Goal: Information Seeking & Learning: Learn about a topic

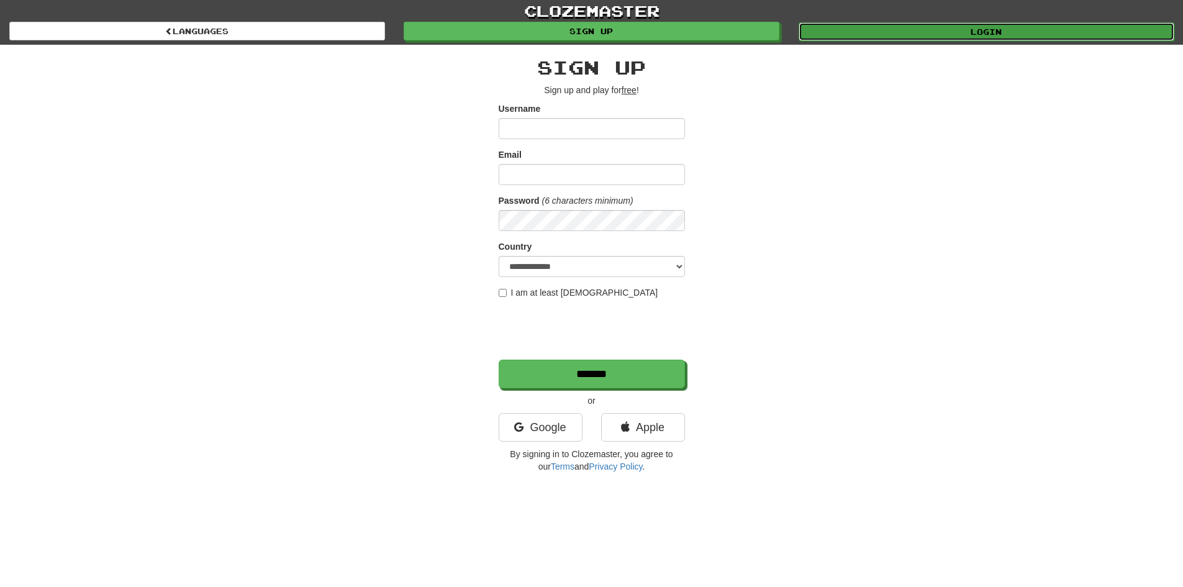
click at [837, 30] on link "Login" at bounding box center [986, 31] width 376 height 19
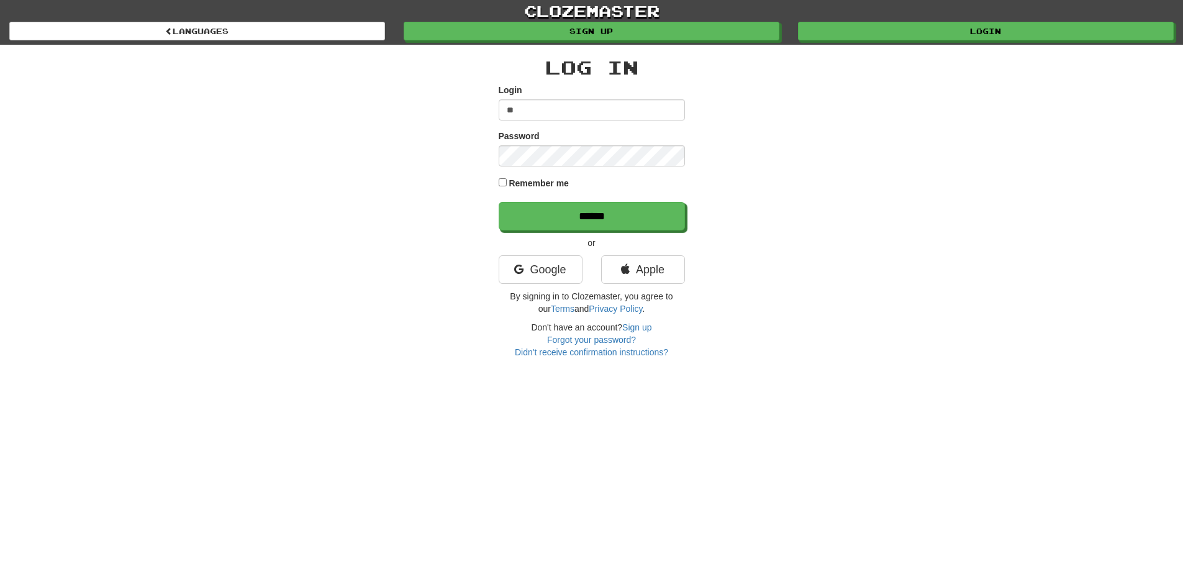
type input "*"
type input "**********"
click at [499, 202] on input "******" at bounding box center [592, 216] width 186 height 29
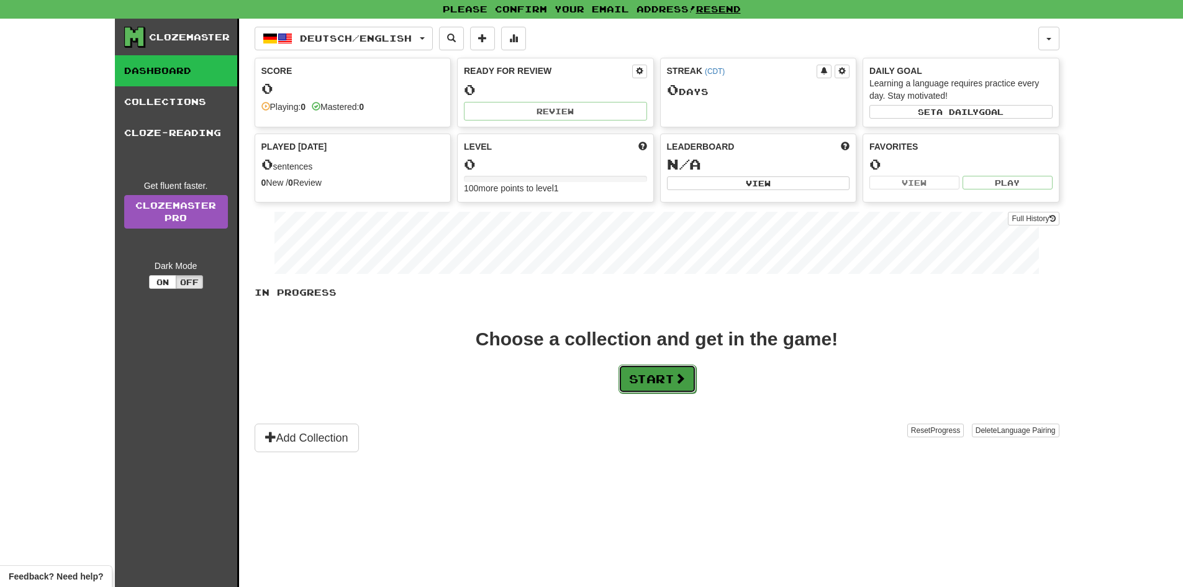
click at [662, 376] on button "Start" at bounding box center [657, 378] width 78 height 29
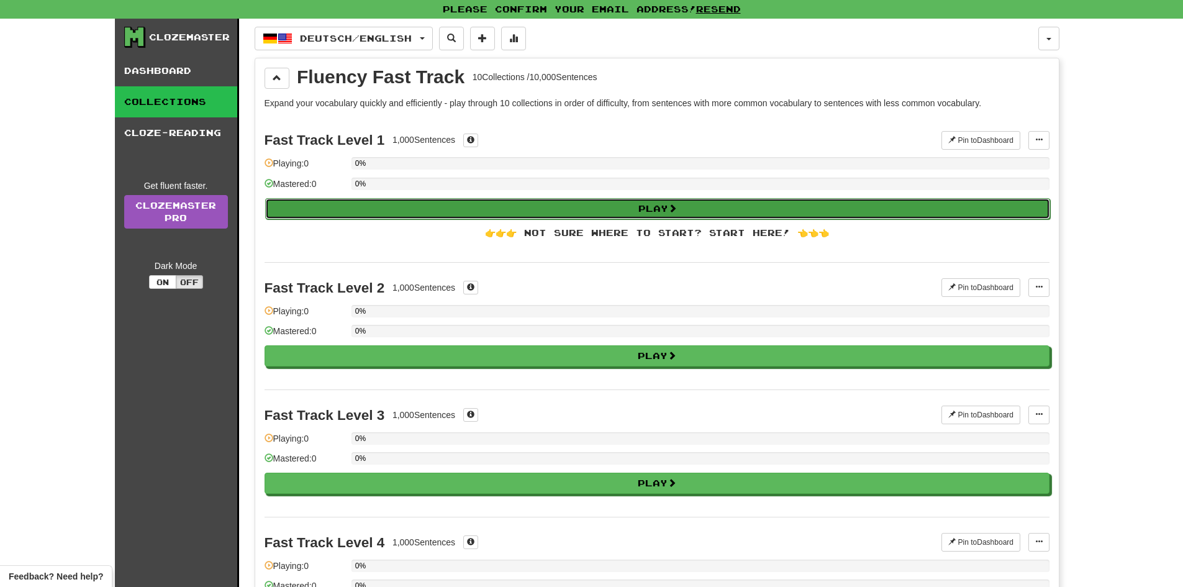
click at [481, 202] on button "Play" at bounding box center [657, 208] width 785 height 21
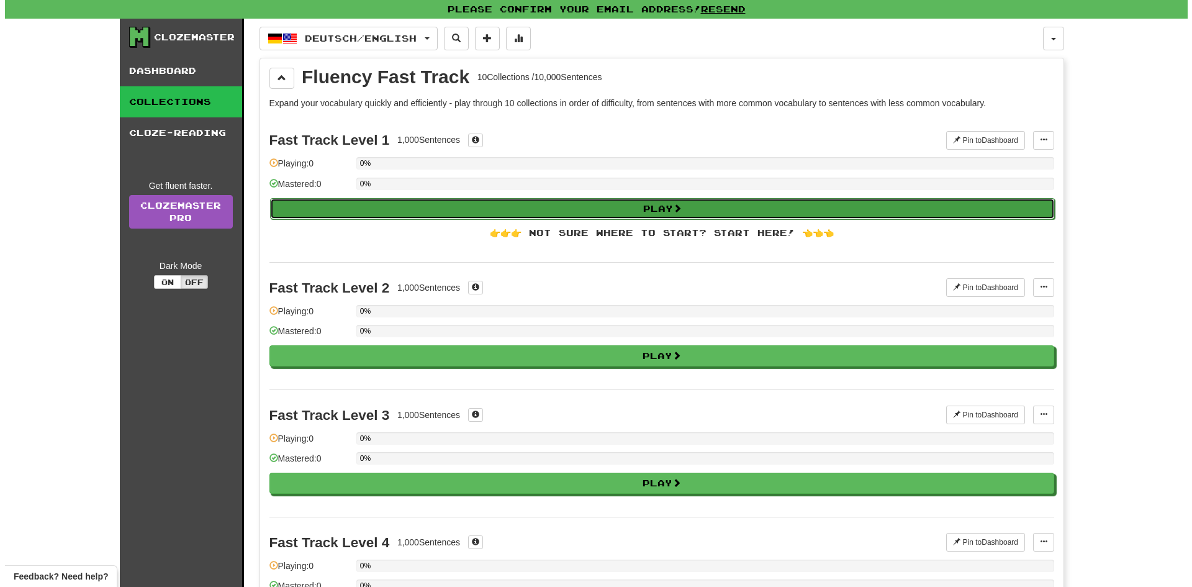
select select "**"
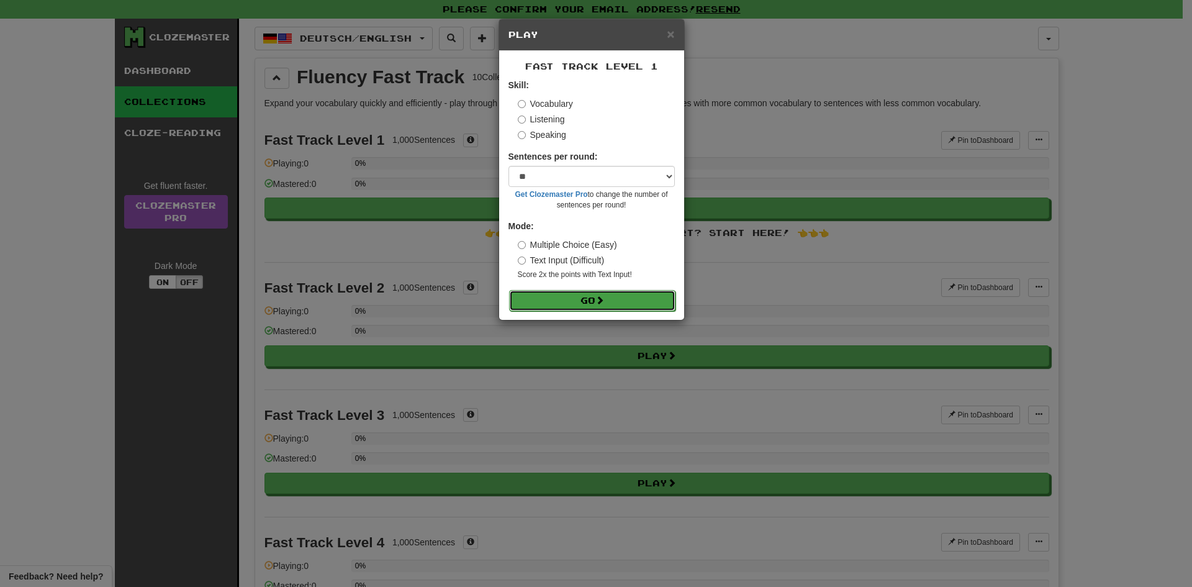
click at [562, 299] on button "Go" at bounding box center [592, 300] width 166 height 21
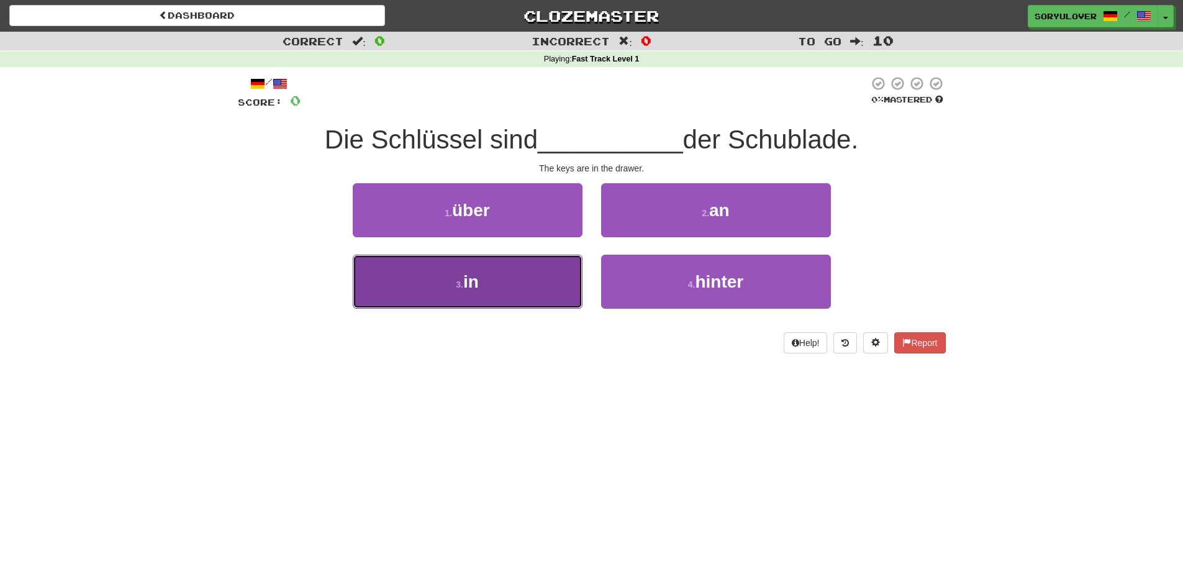
click at [533, 282] on button "3 . in" at bounding box center [468, 282] width 230 height 54
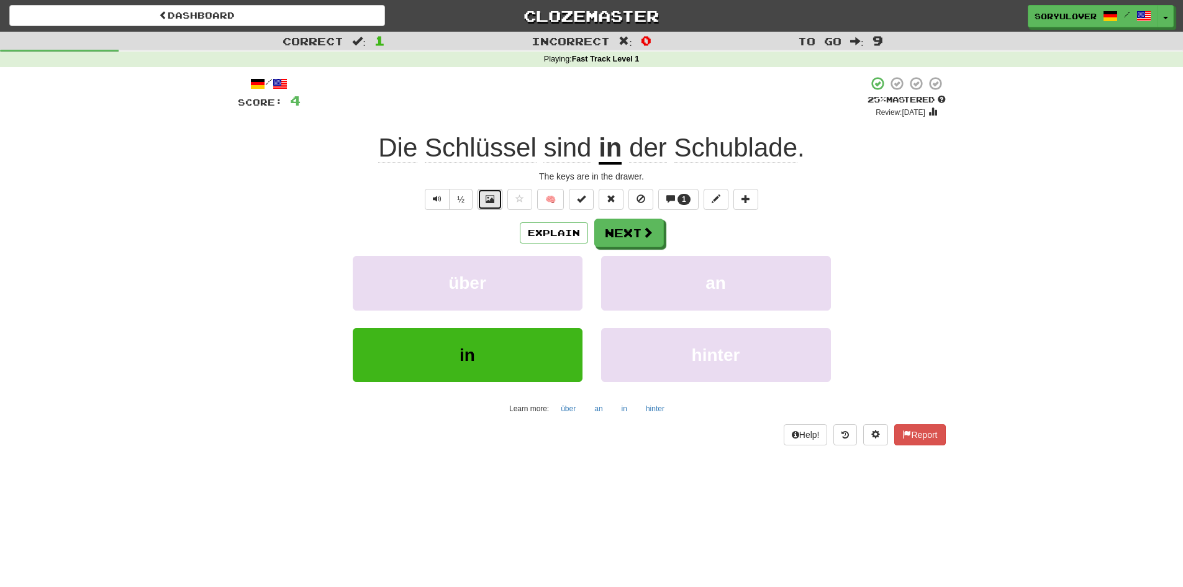
click at [489, 202] on span at bounding box center [489, 198] width 9 height 9
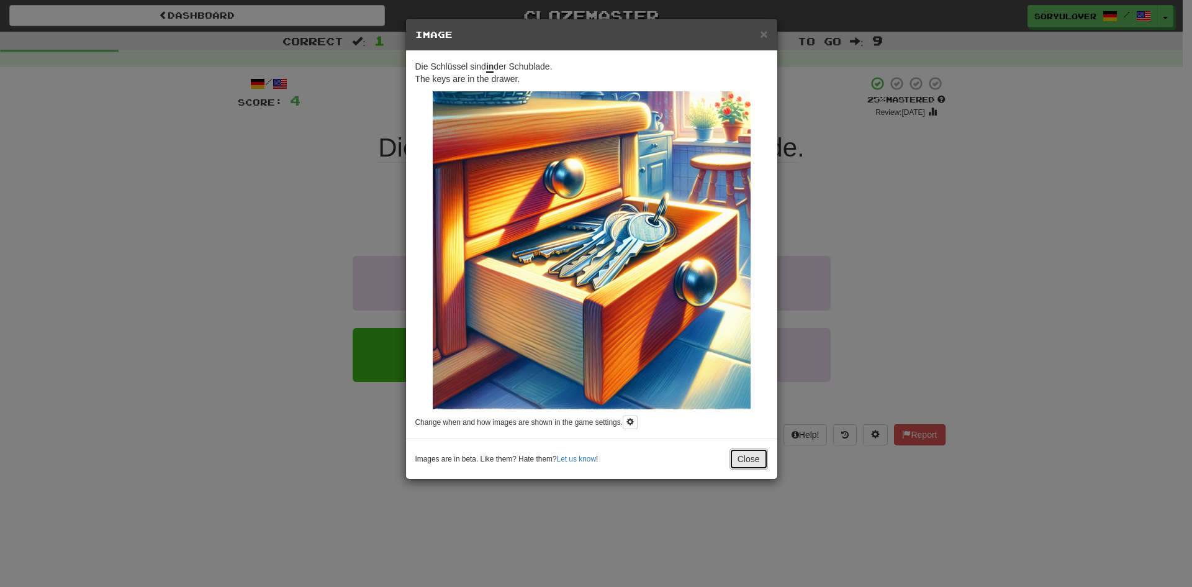
click at [751, 455] on button "Close" at bounding box center [748, 458] width 38 height 21
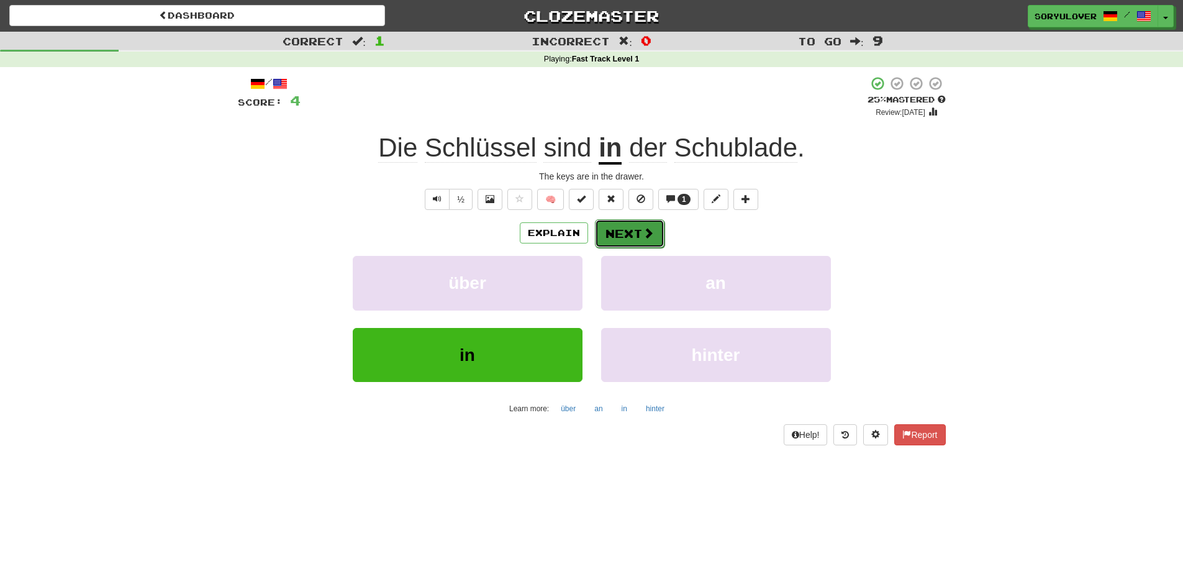
click at [626, 242] on button "Next" at bounding box center [630, 233] width 70 height 29
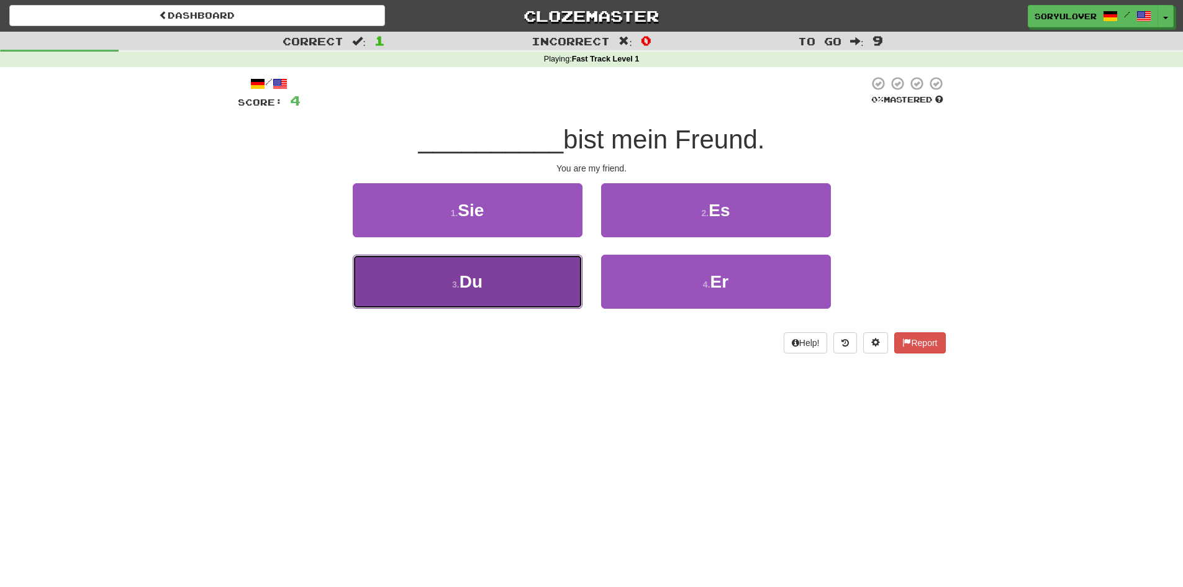
click at [521, 280] on button "3 . Du" at bounding box center [468, 282] width 230 height 54
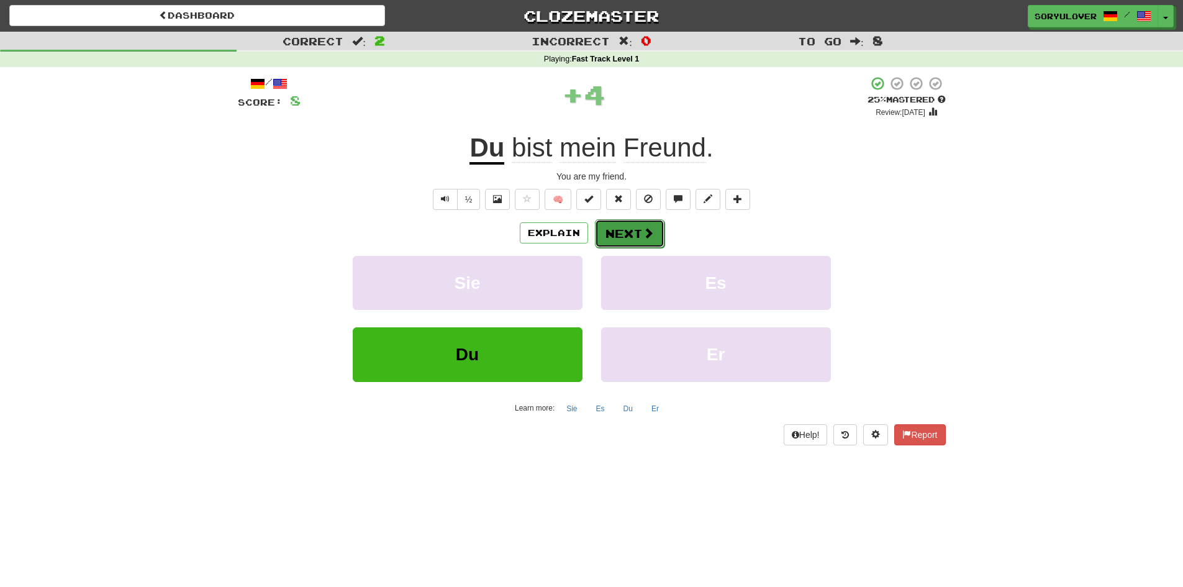
click at [630, 233] on button "Next" at bounding box center [630, 233] width 70 height 29
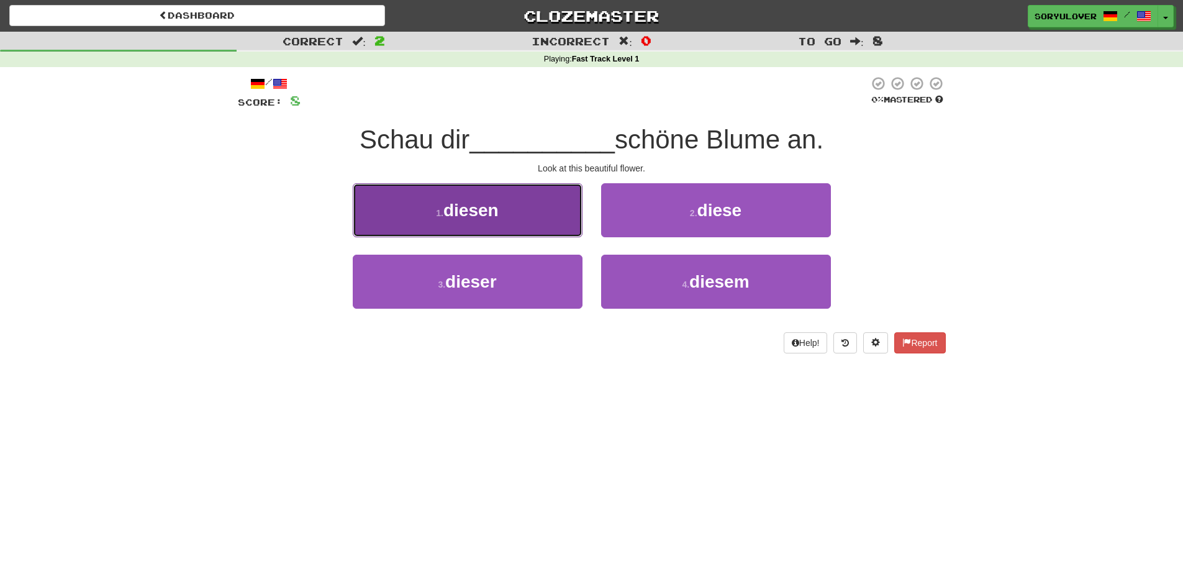
click at [540, 220] on button "1 . diesen" at bounding box center [468, 210] width 230 height 54
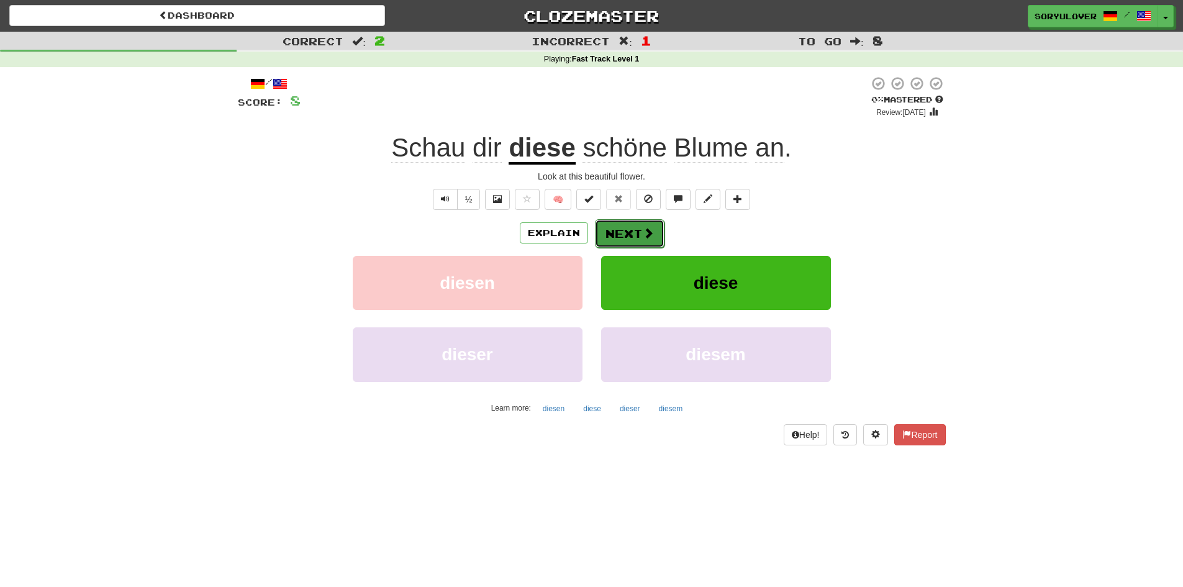
click at [629, 240] on button "Next" at bounding box center [630, 233] width 70 height 29
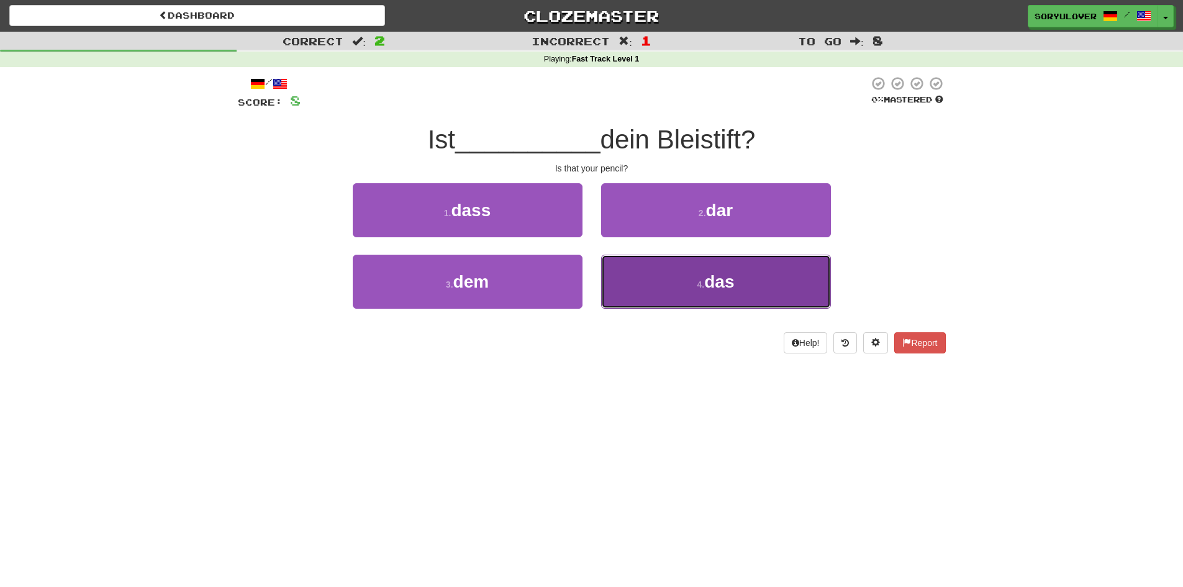
click at [652, 289] on button "4 . das" at bounding box center [716, 282] width 230 height 54
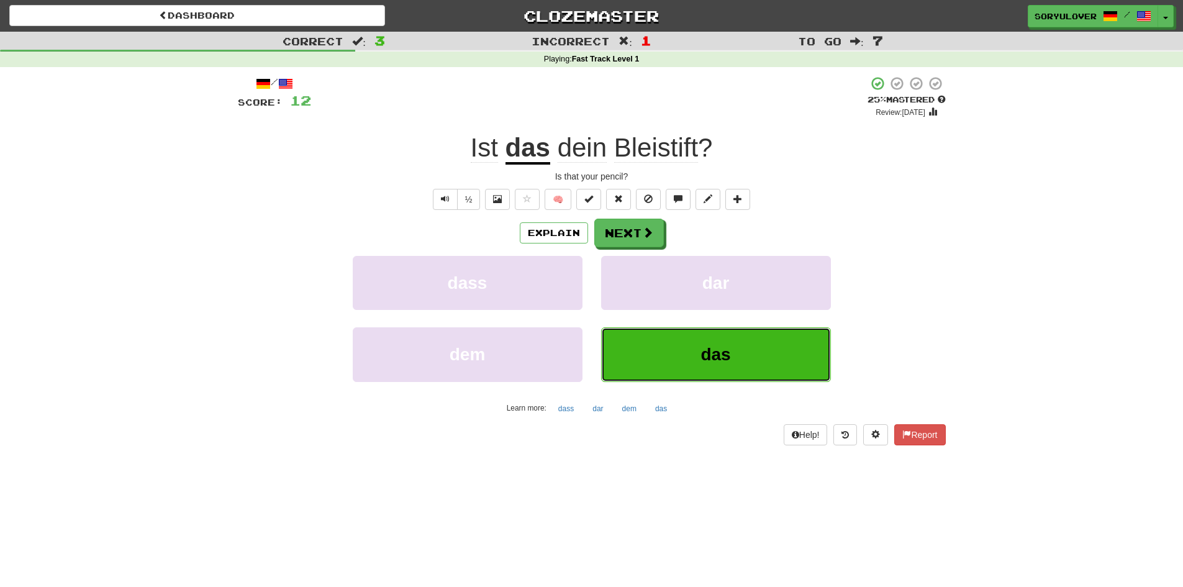
click at [664, 354] on button "das" at bounding box center [716, 354] width 230 height 54
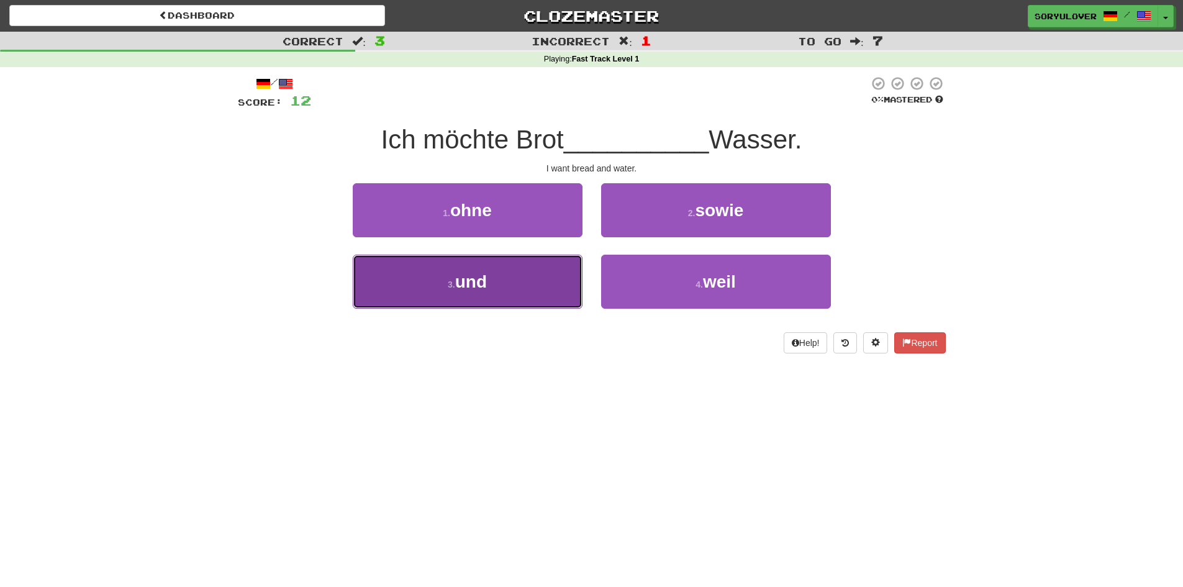
click at [525, 282] on button "3 . und" at bounding box center [468, 282] width 230 height 54
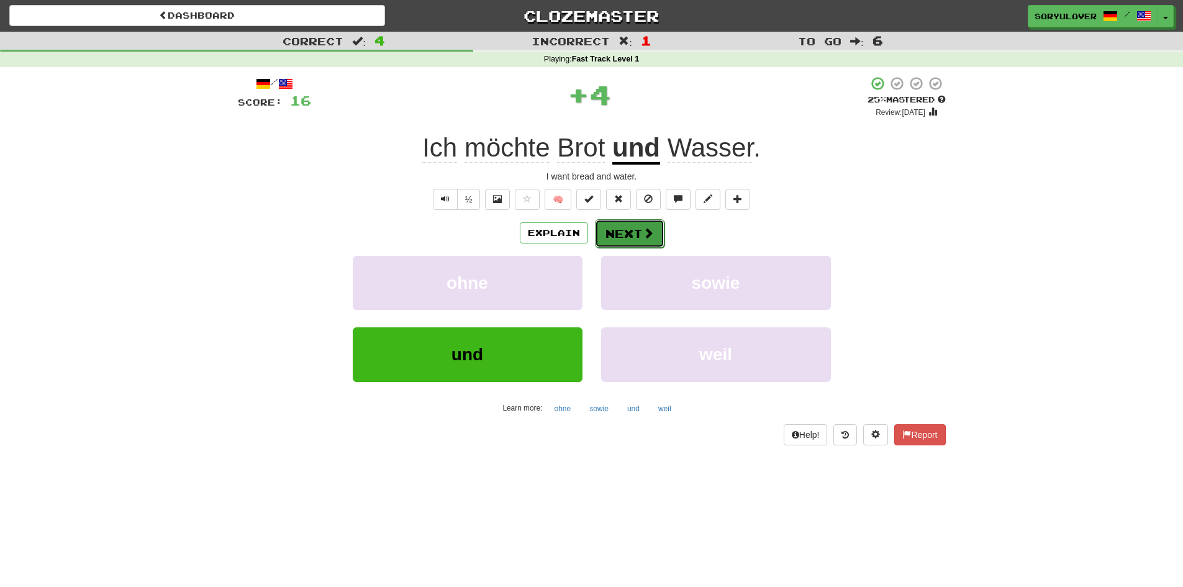
click at [623, 237] on button "Next" at bounding box center [630, 233] width 70 height 29
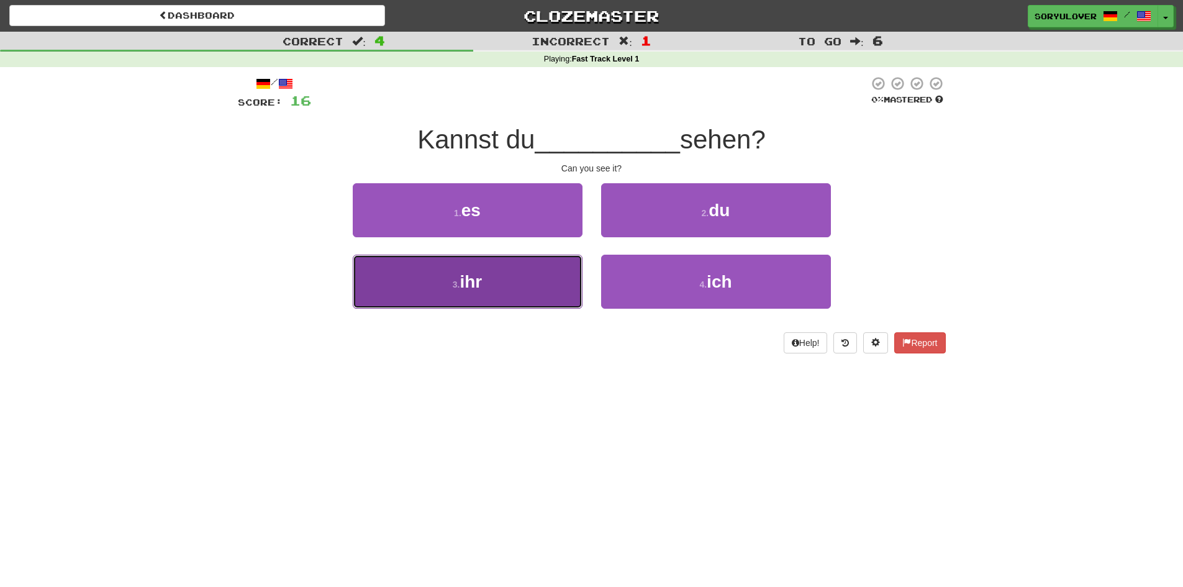
click at [531, 270] on button "3 . ihr" at bounding box center [468, 282] width 230 height 54
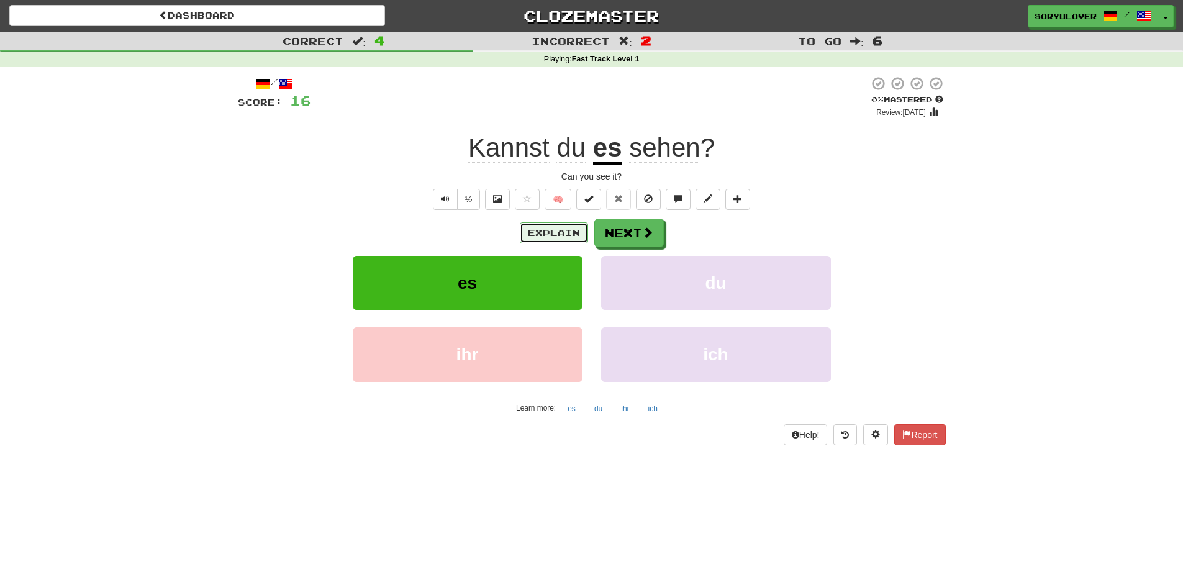
click at [561, 228] on button "Explain" at bounding box center [554, 232] width 68 height 21
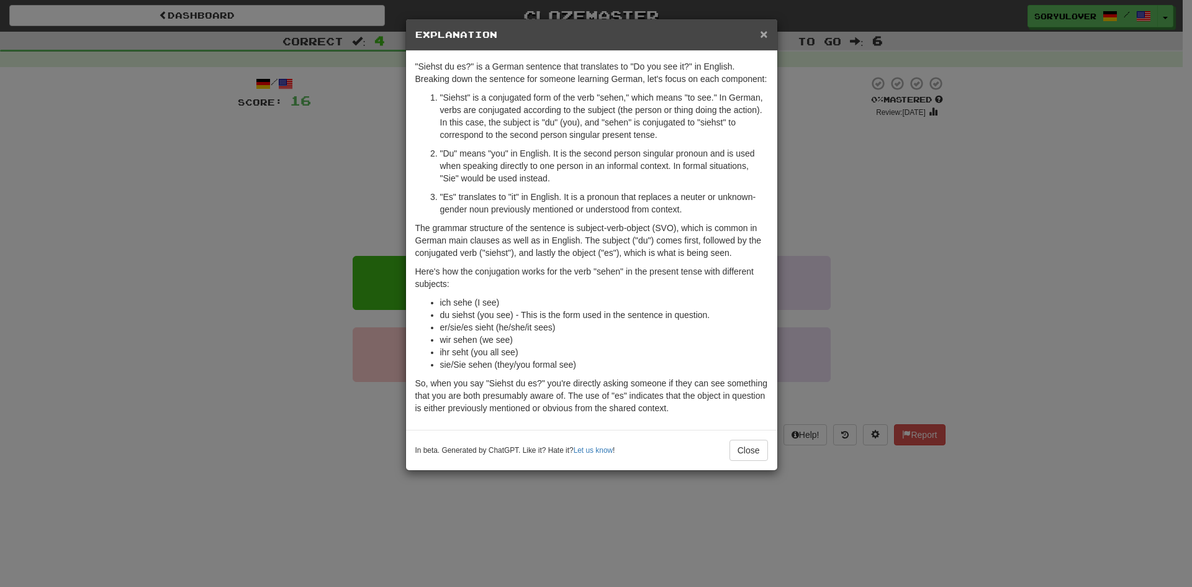
click at [765, 36] on span "×" at bounding box center [763, 34] width 7 height 14
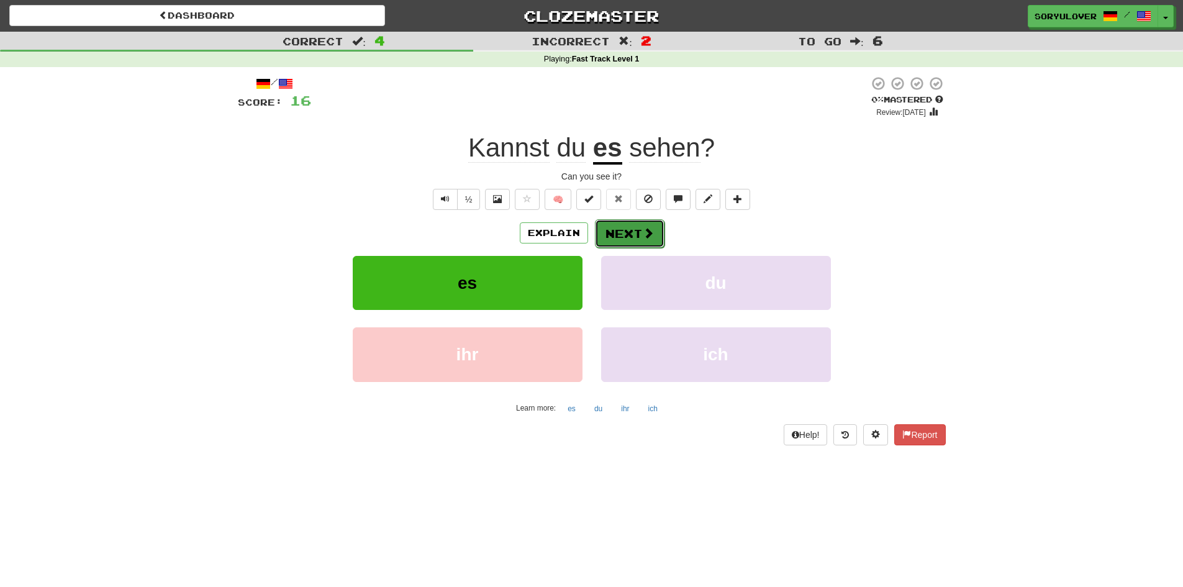
click at [636, 231] on button "Next" at bounding box center [630, 233] width 70 height 29
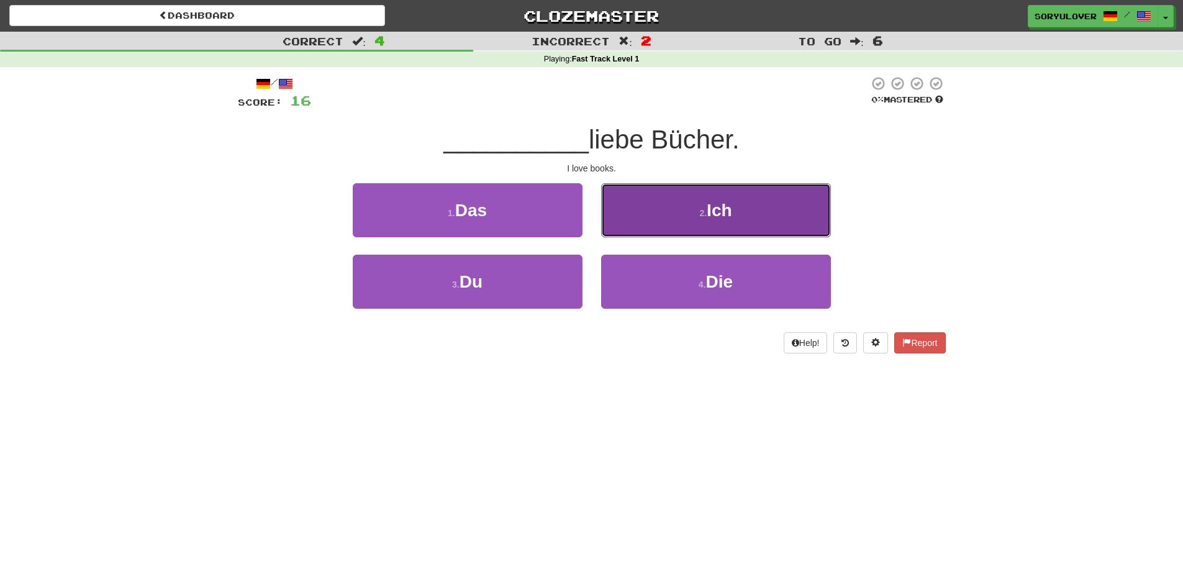
click at [669, 215] on button "2 . Ich" at bounding box center [716, 210] width 230 height 54
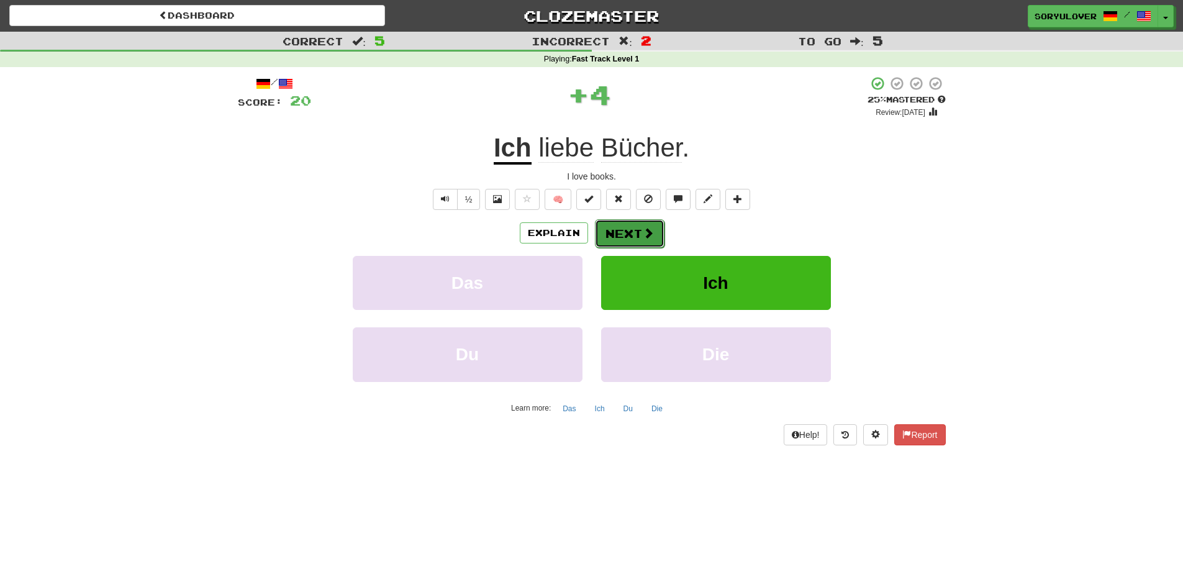
click at [620, 230] on button "Next" at bounding box center [630, 233] width 70 height 29
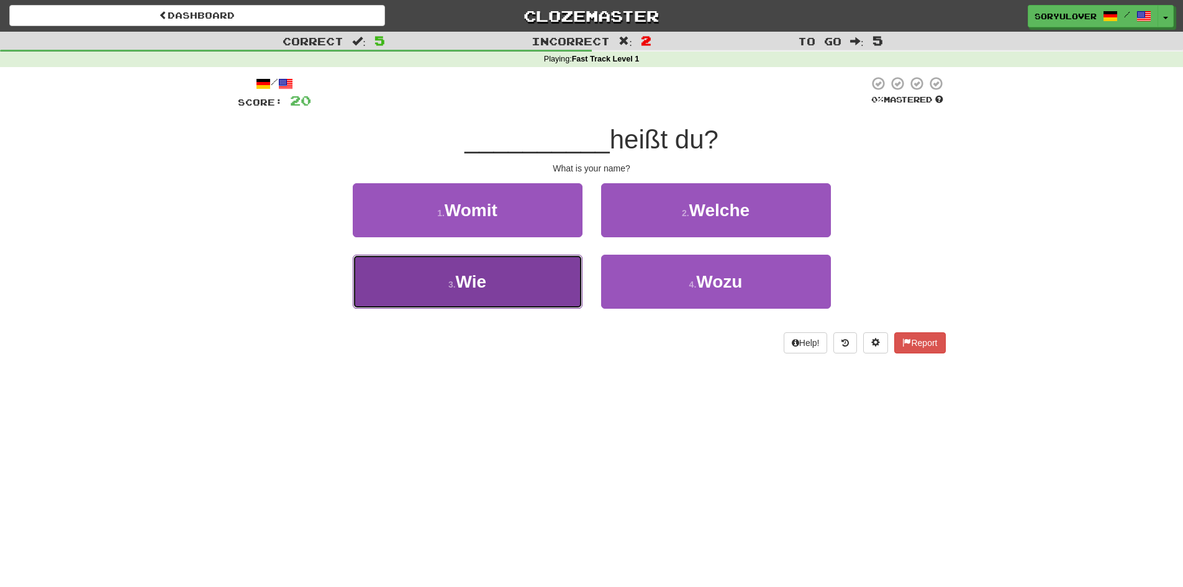
click at [526, 270] on button "3 . Wie" at bounding box center [468, 282] width 230 height 54
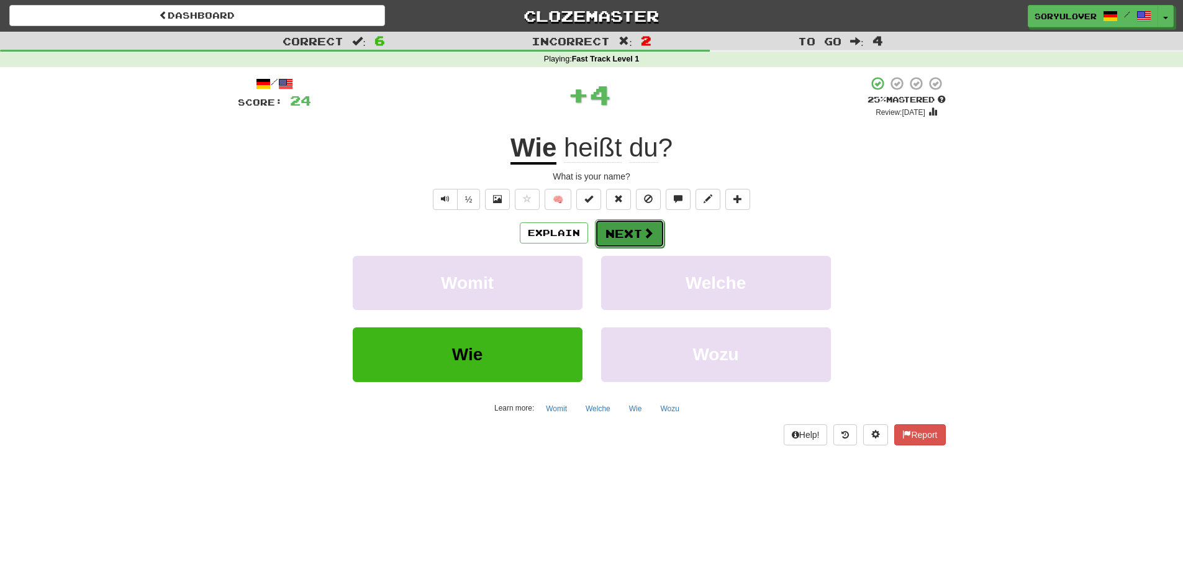
click at [612, 230] on button "Next" at bounding box center [630, 233] width 70 height 29
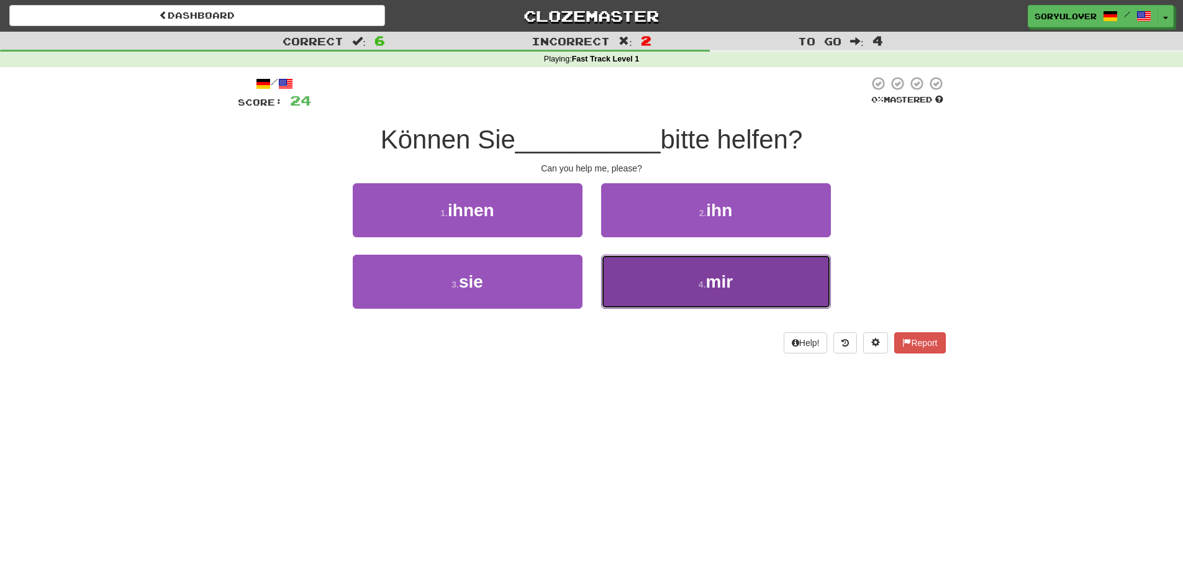
click at [641, 282] on button "4 . mir" at bounding box center [716, 282] width 230 height 54
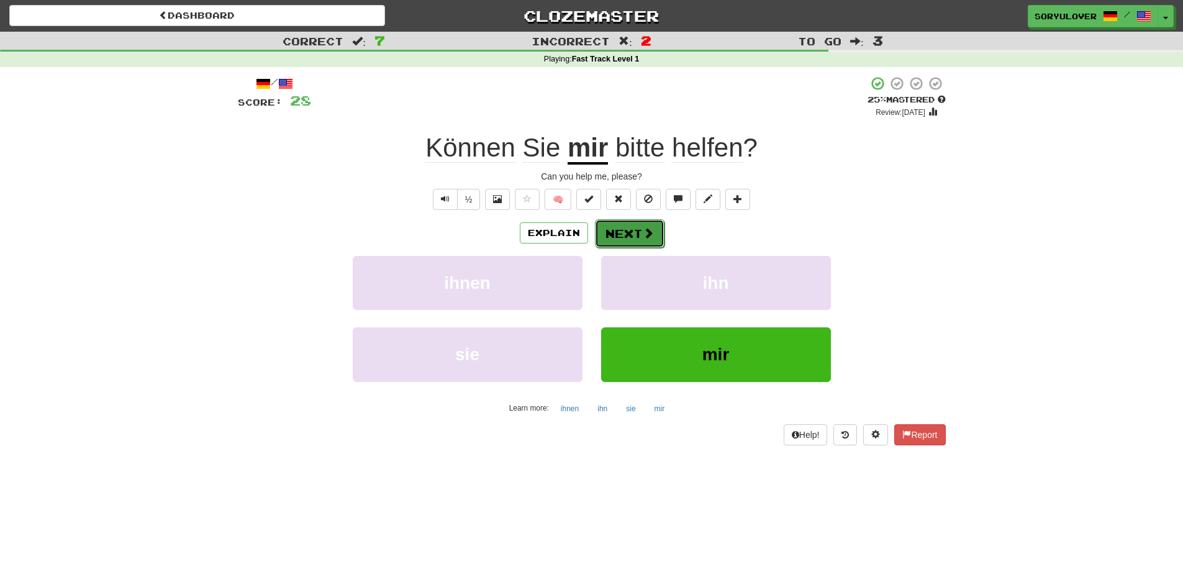
click at [620, 233] on button "Next" at bounding box center [630, 233] width 70 height 29
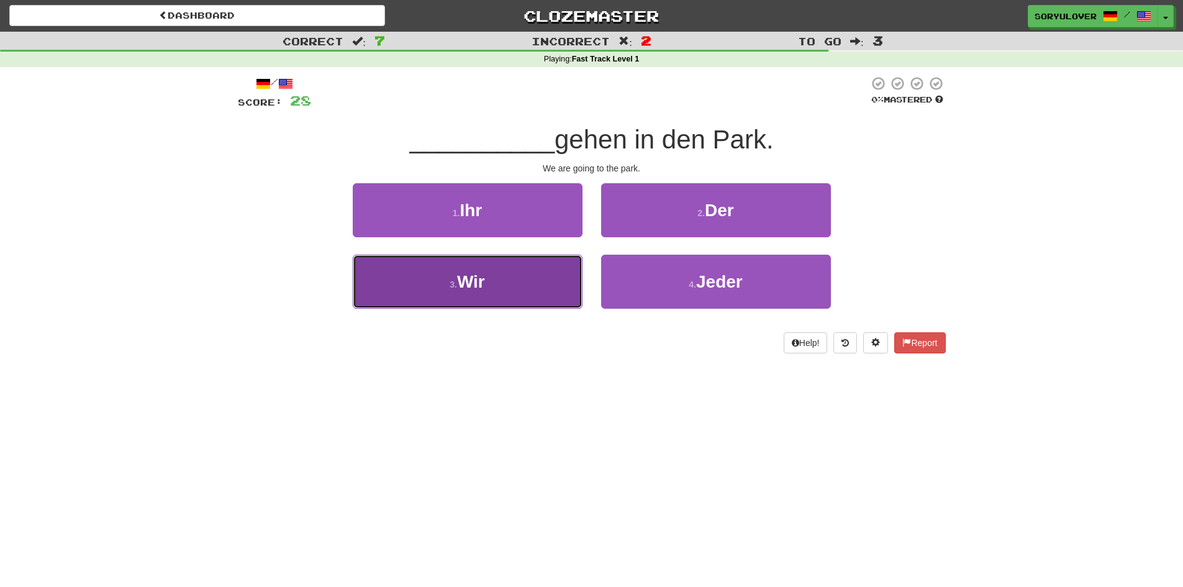
click at [556, 273] on button "3 . Wir" at bounding box center [468, 282] width 230 height 54
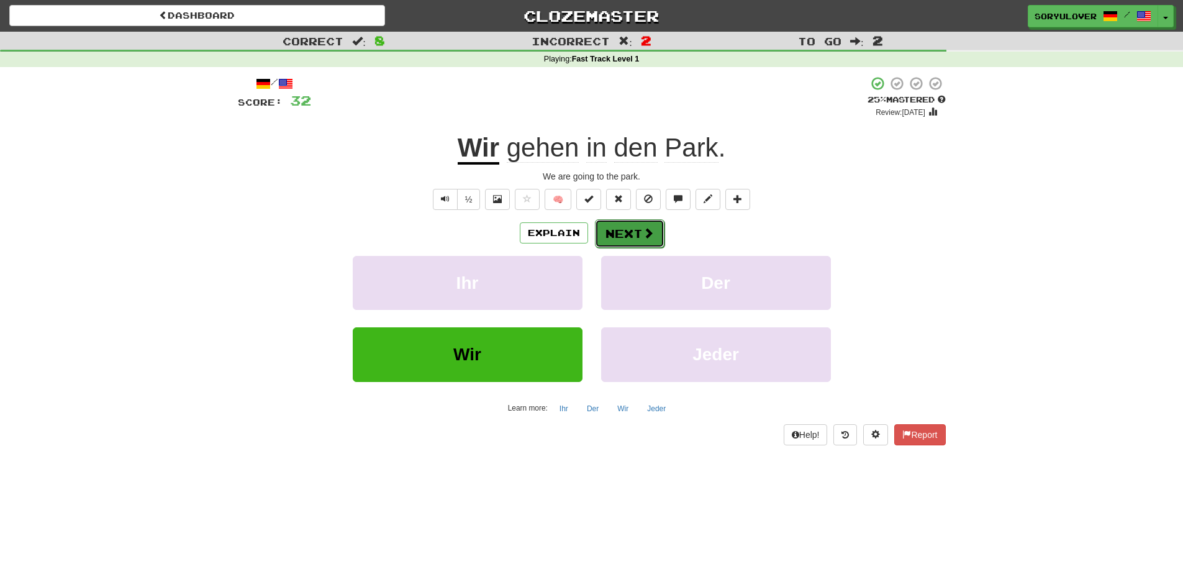
click at [622, 236] on button "Next" at bounding box center [630, 233] width 70 height 29
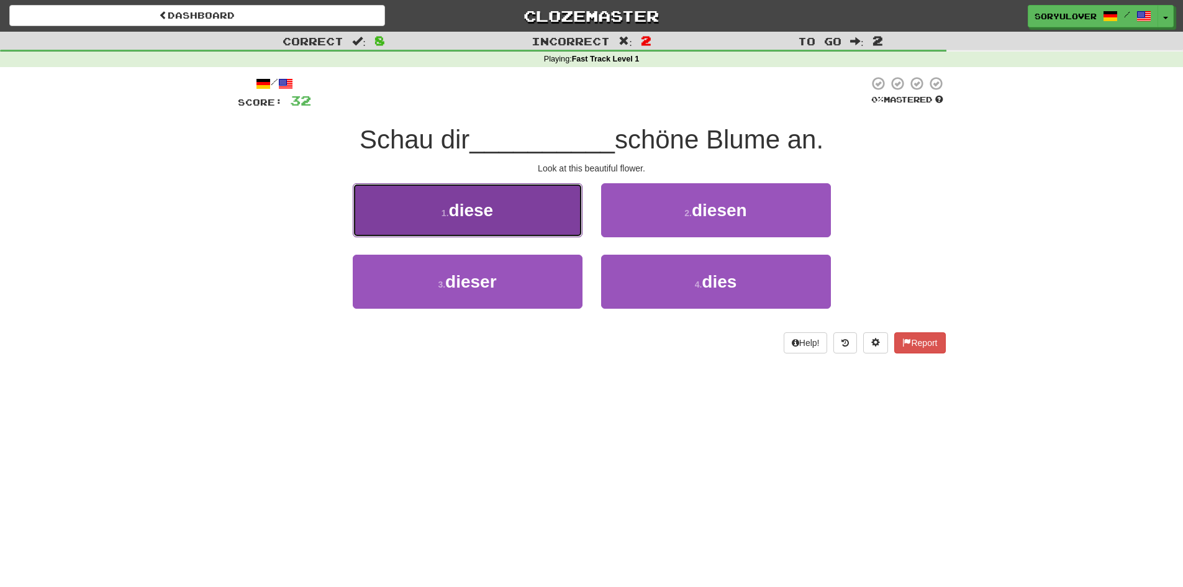
click at [538, 228] on button "1 . diese" at bounding box center [468, 210] width 230 height 54
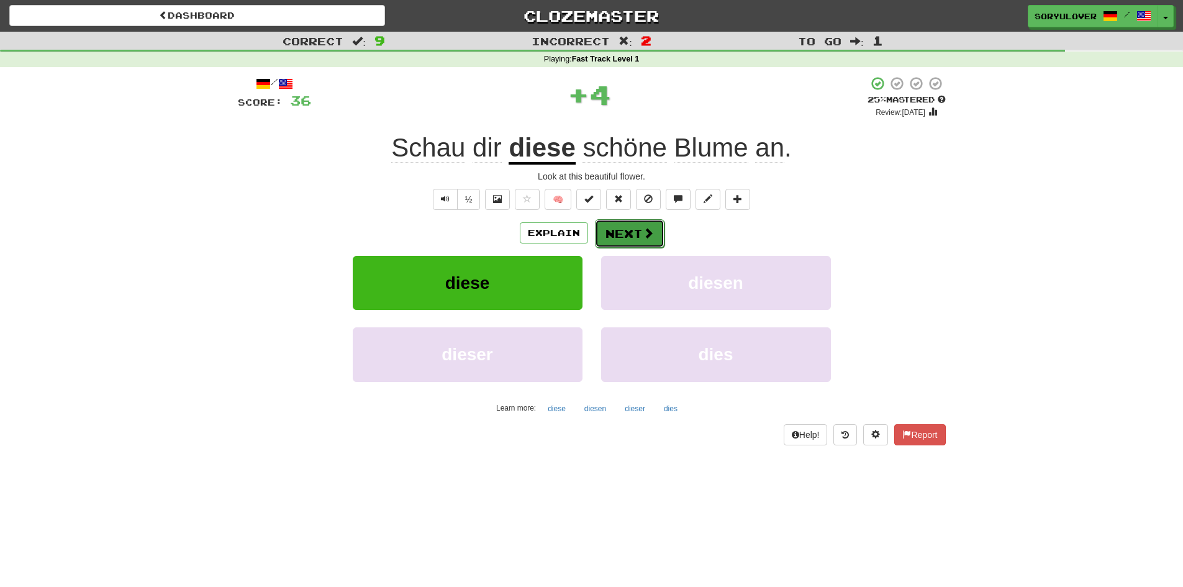
click at [612, 236] on button "Next" at bounding box center [630, 233] width 70 height 29
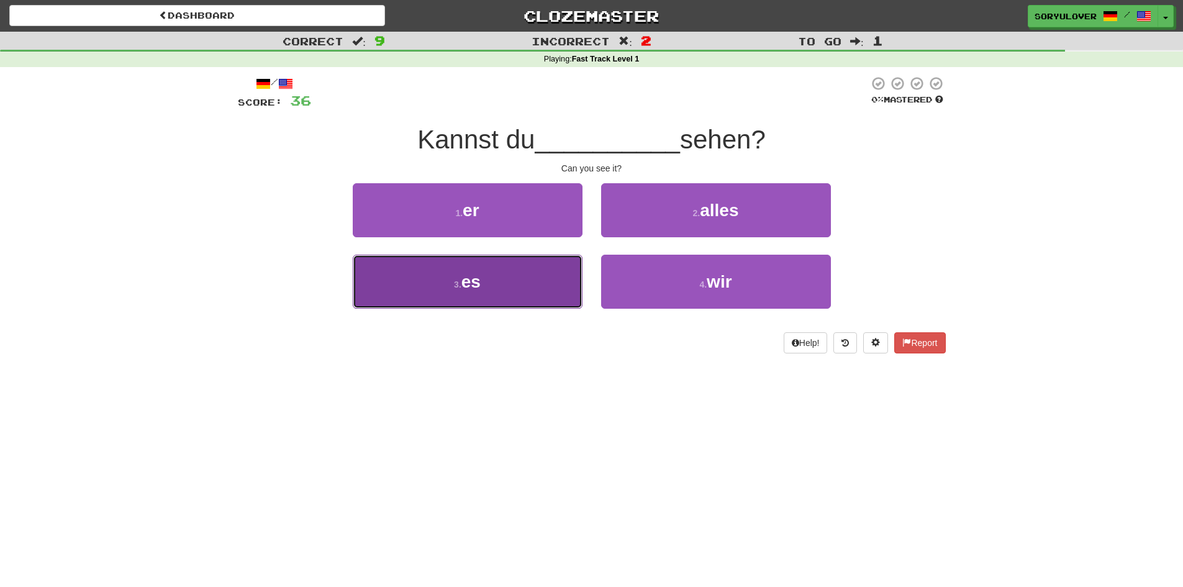
click at [520, 291] on button "3 . es" at bounding box center [468, 282] width 230 height 54
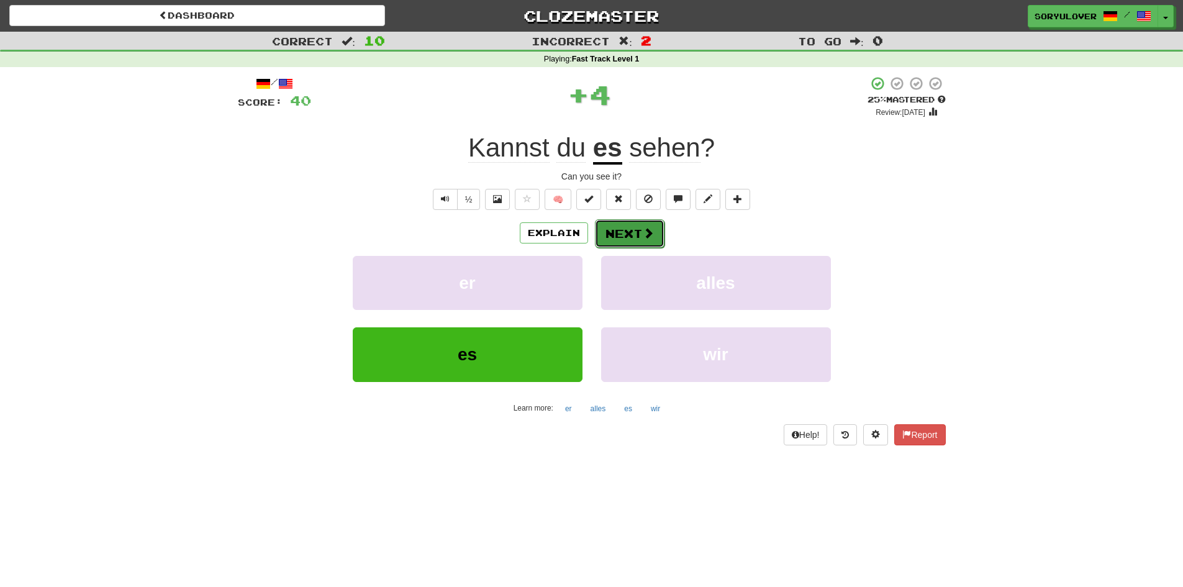
click at [627, 234] on button "Next" at bounding box center [630, 233] width 70 height 29
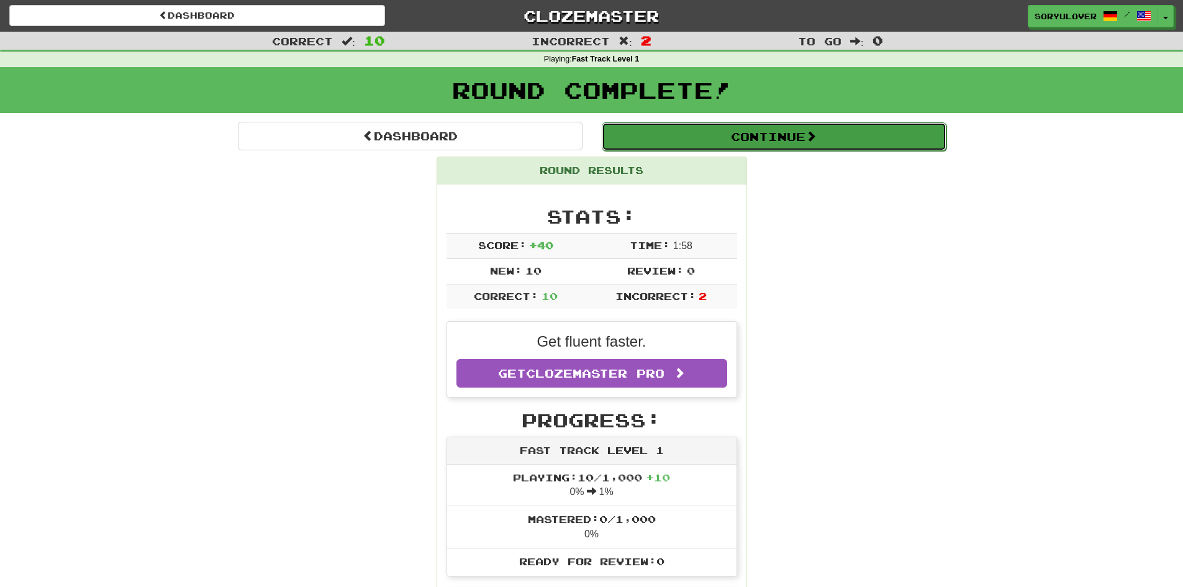
click at [654, 147] on button "Continue" at bounding box center [774, 136] width 345 height 29
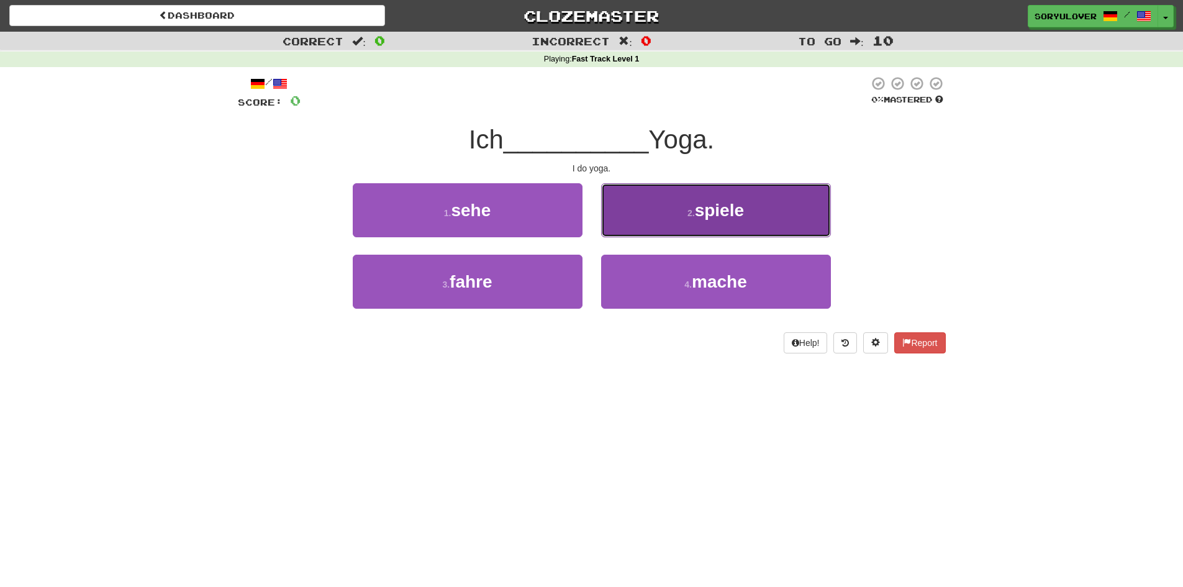
click at [630, 229] on button "2 . spiele" at bounding box center [716, 210] width 230 height 54
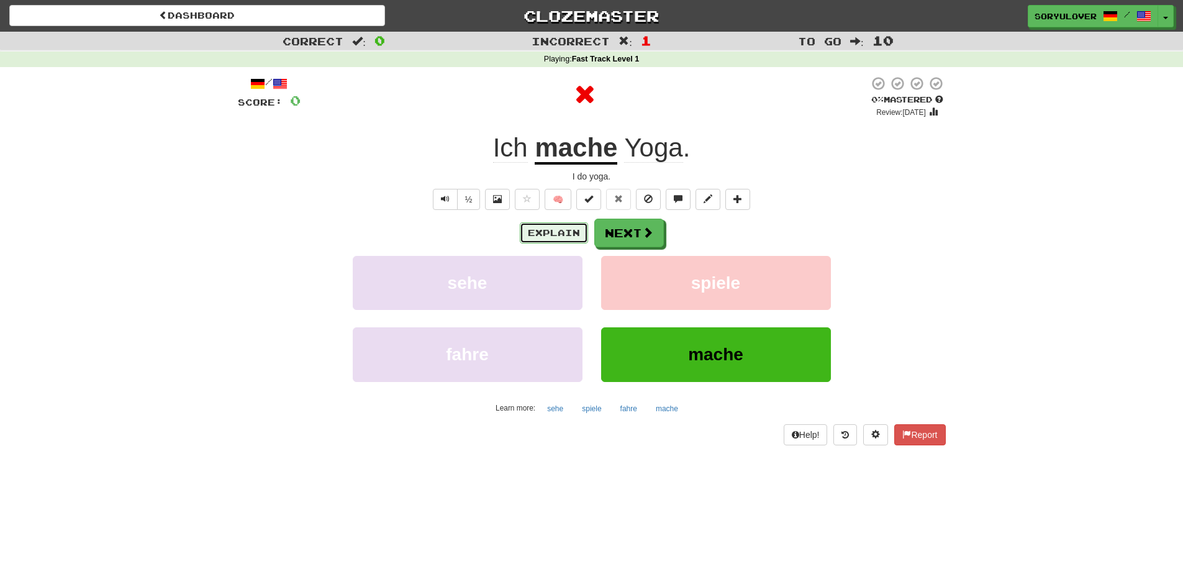
click at [550, 238] on button "Explain" at bounding box center [554, 232] width 68 height 21
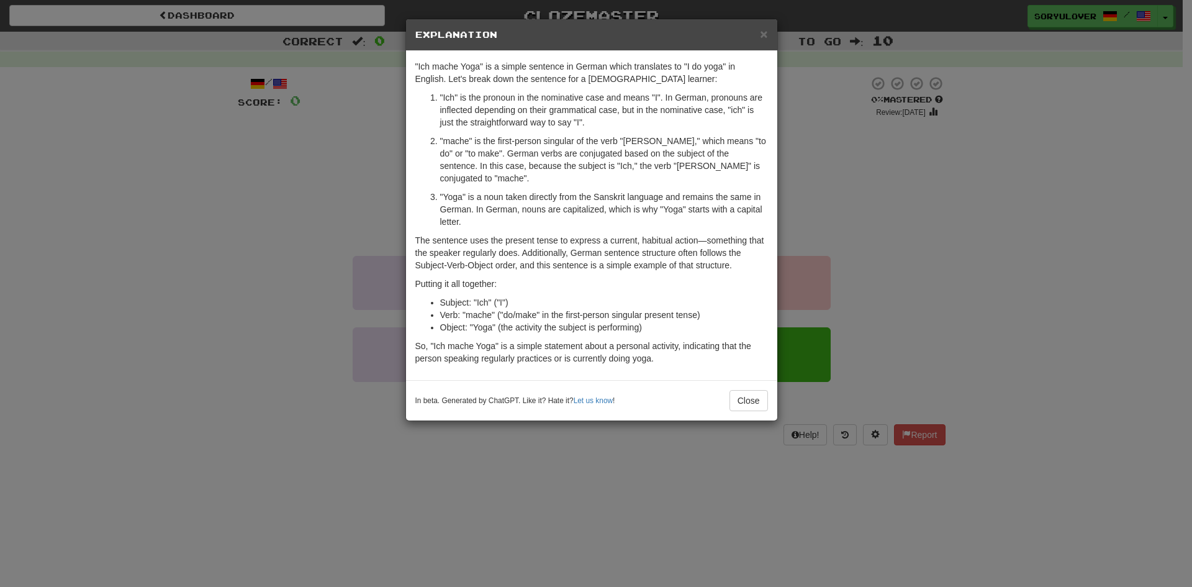
click at [309, 260] on div "× Explanation "Ich mache Yoga" is a simple sentence in German which translates …" at bounding box center [596, 293] width 1192 height 587
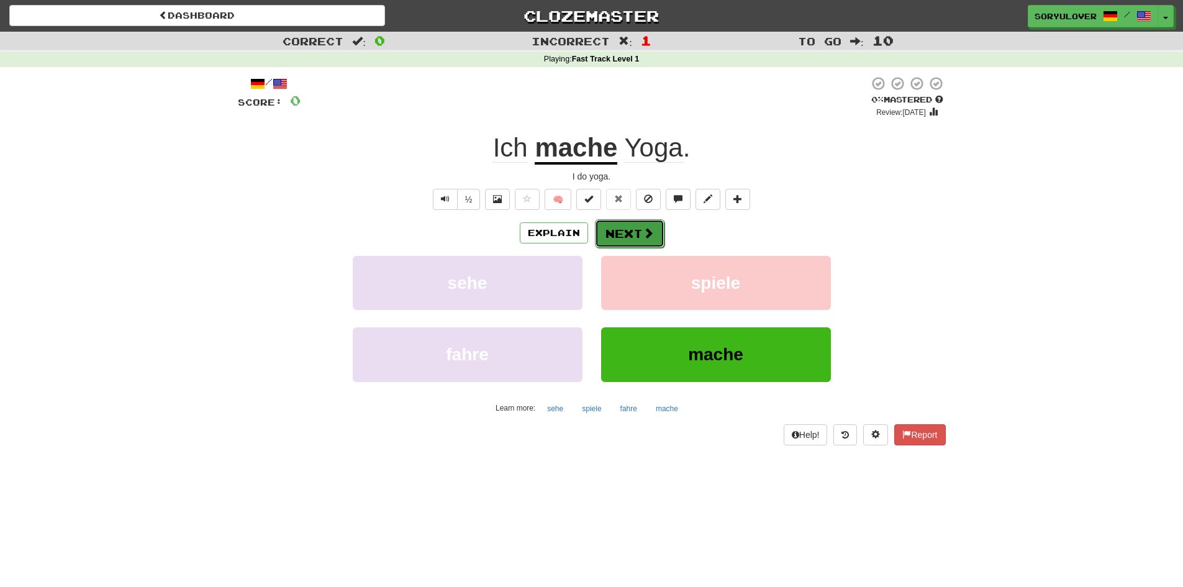
click at [626, 235] on button "Next" at bounding box center [630, 233] width 70 height 29
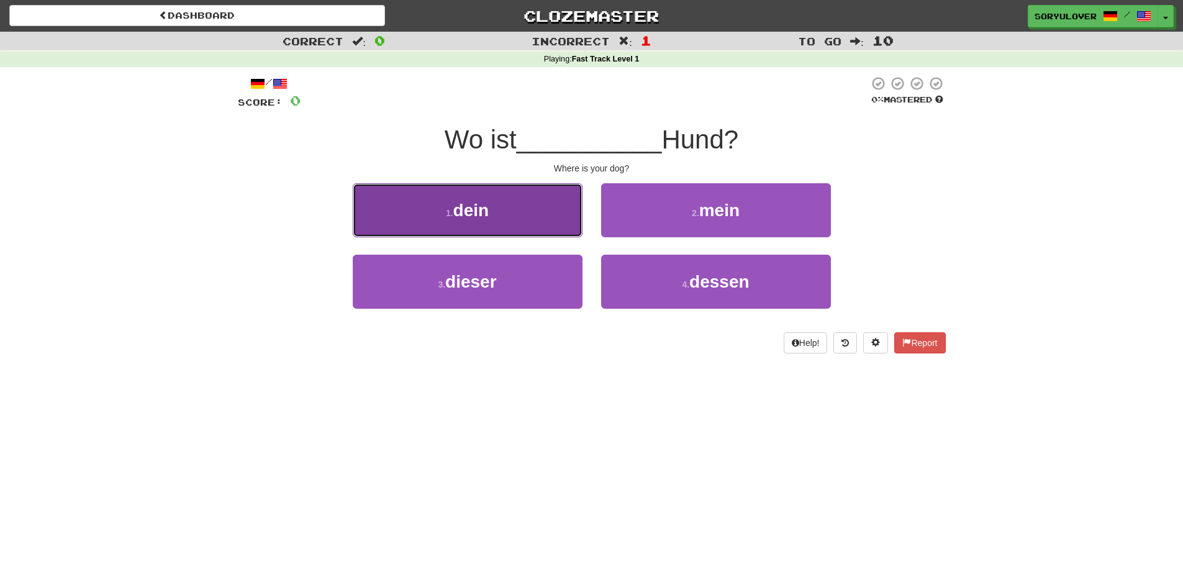
click at [538, 216] on button "1 . dein" at bounding box center [468, 210] width 230 height 54
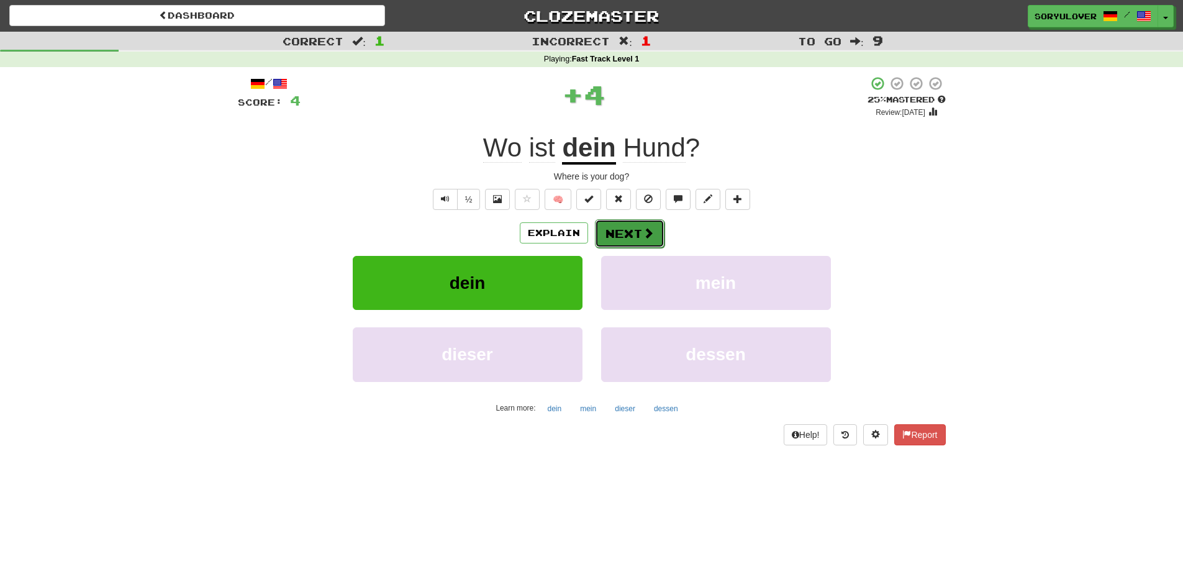
click at [628, 237] on button "Next" at bounding box center [630, 233] width 70 height 29
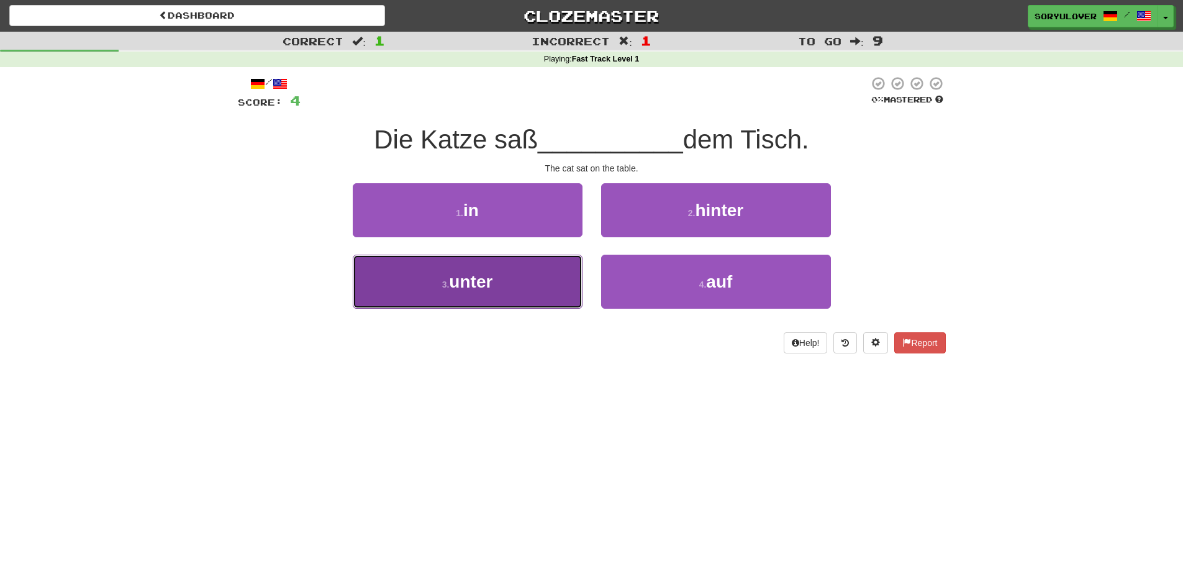
click at [529, 279] on button "3 . unter" at bounding box center [468, 282] width 230 height 54
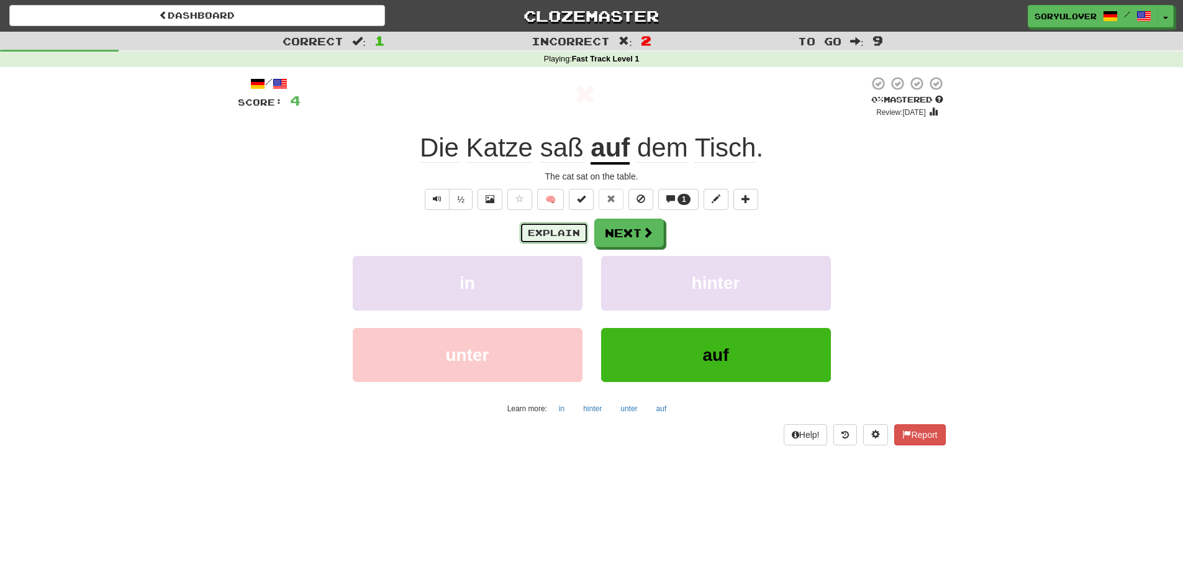
click at [554, 240] on button "Explain" at bounding box center [554, 232] width 68 height 21
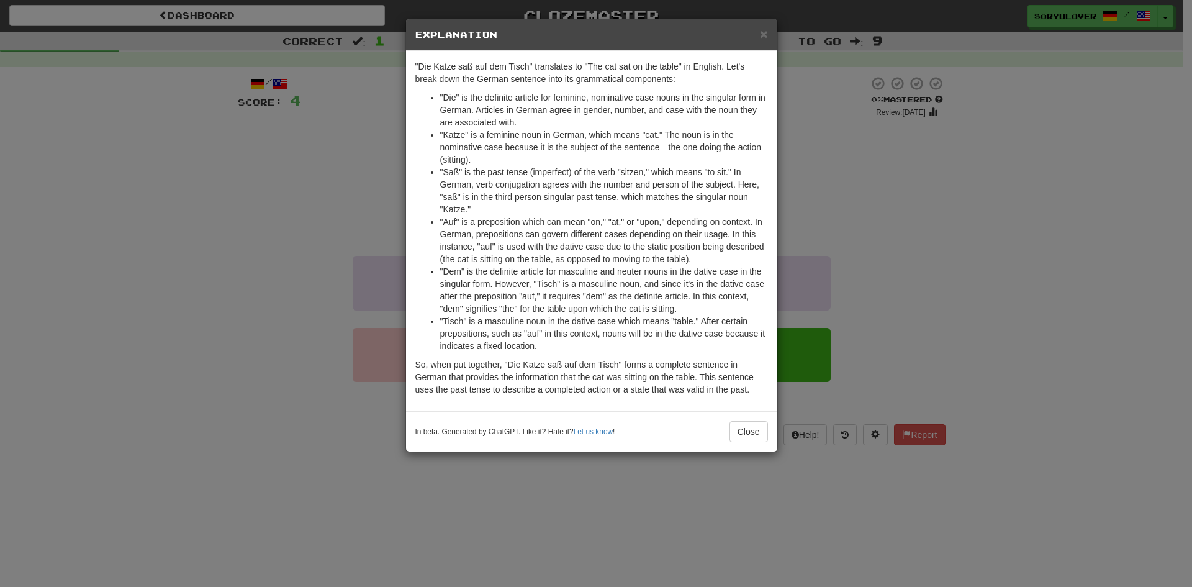
click at [363, 223] on div "× Explanation "Die Katze saß auf dem Tisch" translates to "The cat sat on the t…" at bounding box center [596, 293] width 1192 height 587
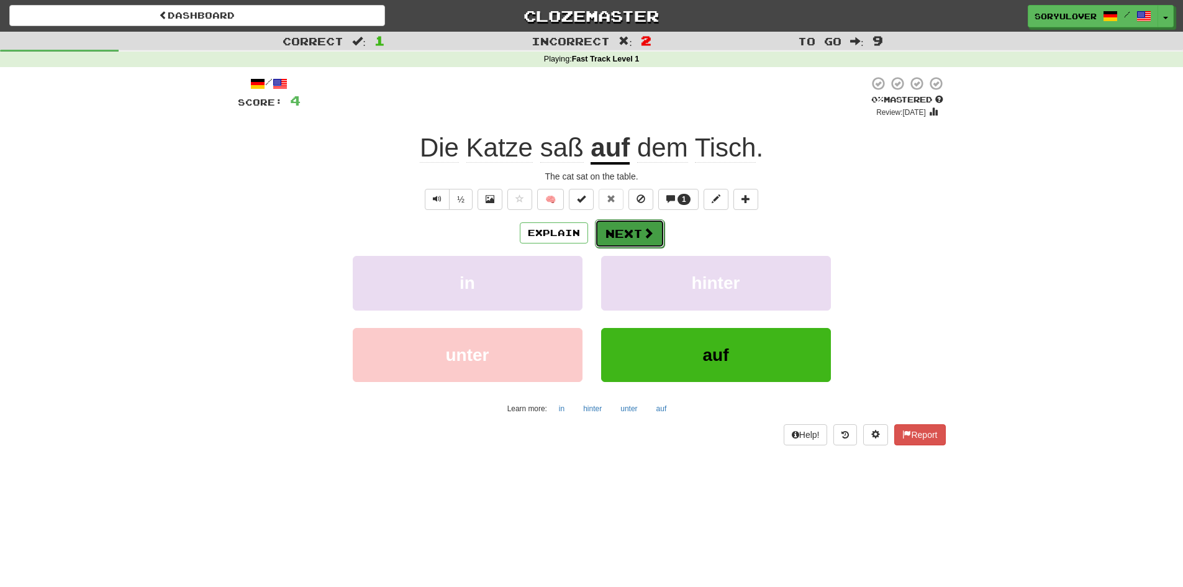
click at [612, 239] on button "Next" at bounding box center [630, 233] width 70 height 29
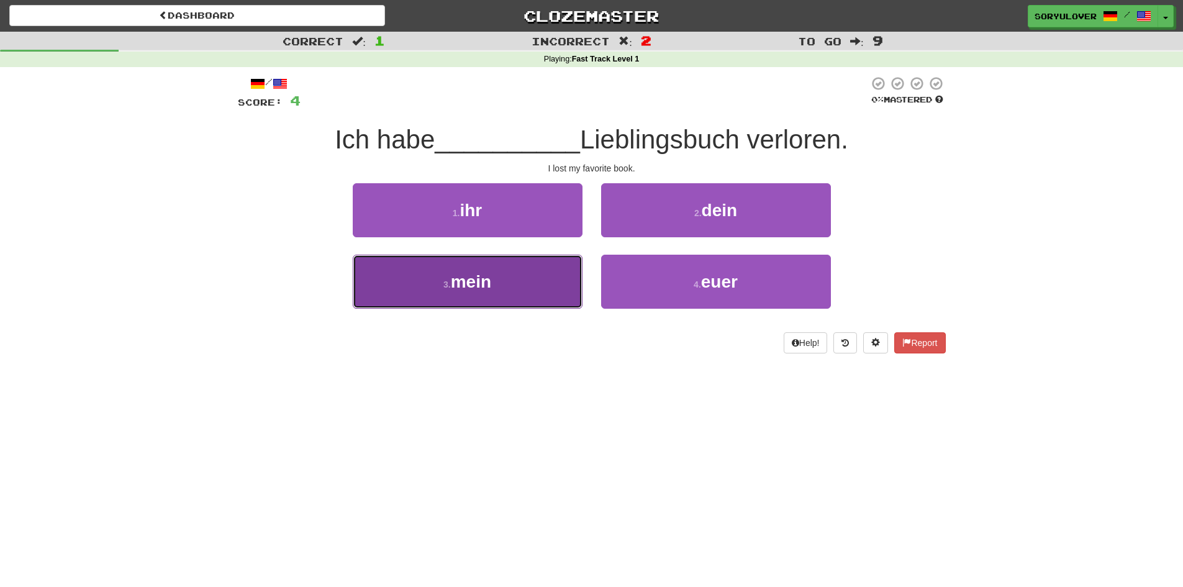
click at [543, 269] on button "3 . mein" at bounding box center [468, 282] width 230 height 54
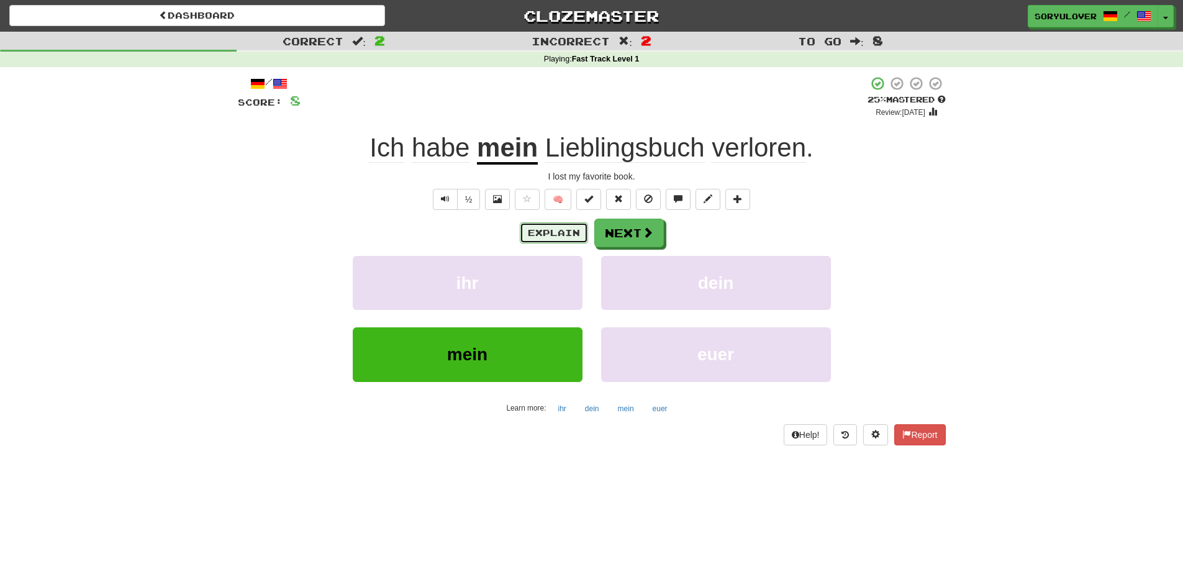
click at [551, 240] on button "Explain" at bounding box center [554, 232] width 68 height 21
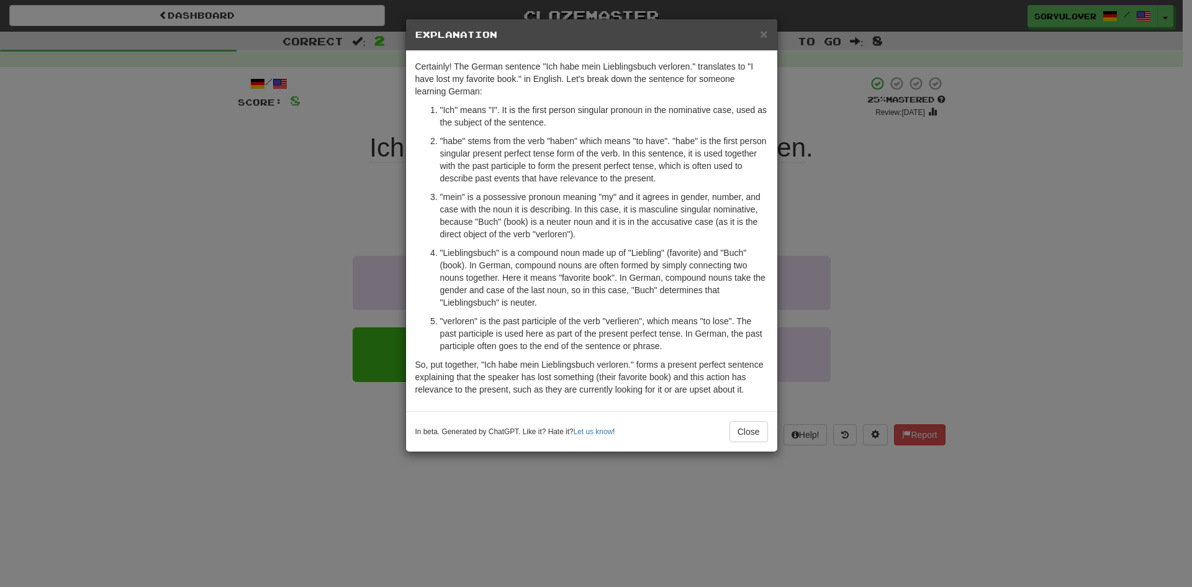
click at [330, 263] on div "× Explanation Certainly! The German sentence "Ich habe mein Lieblingsbuch verlo…" at bounding box center [596, 293] width 1192 height 587
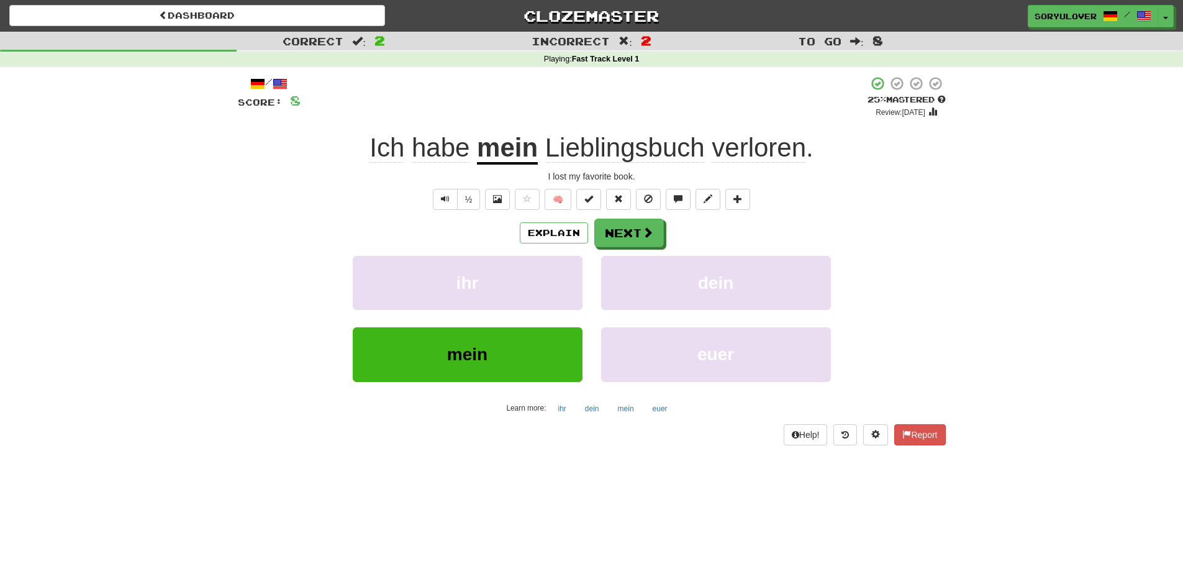
click at [662, 235] on div "Explain Next" at bounding box center [592, 233] width 708 height 29
click at [643, 238] on span at bounding box center [648, 232] width 11 height 11
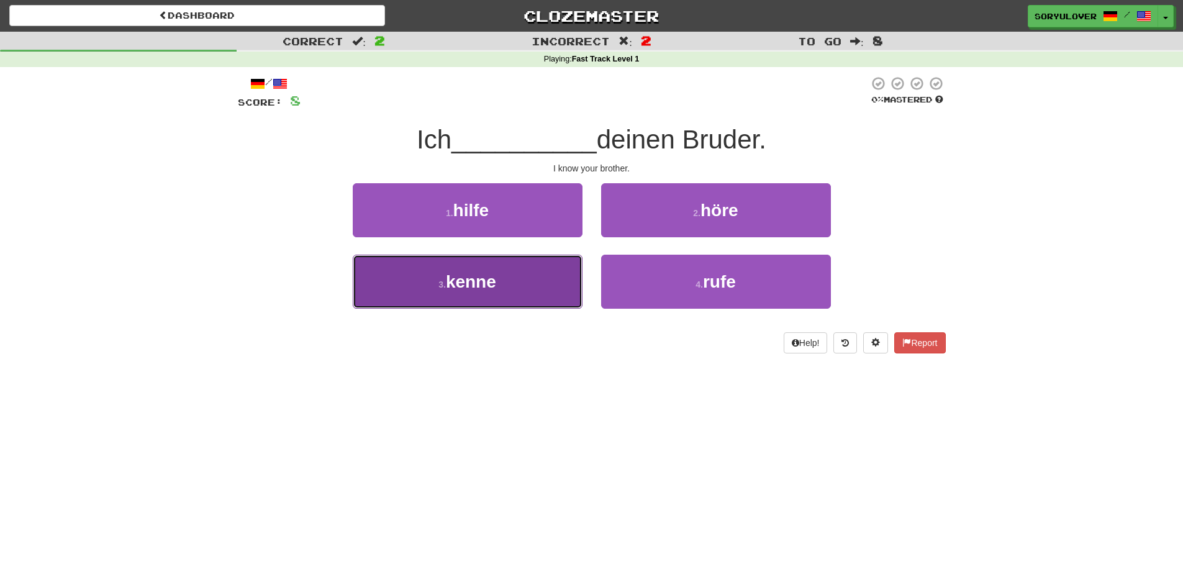
click at [546, 285] on button "3 . kenne" at bounding box center [468, 282] width 230 height 54
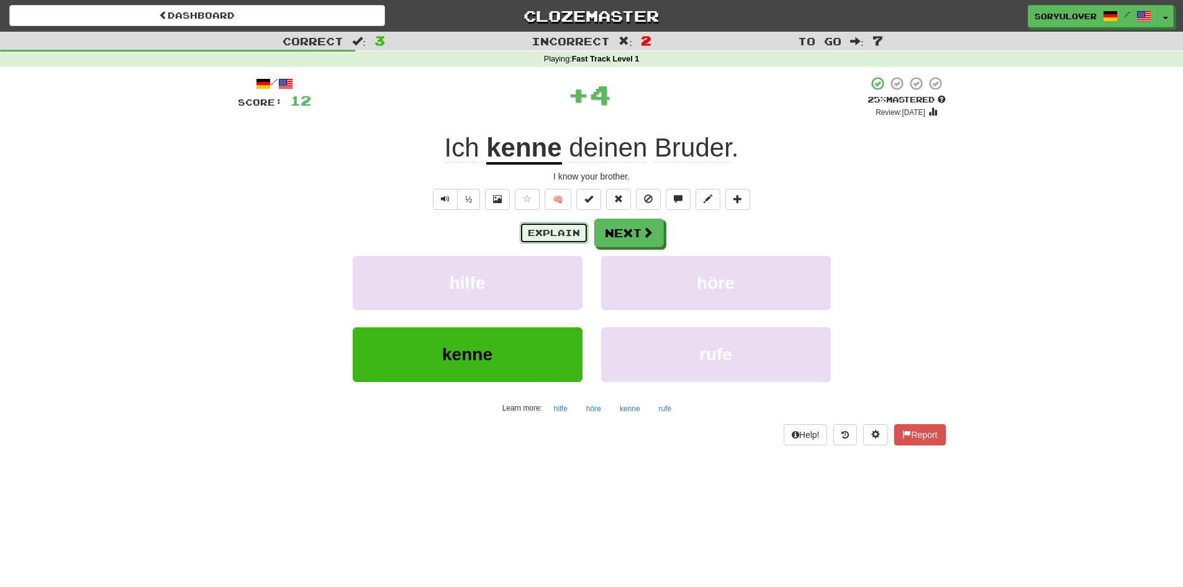
click at [570, 232] on button "Explain" at bounding box center [554, 232] width 68 height 21
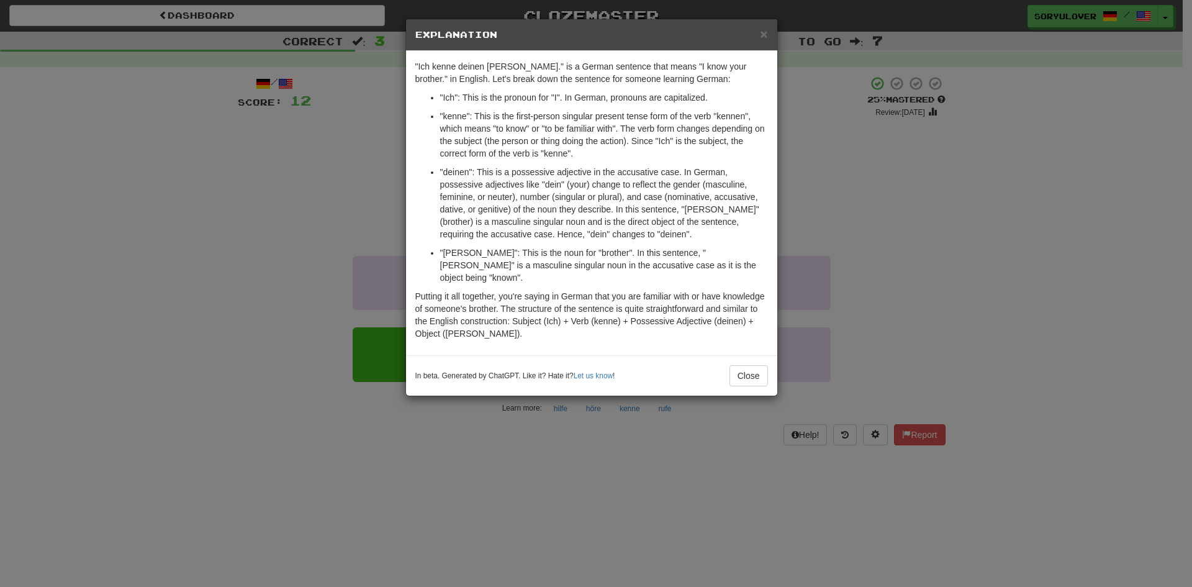
click at [323, 206] on div "× Explanation "Ich kenne deinen Bruder." is a German sentence that means "I kno…" at bounding box center [596, 293] width 1192 height 587
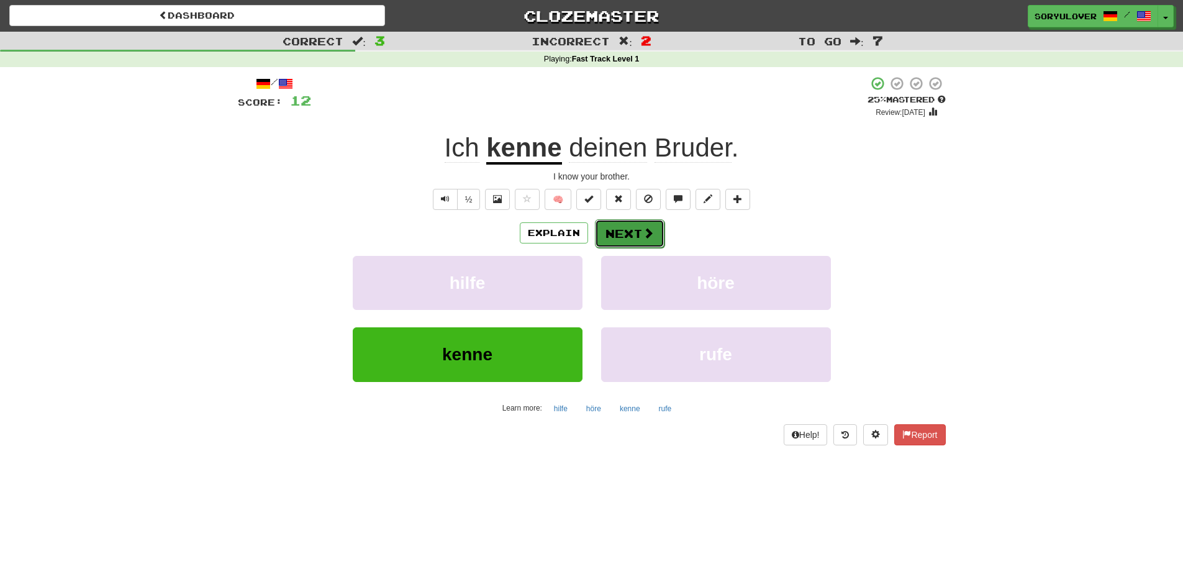
click at [641, 225] on button "Next" at bounding box center [630, 233] width 70 height 29
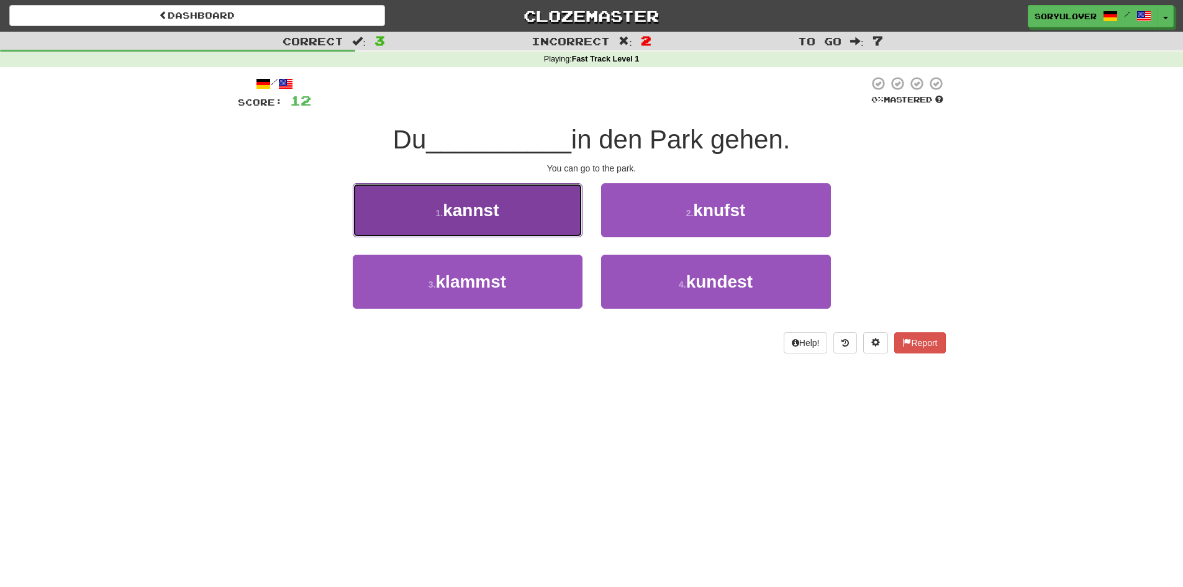
click at [499, 209] on span "kannst" at bounding box center [471, 210] width 56 height 19
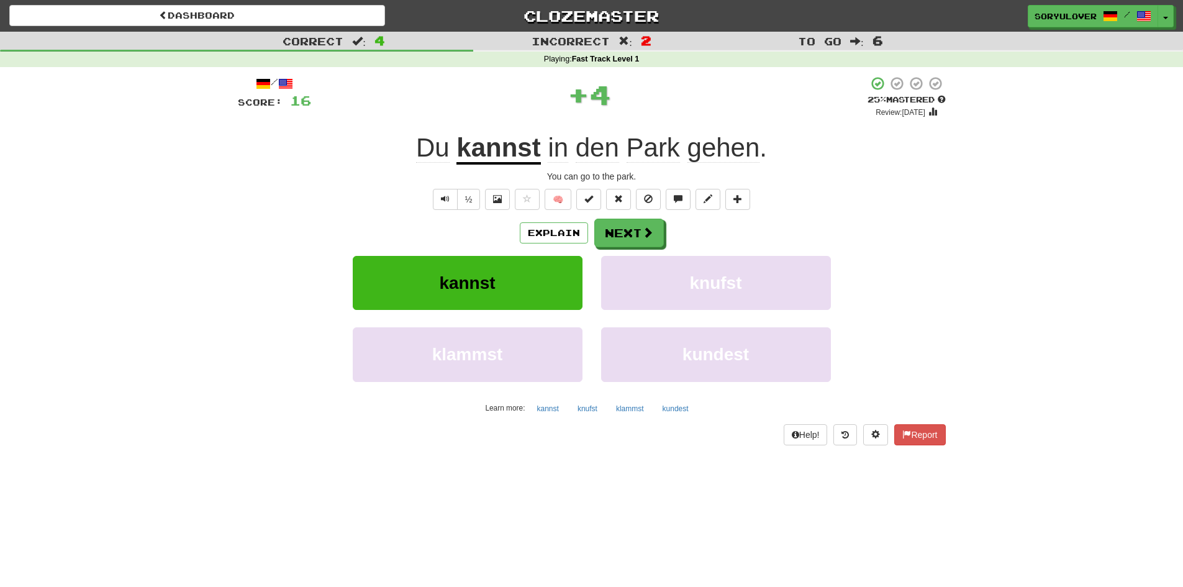
click at [509, 143] on u "kannst" at bounding box center [498, 149] width 84 height 32
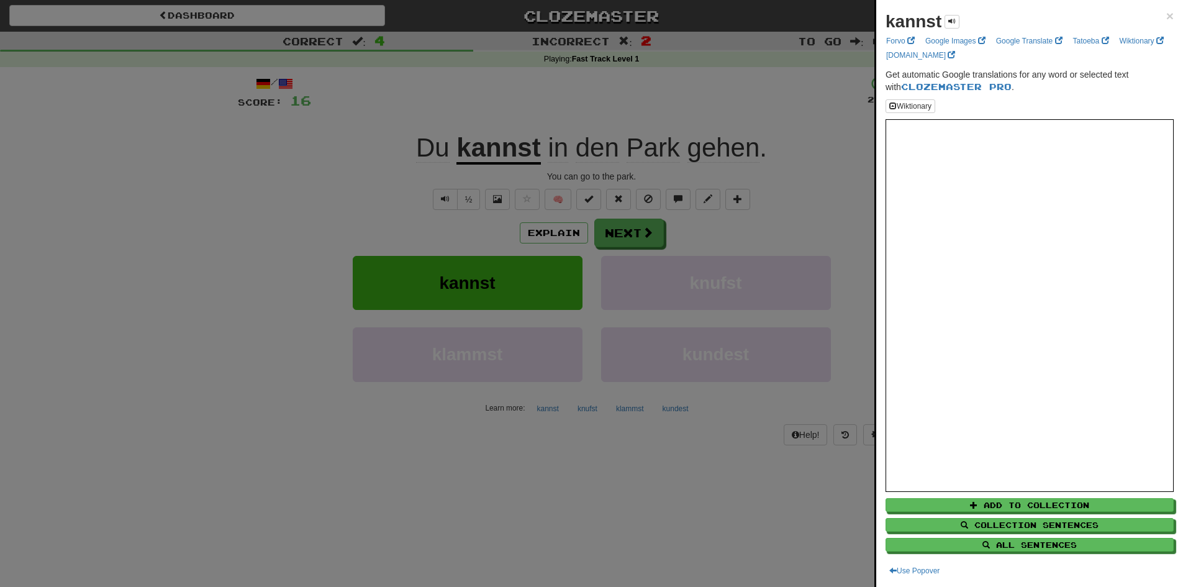
click at [411, 165] on div at bounding box center [591, 293] width 1183 height 587
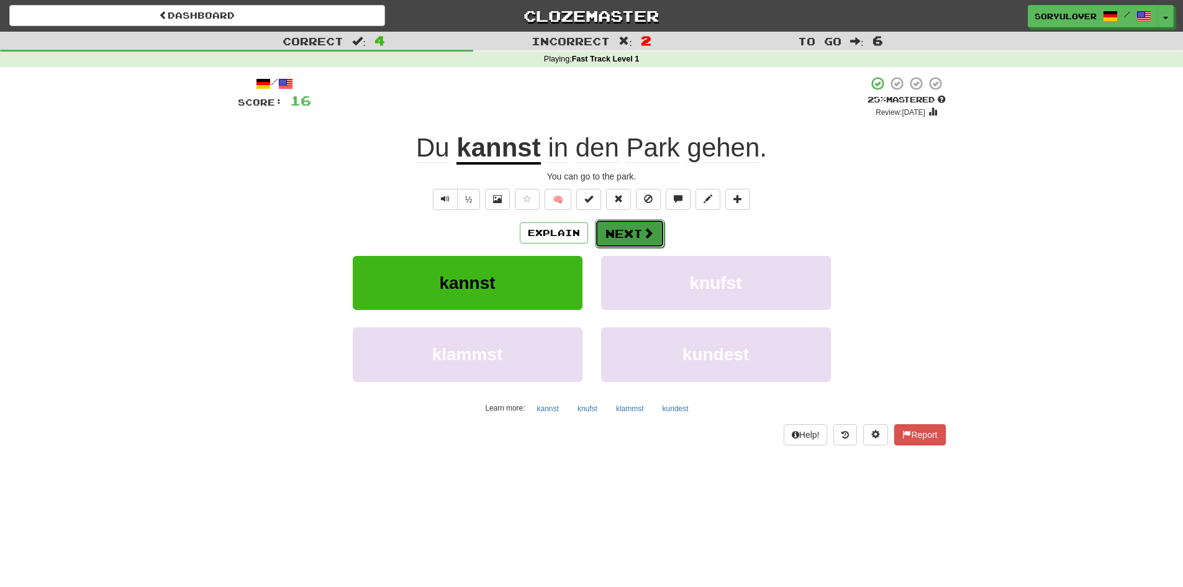
click at [650, 225] on button "Next" at bounding box center [630, 233] width 70 height 29
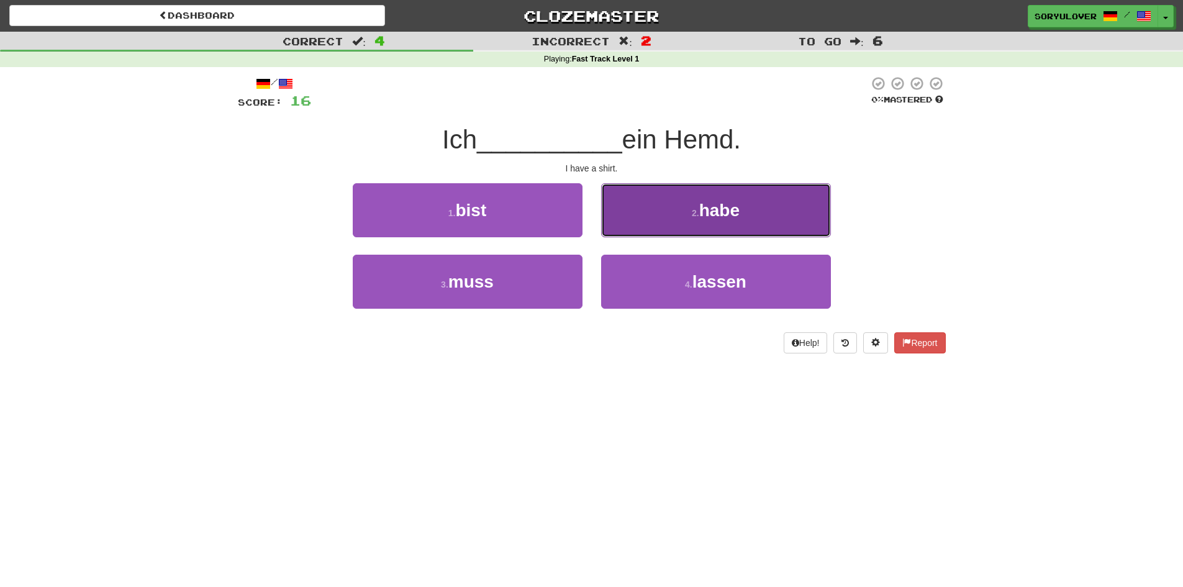
click at [687, 213] on button "2 . habe" at bounding box center [716, 210] width 230 height 54
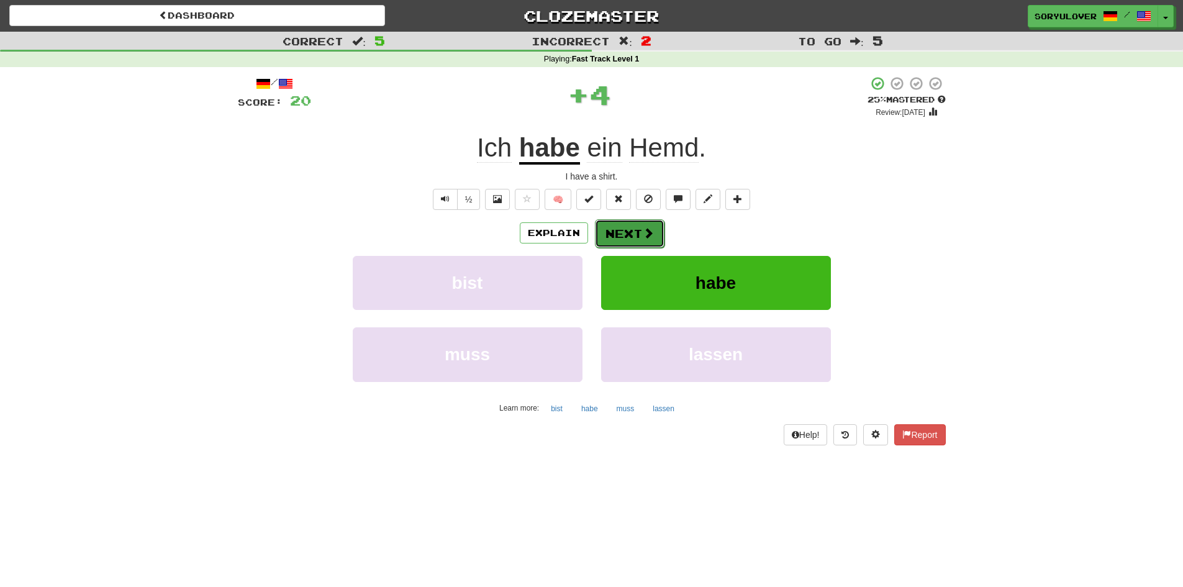
click at [635, 233] on button "Next" at bounding box center [630, 233] width 70 height 29
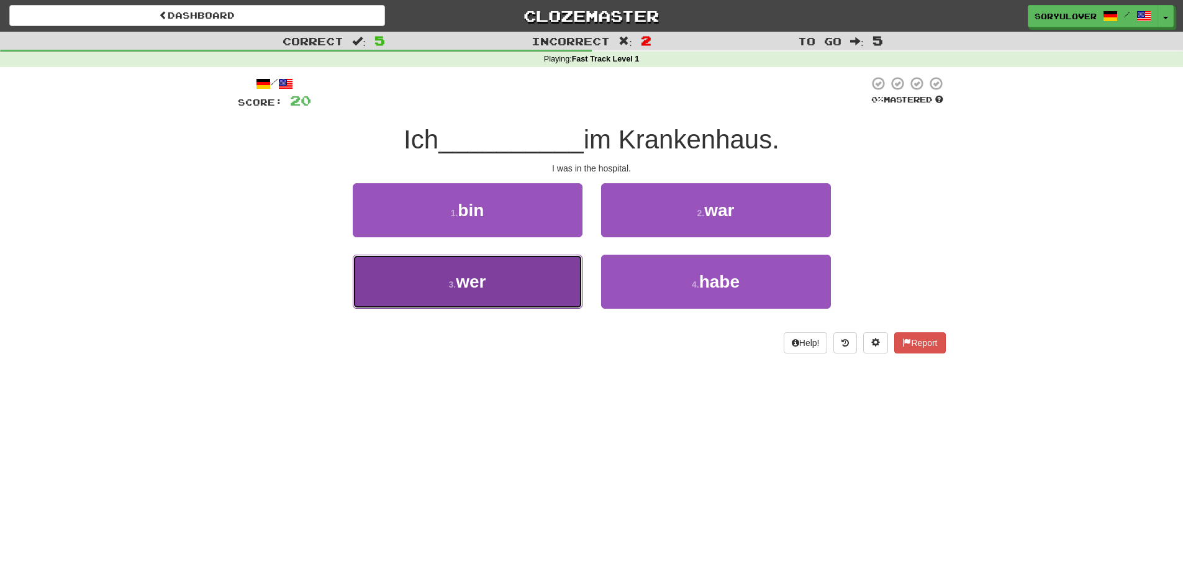
click at [533, 275] on button "3 . wer" at bounding box center [468, 282] width 230 height 54
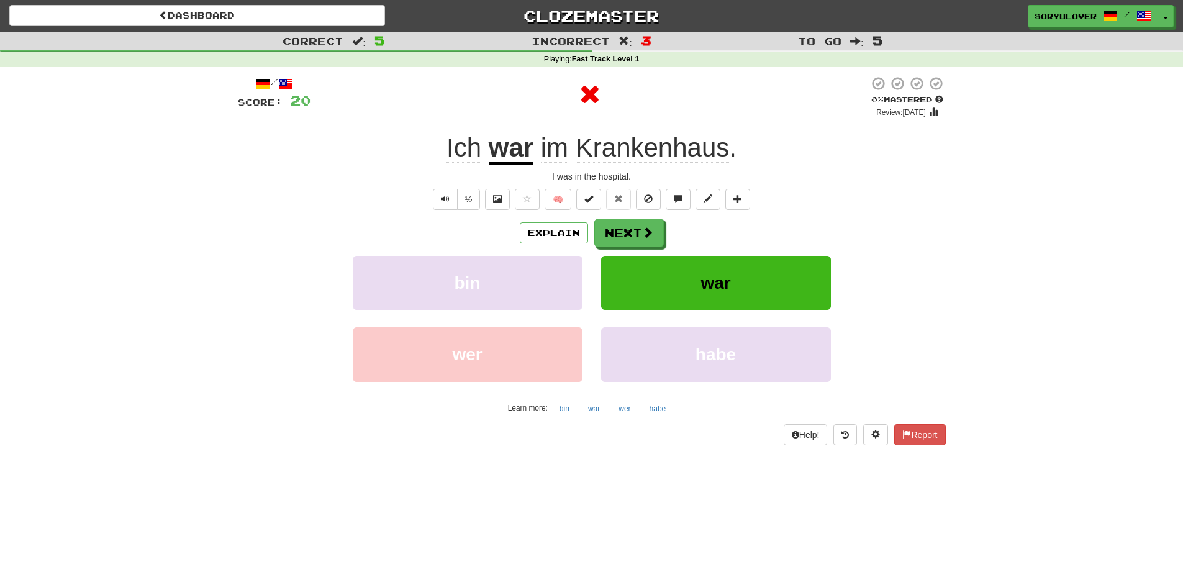
click at [513, 152] on u "war" at bounding box center [511, 149] width 45 height 32
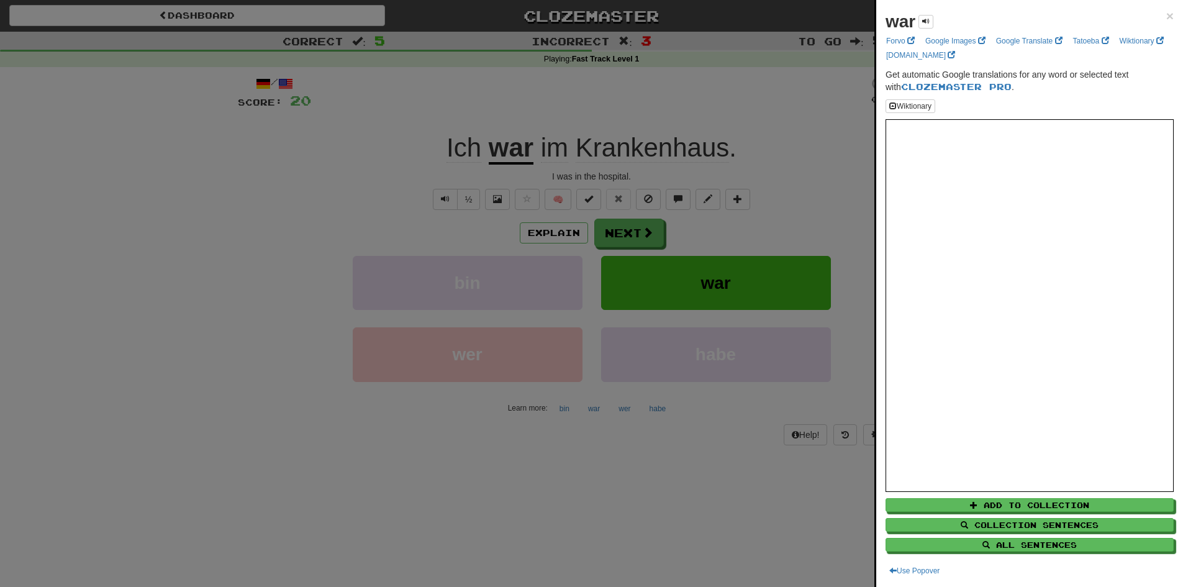
click at [514, 184] on div at bounding box center [591, 293] width 1183 height 587
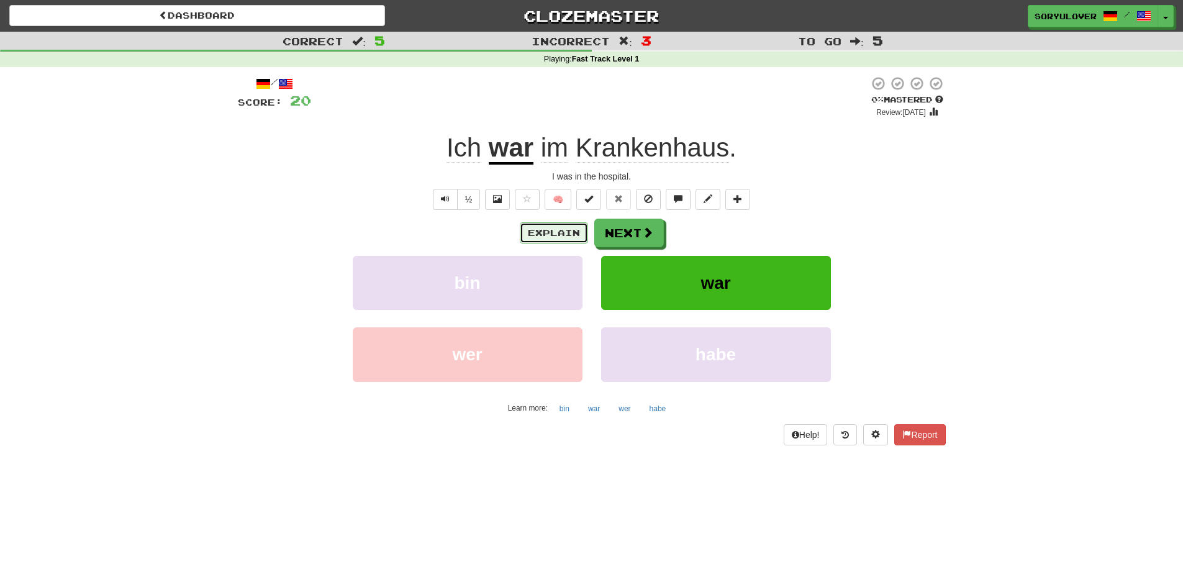
click at [565, 233] on button "Explain" at bounding box center [554, 232] width 68 height 21
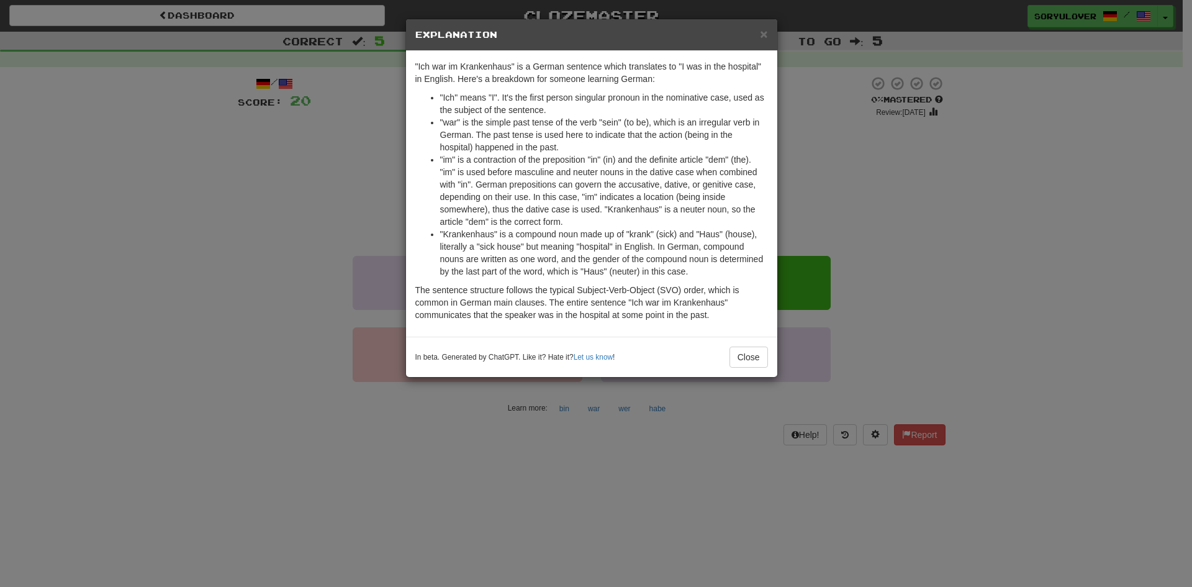
click at [357, 182] on div "× Explanation "Ich war im Krankenhaus" is a German sentence which translates to…" at bounding box center [596, 293] width 1192 height 587
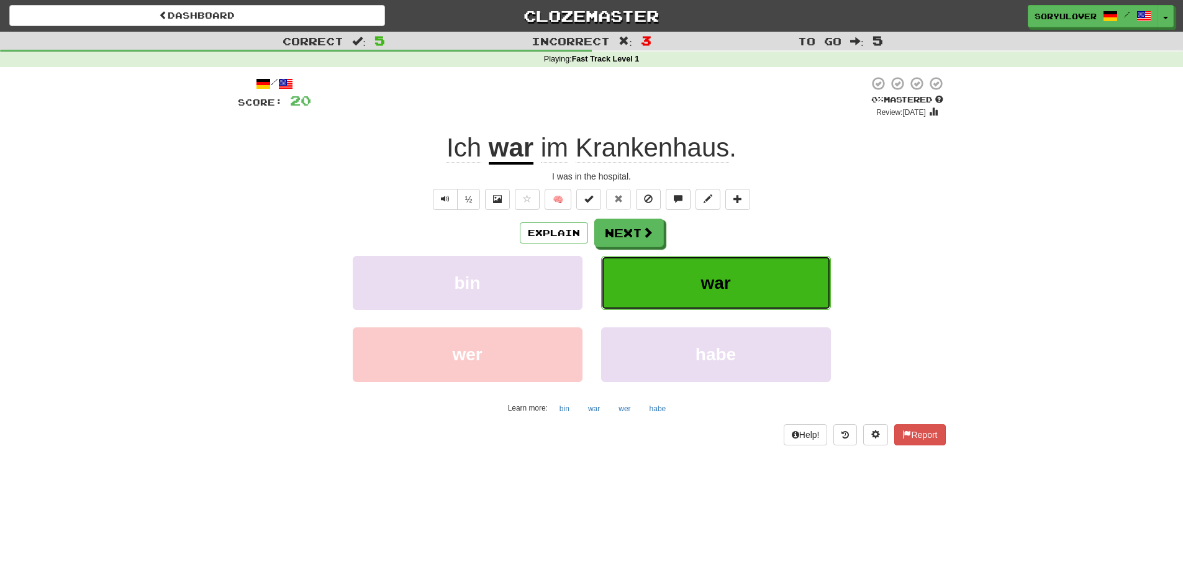
click at [670, 279] on button "war" at bounding box center [716, 283] width 230 height 54
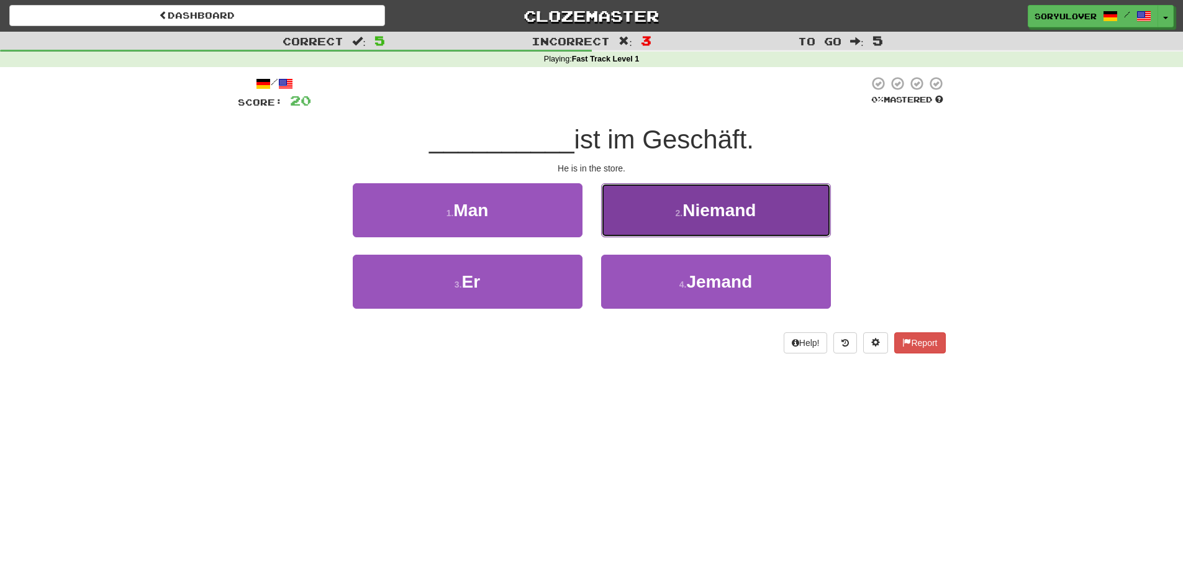
click at [666, 213] on button "2 . Niemand" at bounding box center [716, 210] width 230 height 54
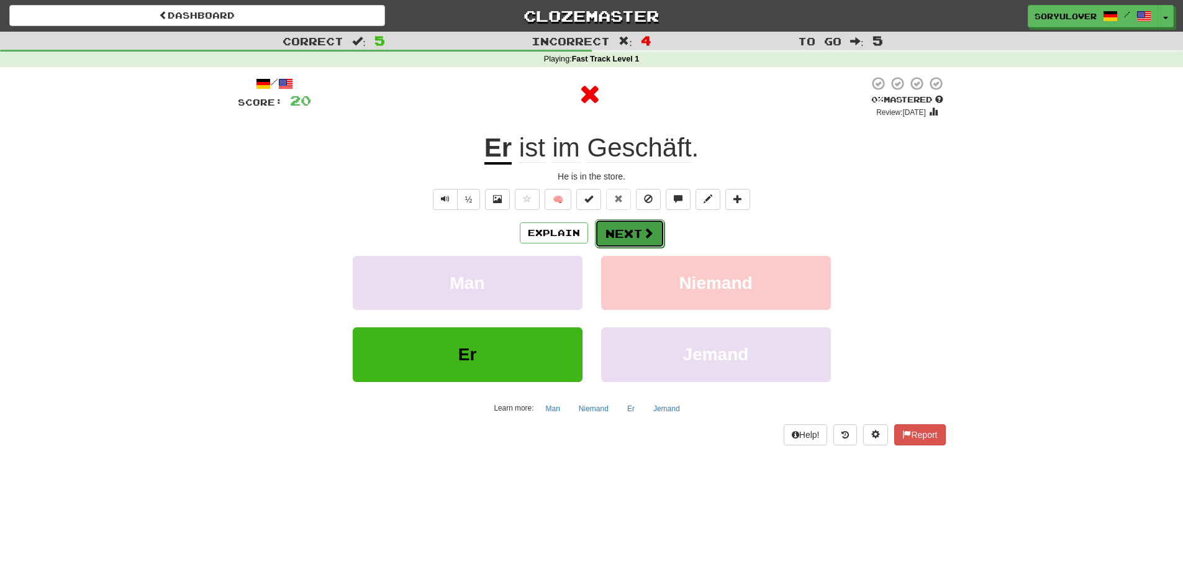
click at [619, 232] on button "Next" at bounding box center [630, 233] width 70 height 29
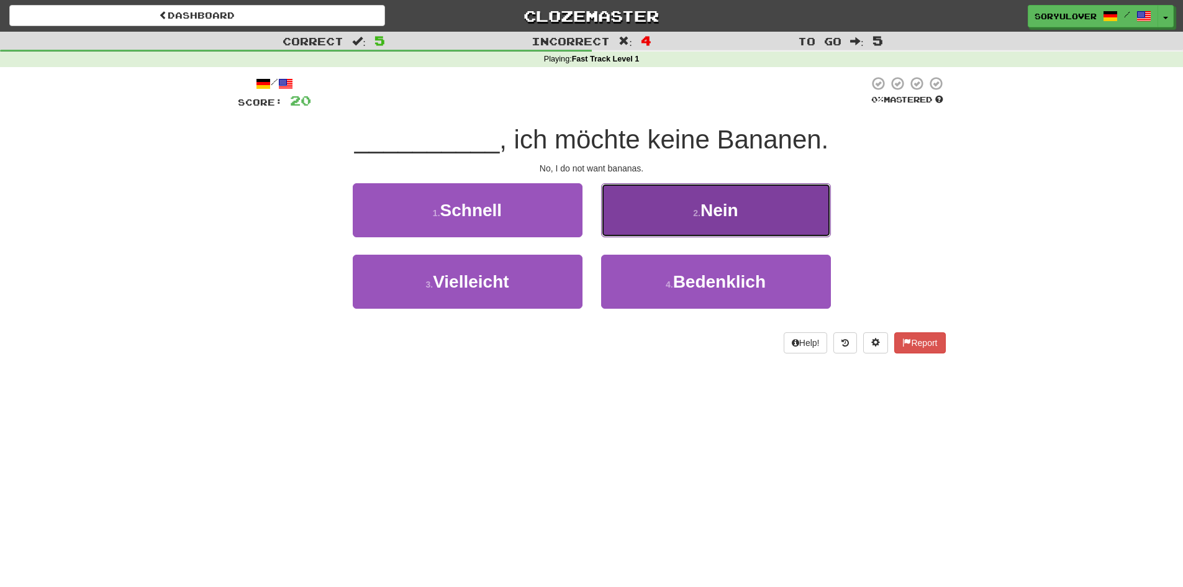
click at [644, 208] on button "2 . Nein" at bounding box center [716, 210] width 230 height 54
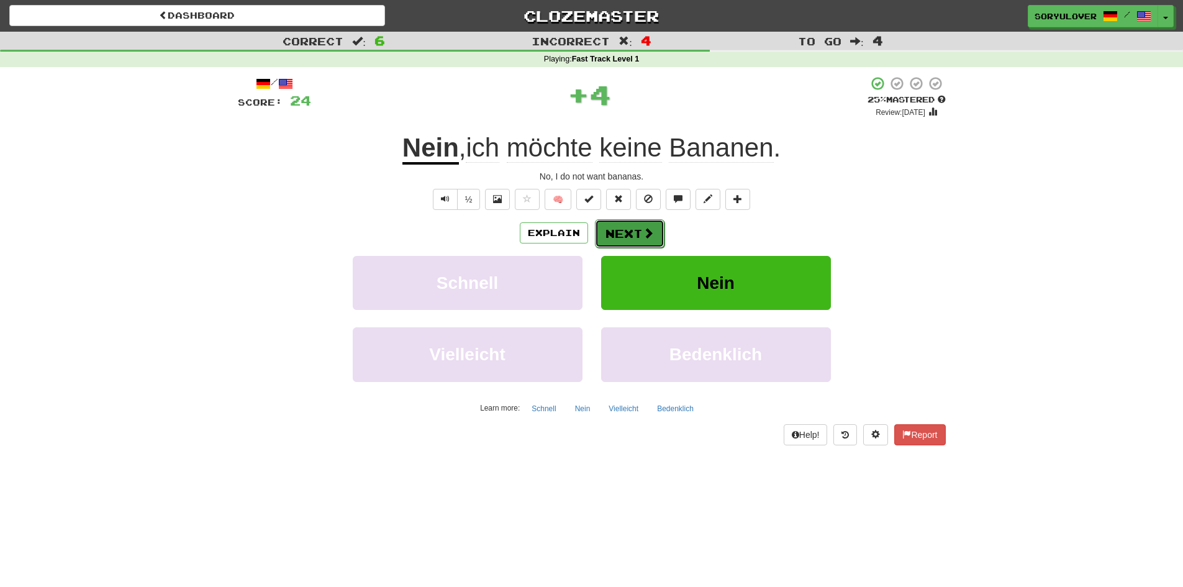
click at [626, 237] on button "Next" at bounding box center [630, 233] width 70 height 29
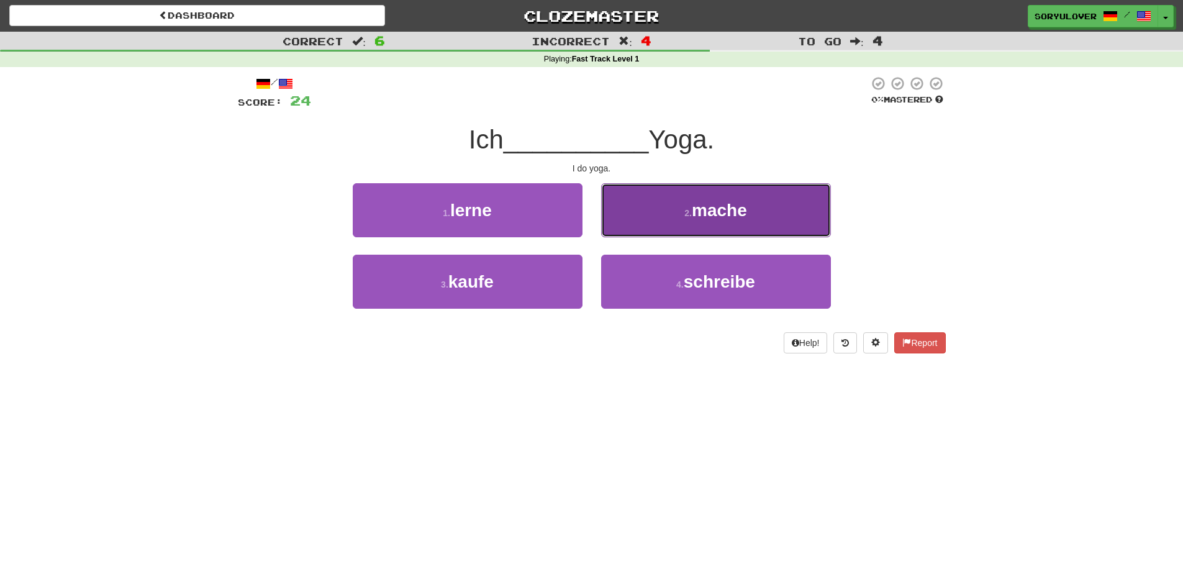
click at [656, 212] on button "2 . mache" at bounding box center [716, 210] width 230 height 54
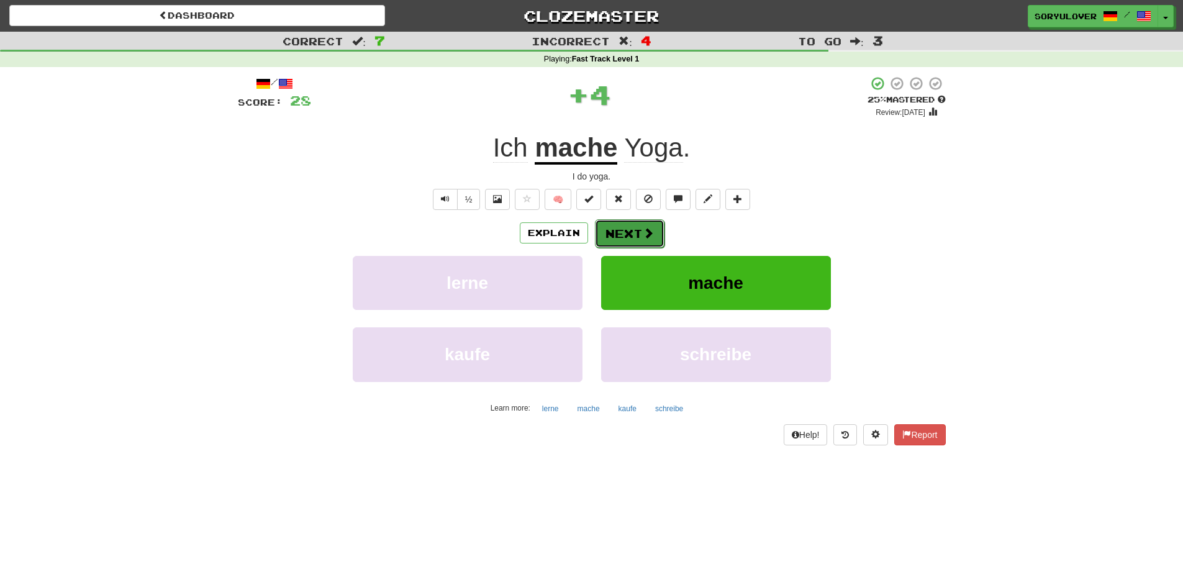
click at [630, 231] on button "Next" at bounding box center [630, 233] width 70 height 29
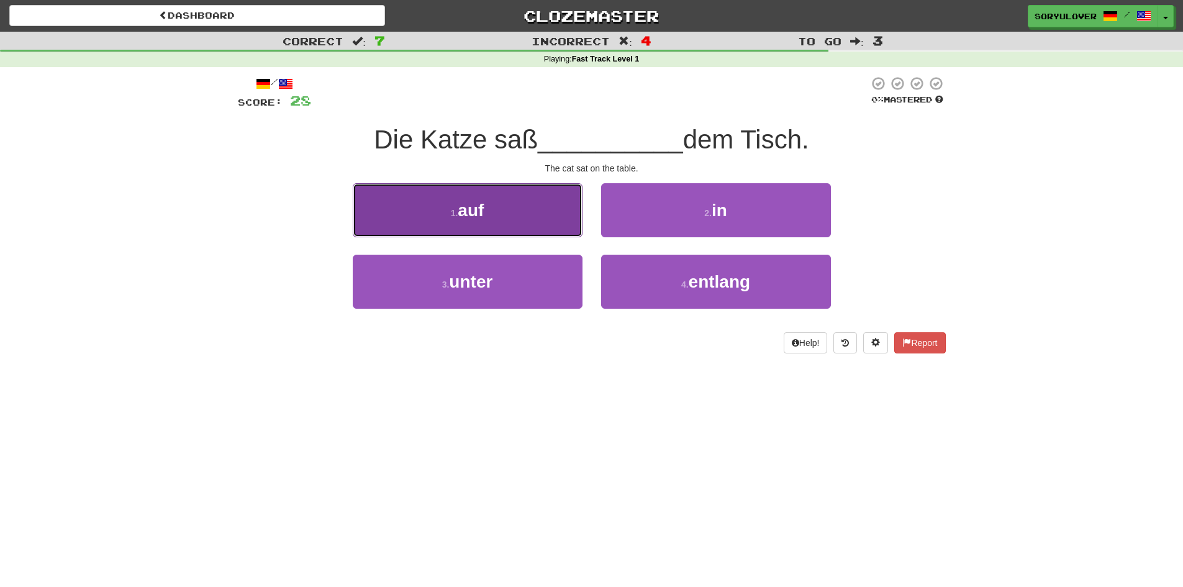
click at [503, 204] on button "1 . auf" at bounding box center [468, 210] width 230 height 54
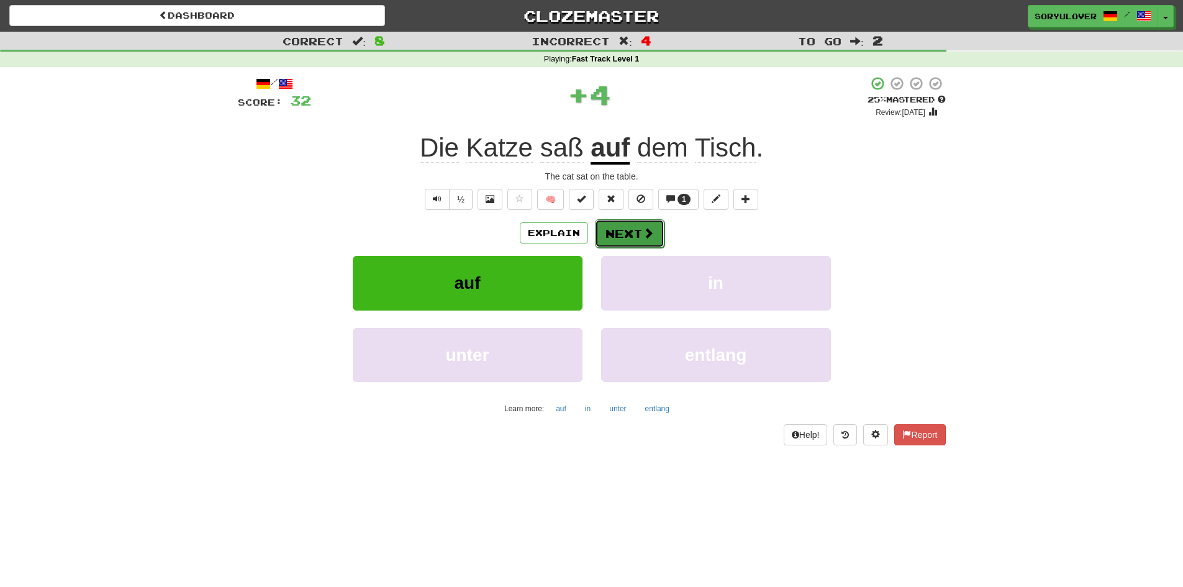
click at [608, 228] on button "Next" at bounding box center [630, 233] width 70 height 29
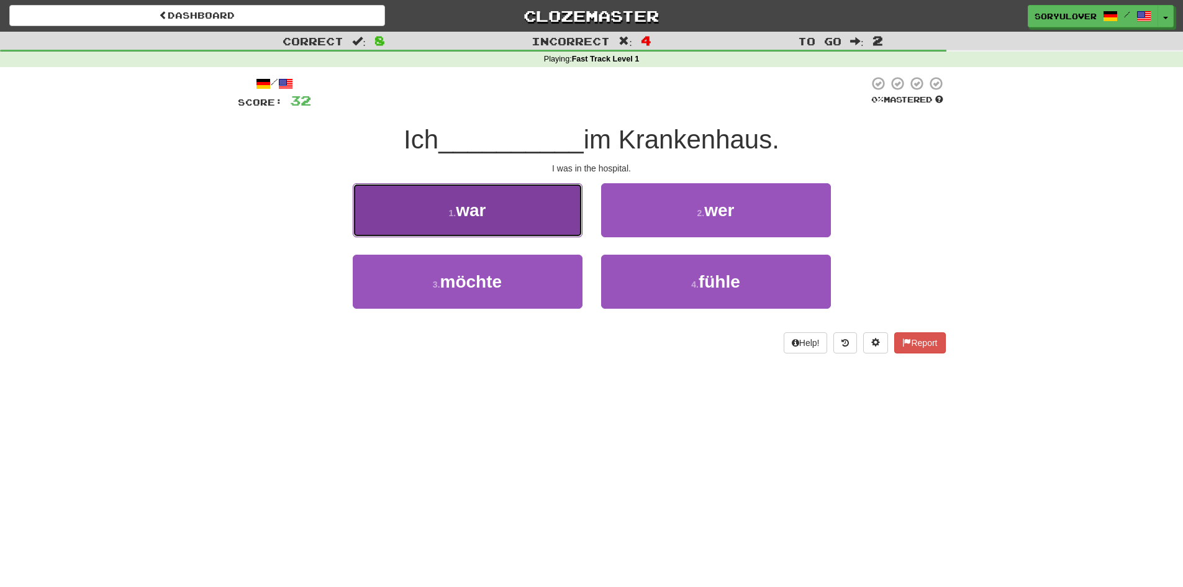
click at [532, 210] on button "1 . war" at bounding box center [468, 210] width 230 height 54
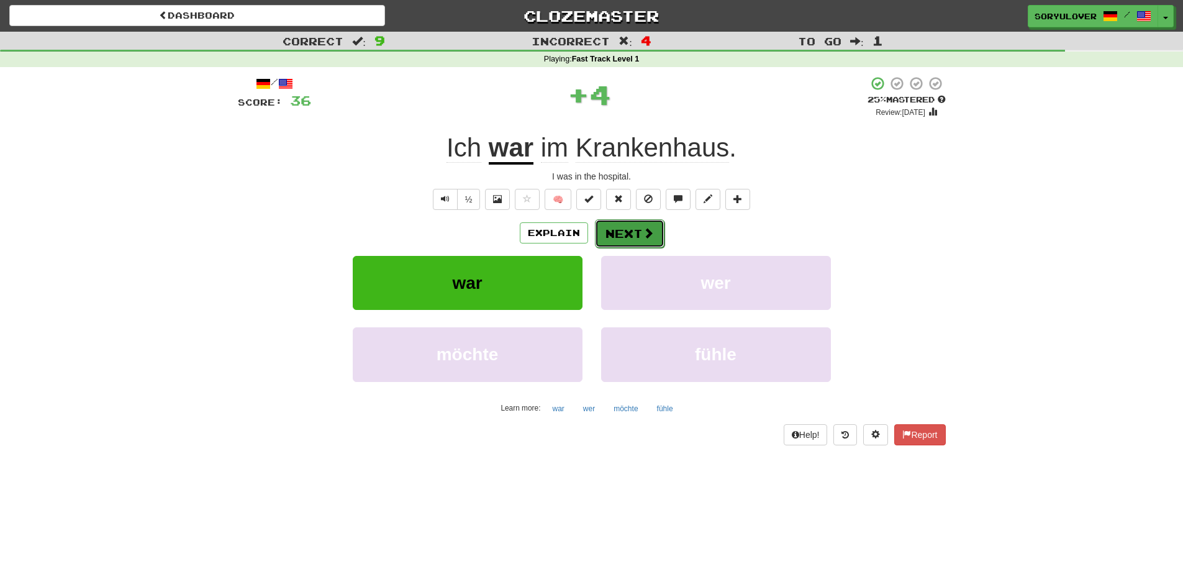
click at [610, 228] on button "Next" at bounding box center [630, 233] width 70 height 29
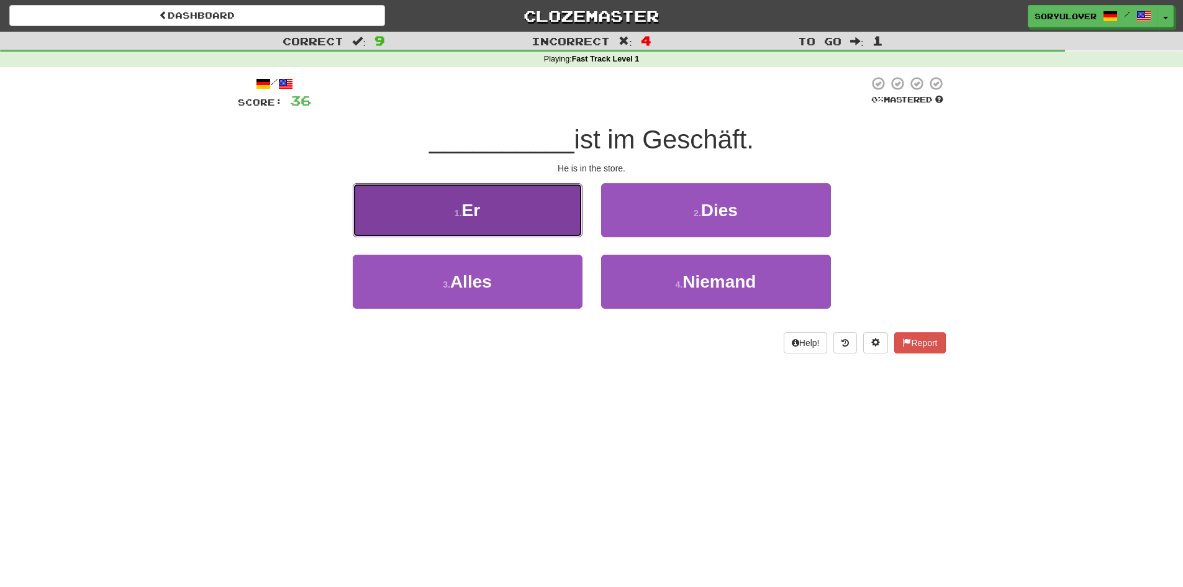
click at [531, 212] on button "1 . Er" at bounding box center [468, 210] width 230 height 54
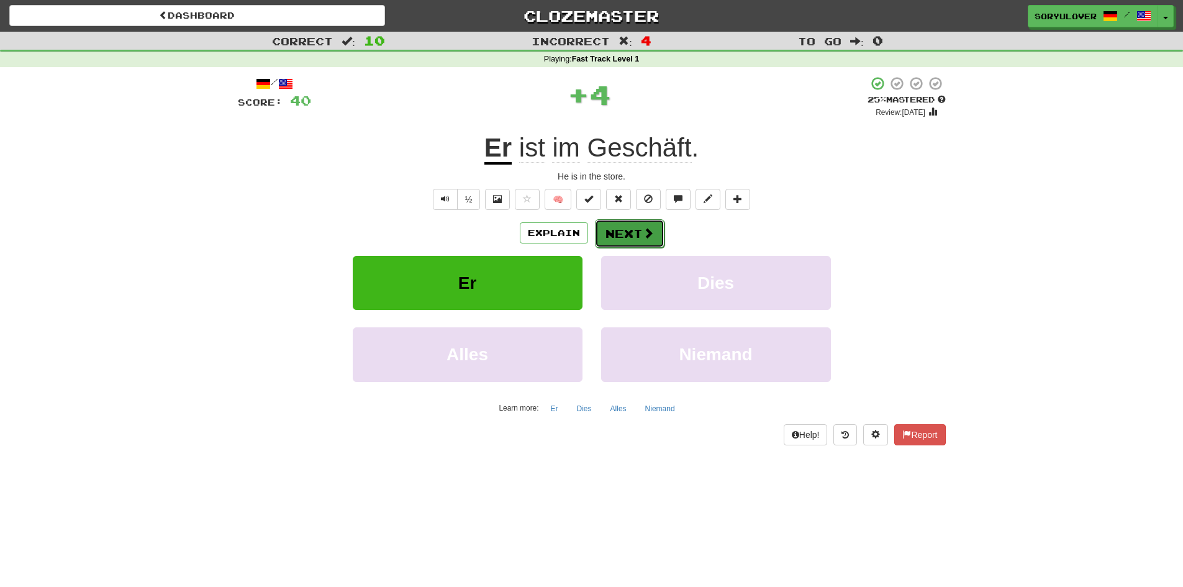
click at [615, 228] on button "Next" at bounding box center [630, 233] width 70 height 29
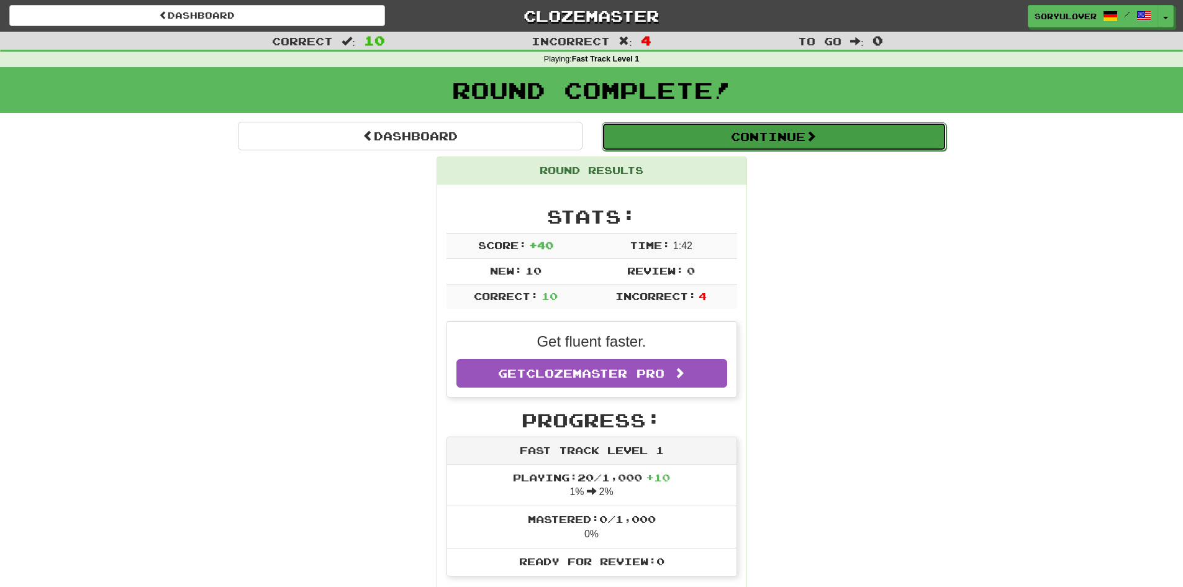
click at [629, 145] on button "Continue" at bounding box center [774, 136] width 345 height 29
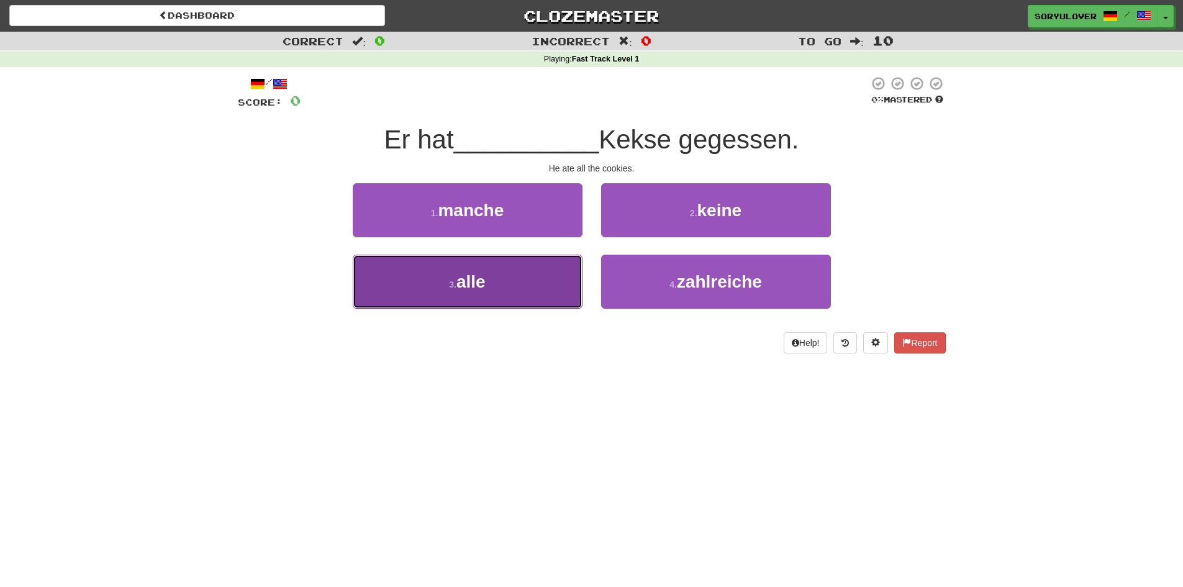
click at [495, 283] on button "3 . alle" at bounding box center [468, 282] width 230 height 54
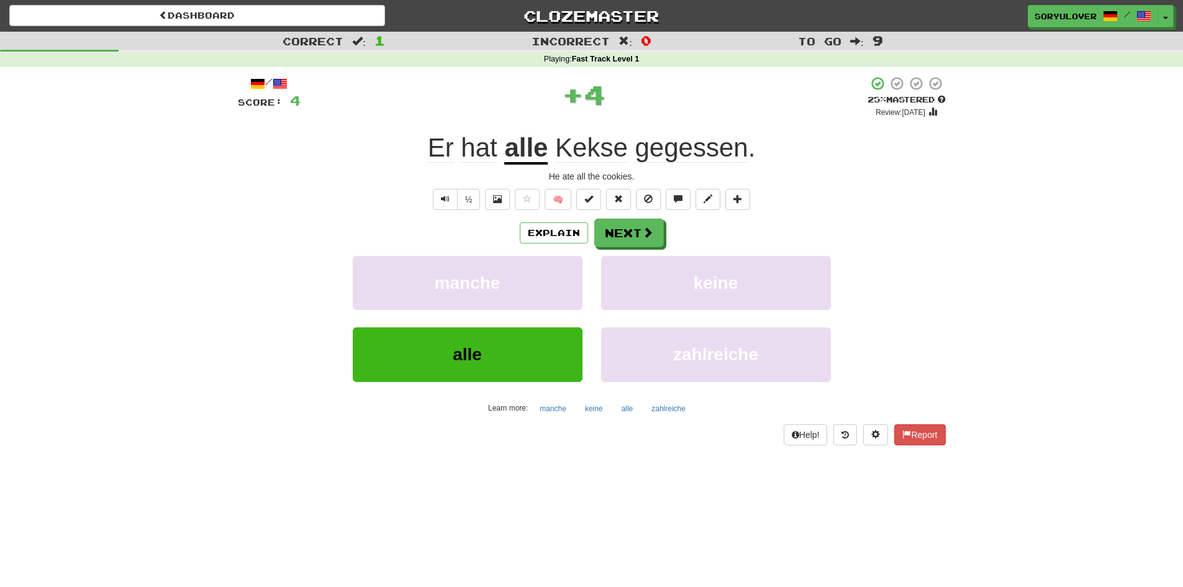
click at [520, 160] on u "alle" at bounding box center [525, 149] width 43 height 32
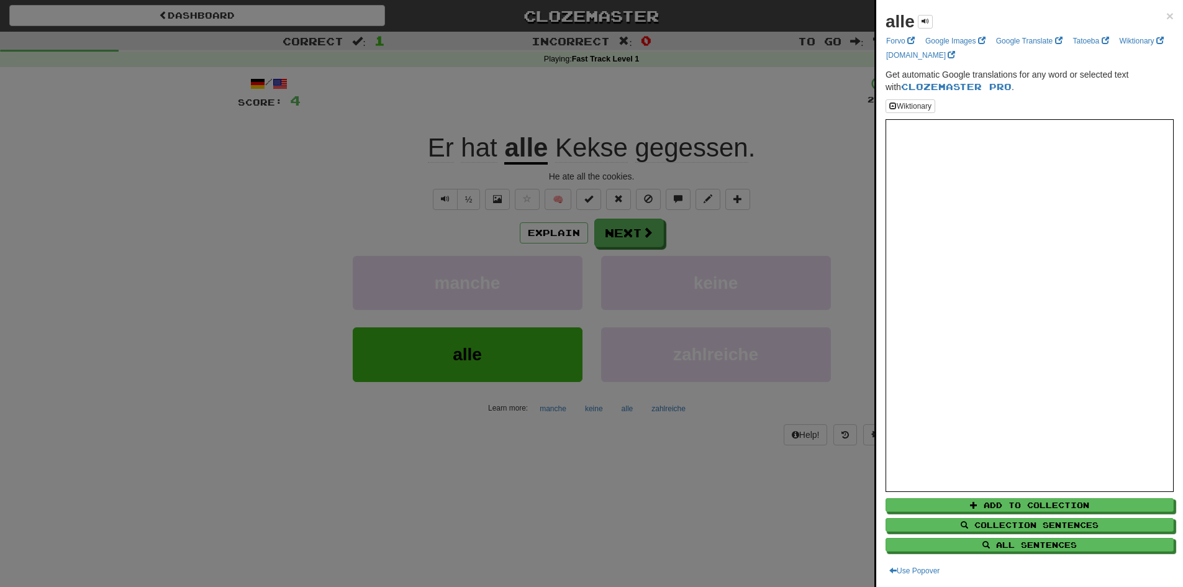
click at [579, 454] on div at bounding box center [591, 293] width 1183 height 587
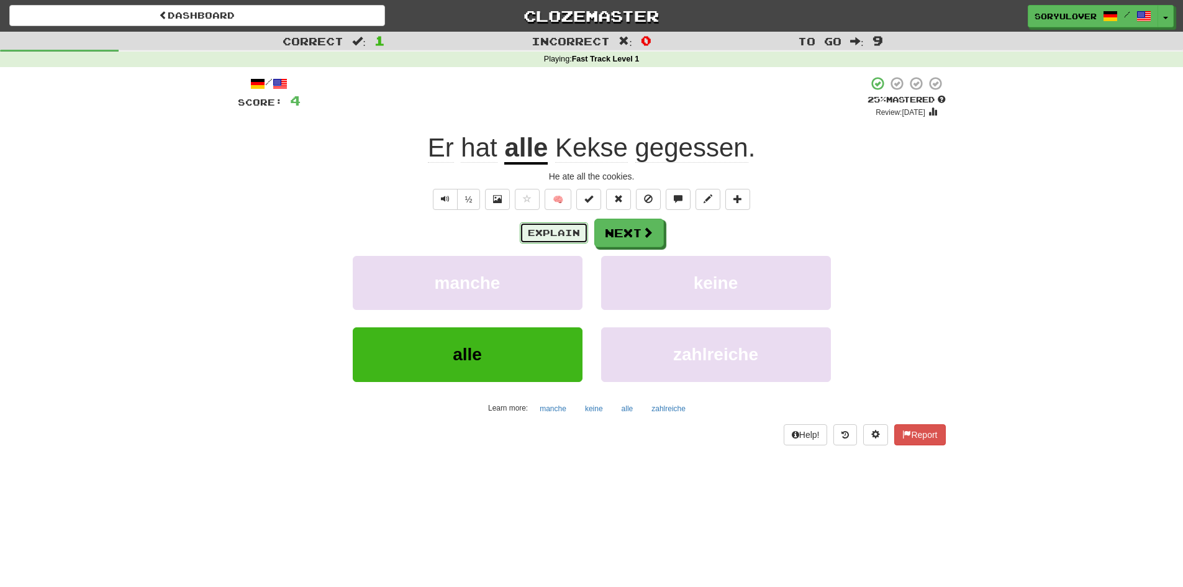
click at [551, 227] on button "Explain" at bounding box center [554, 232] width 68 height 21
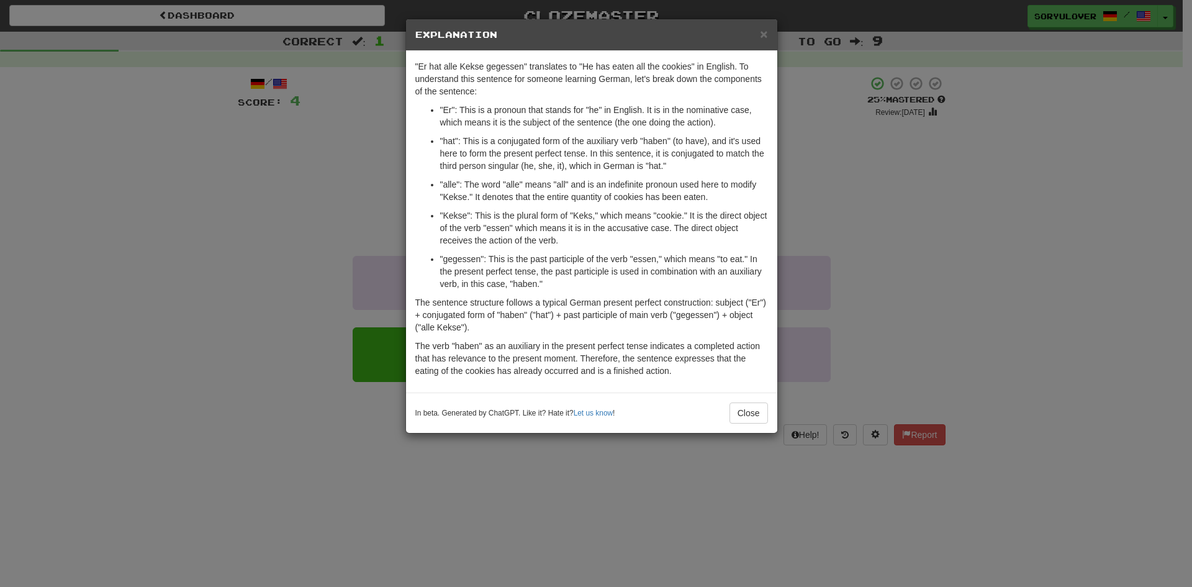
click at [315, 213] on div "× Explanation "Er hat alle Kekse gegessen" translates to "He has eaten all the …" at bounding box center [596, 293] width 1192 height 587
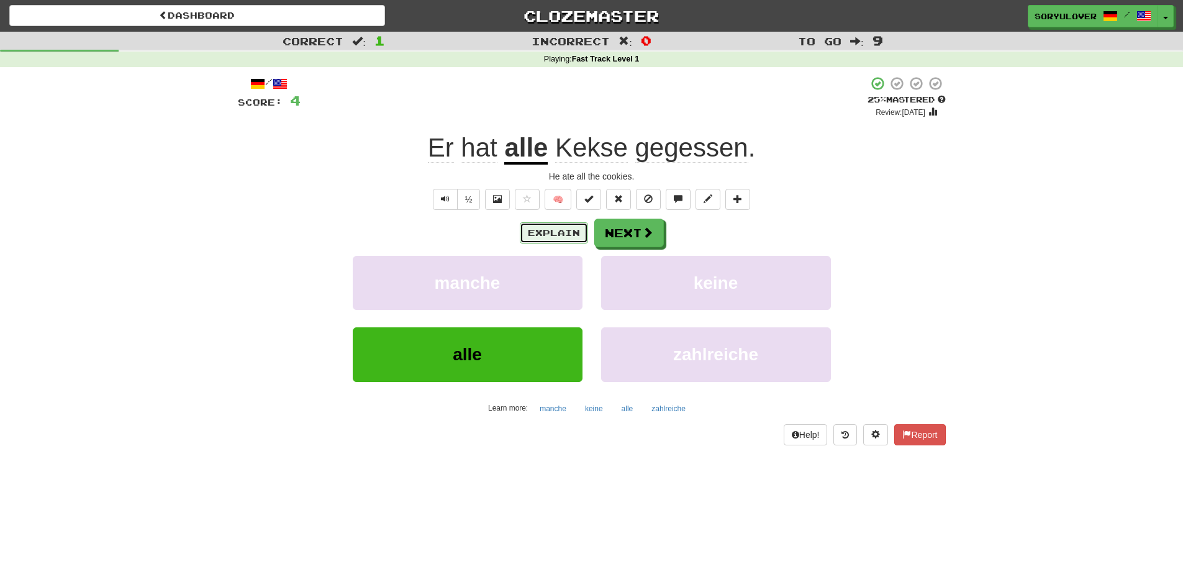
click at [558, 232] on button "Explain" at bounding box center [554, 232] width 68 height 21
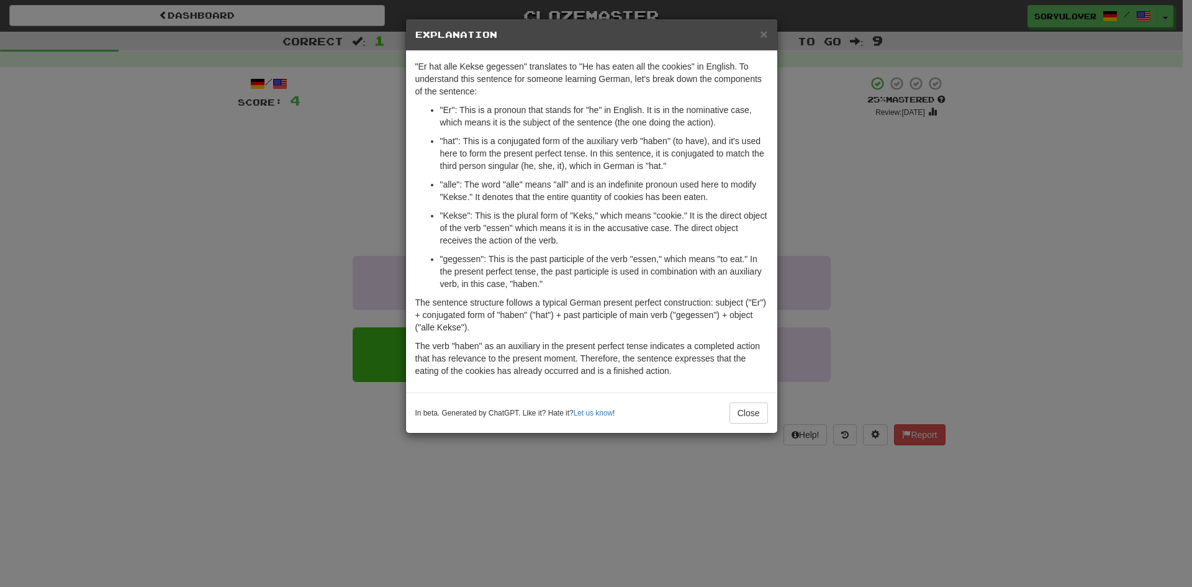
click at [279, 261] on div "× Explanation "Er hat alle Kekse gegessen" translates to "He has eaten all the …" at bounding box center [596, 293] width 1192 height 587
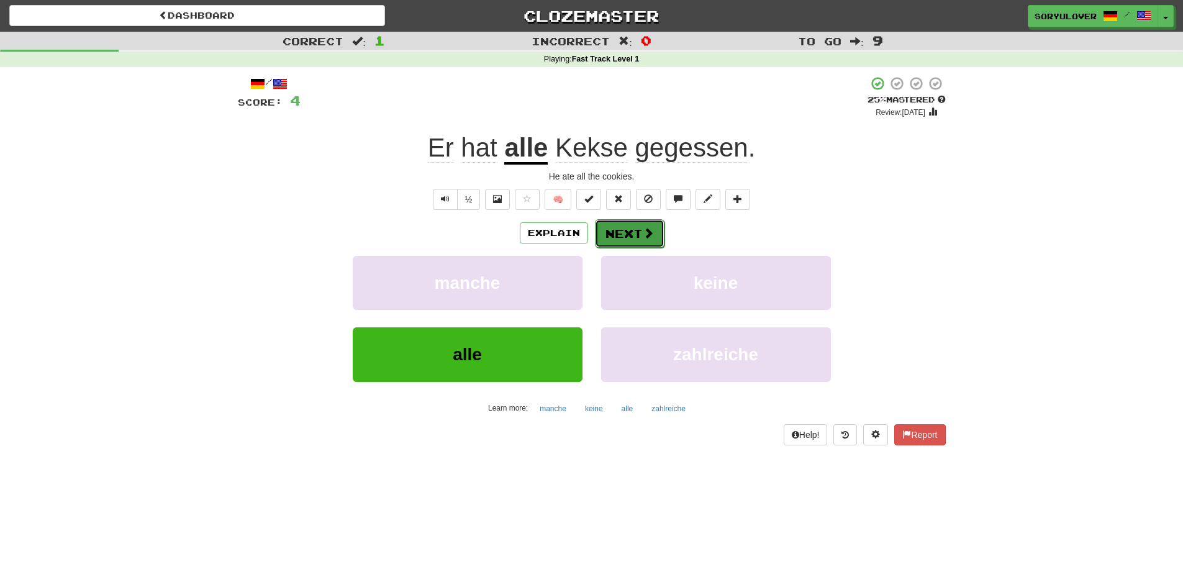
click at [628, 235] on button "Next" at bounding box center [630, 233] width 70 height 29
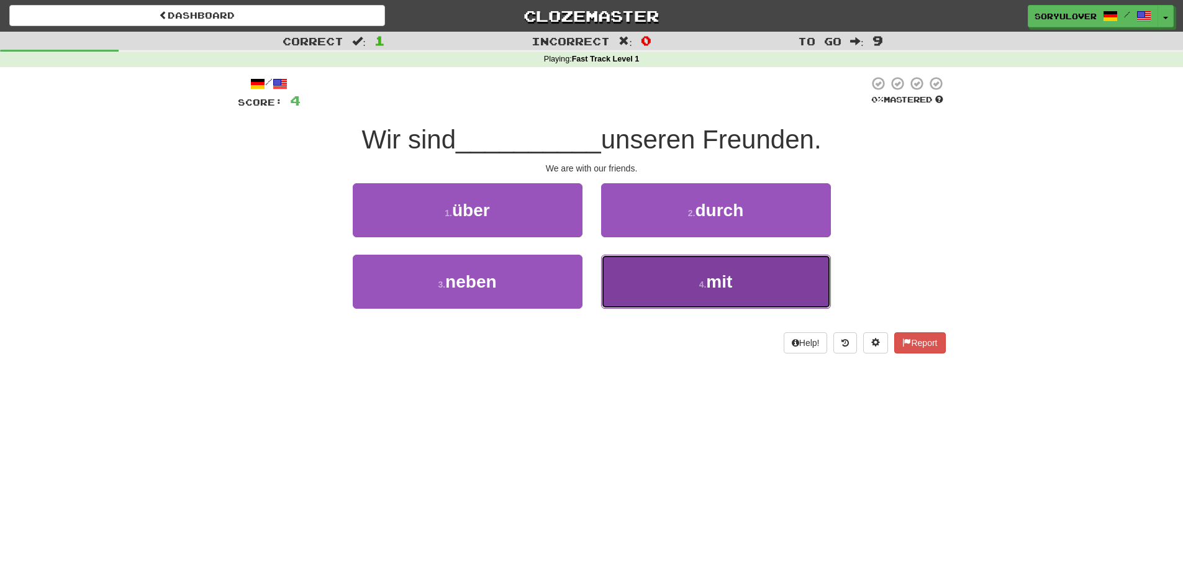
click at [685, 286] on button "4 . mit" at bounding box center [716, 282] width 230 height 54
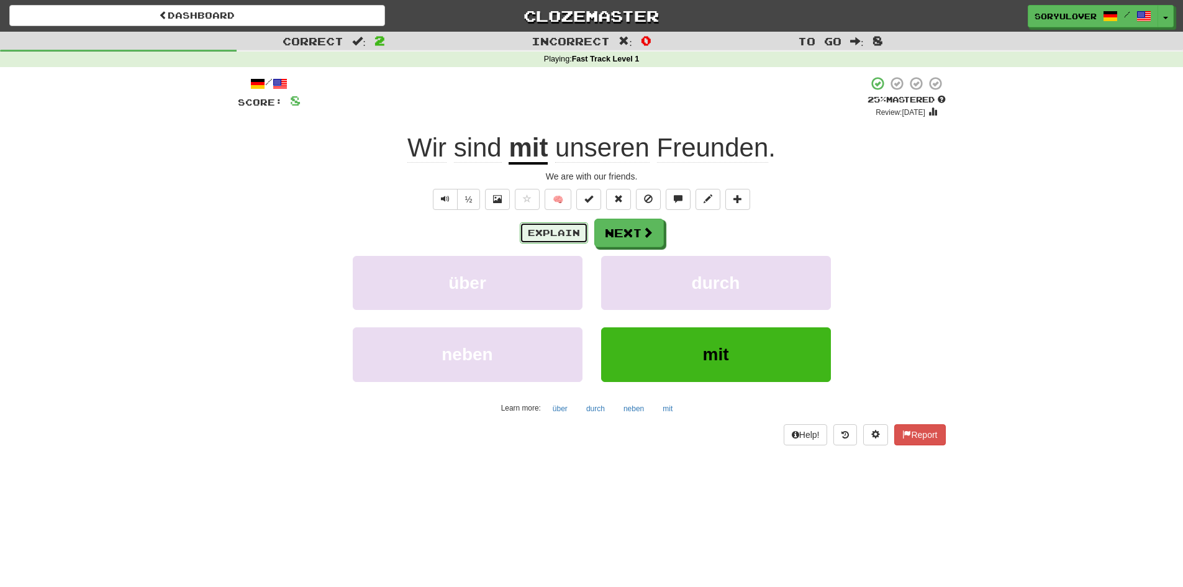
click at [559, 235] on button "Explain" at bounding box center [554, 232] width 68 height 21
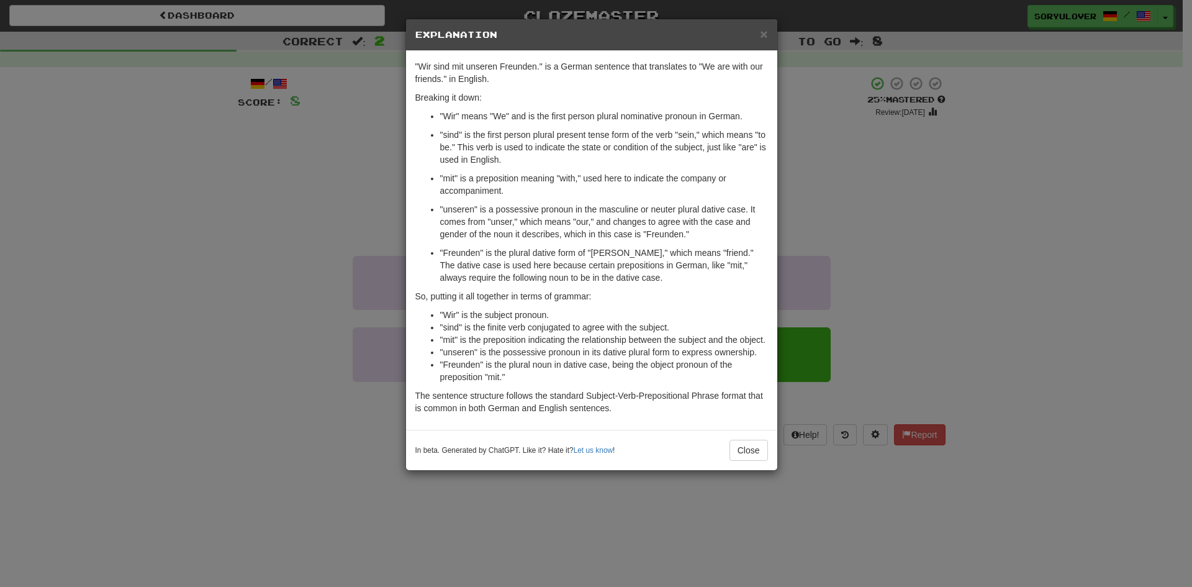
click at [320, 209] on div "× Explanation "Wir sind mit unseren Freunden." is a German sentence that transl…" at bounding box center [596, 293] width 1192 height 587
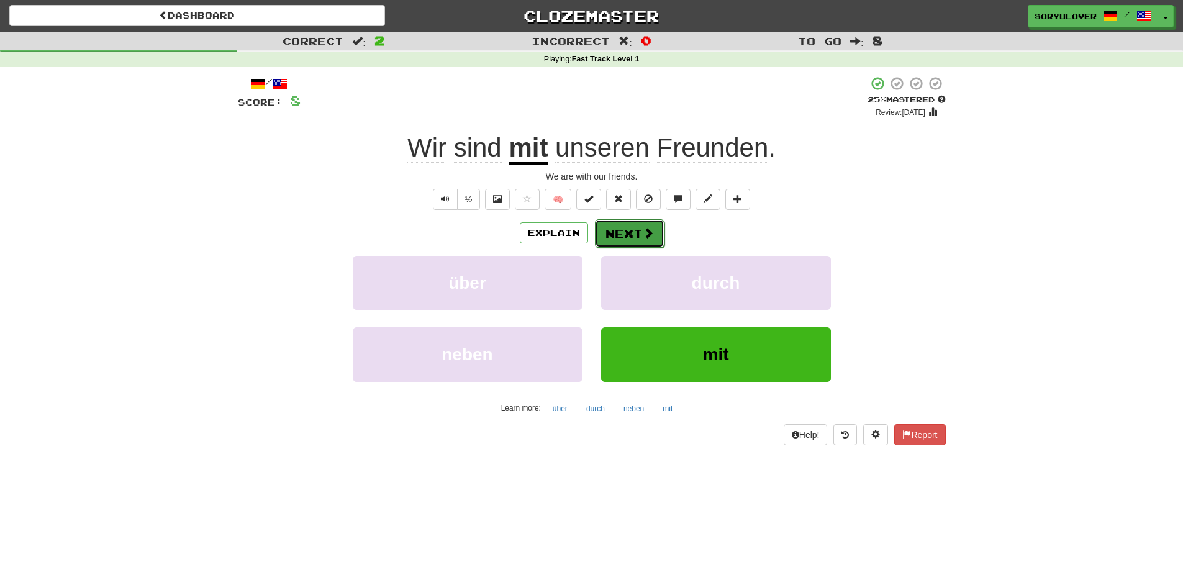
click at [631, 232] on button "Next" at bounding box center [630, 233] width 70 height 29
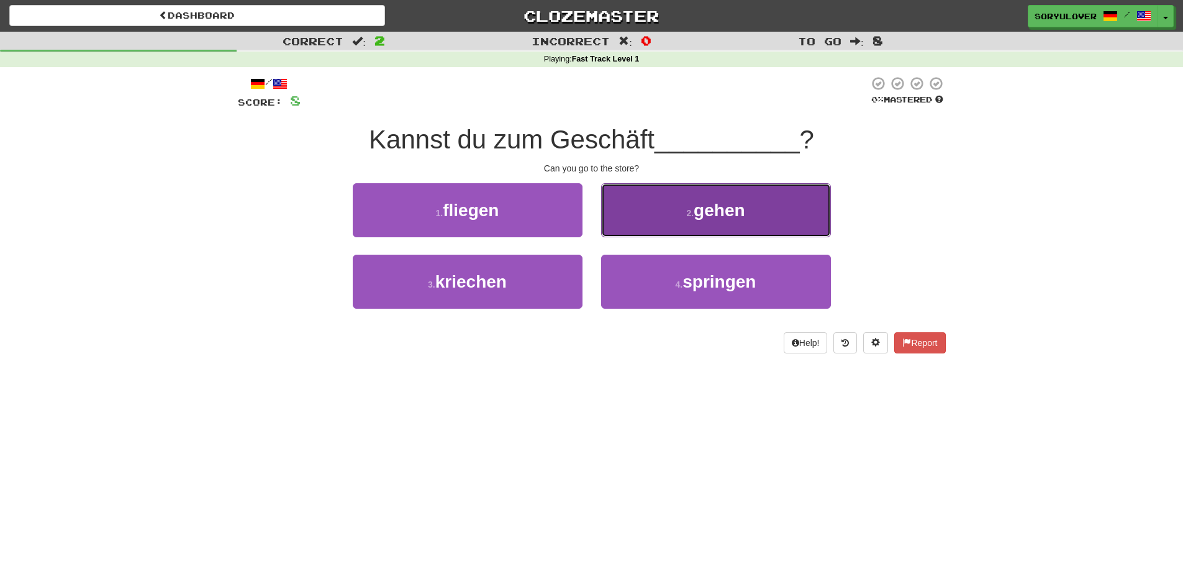
click at [627, 215] on button "2 . gehen" at bounding box center [716, 210] width 230 height 54
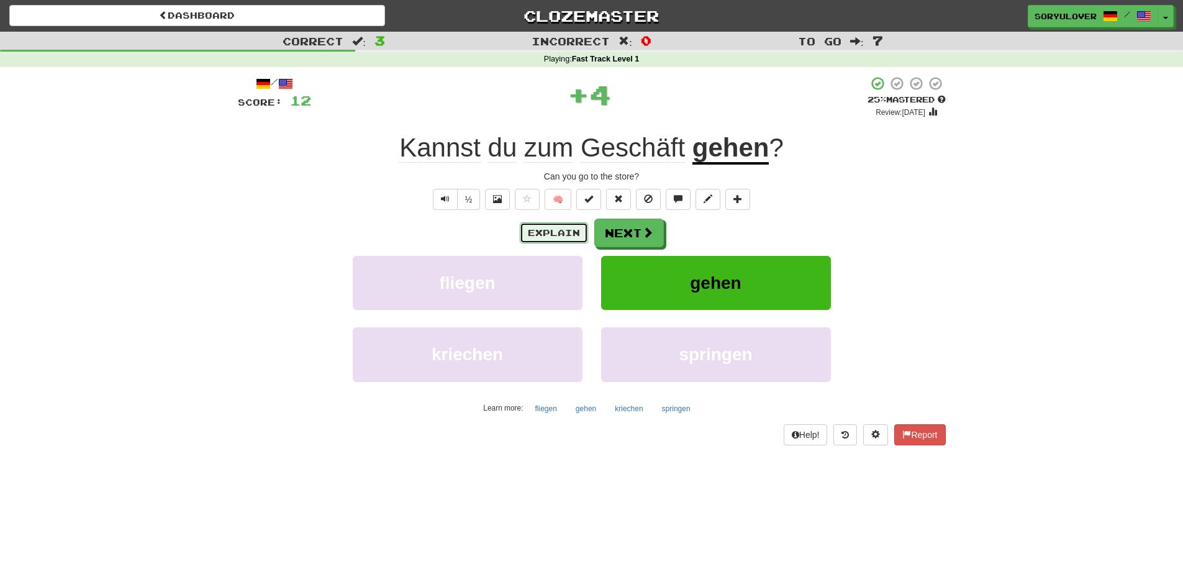
click at [574, 230] on button "Explain" at bounding box center [554, 232] width 68 height 21
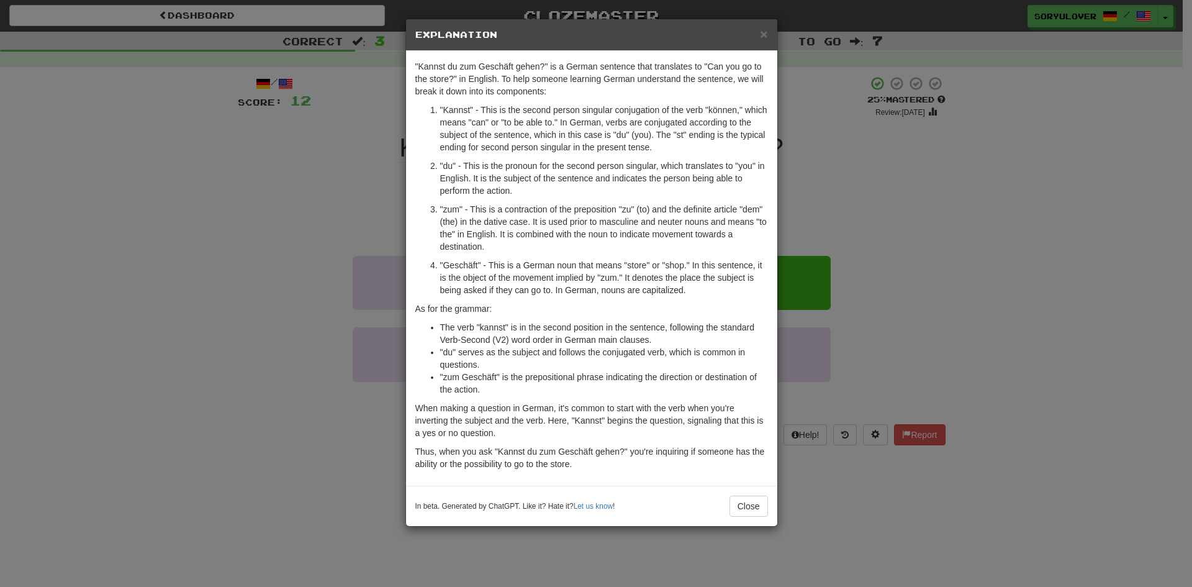
click at [314, 280] on div "× Explanation "Kannst du zum Geschäft gehen?" is a German sentence that transla…" at bounding box center [596, 293] width 1192 height 587
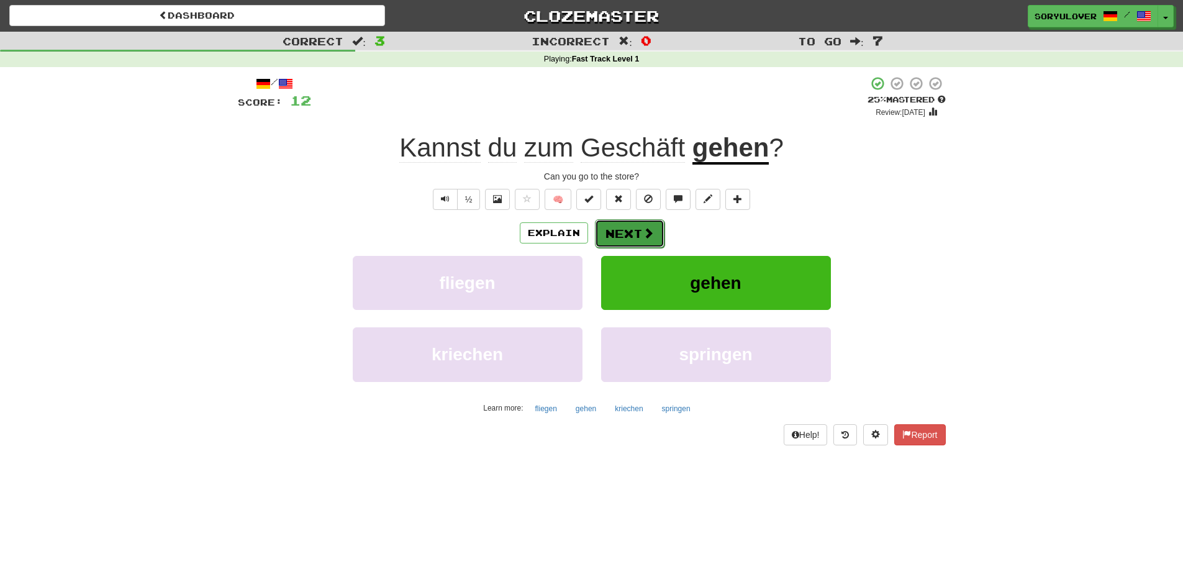
click at [627, 242] on button "Next" at bounding box center [630, 233] width 70 height 29
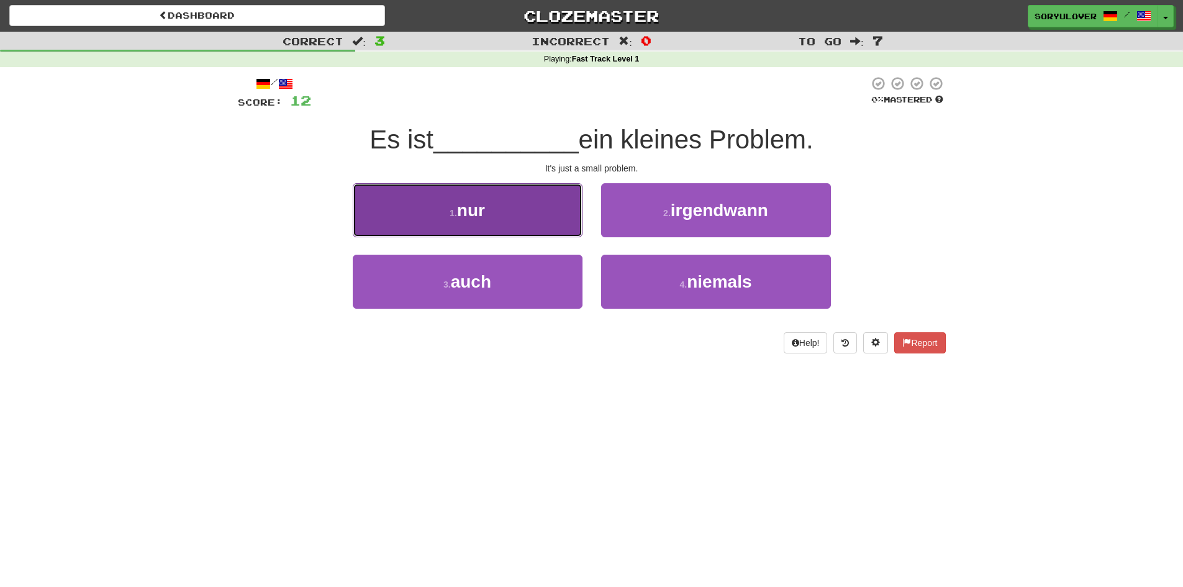
click at [538, 225] on button "1 . nur" at bounding box center [468, 210] width 230 height 54
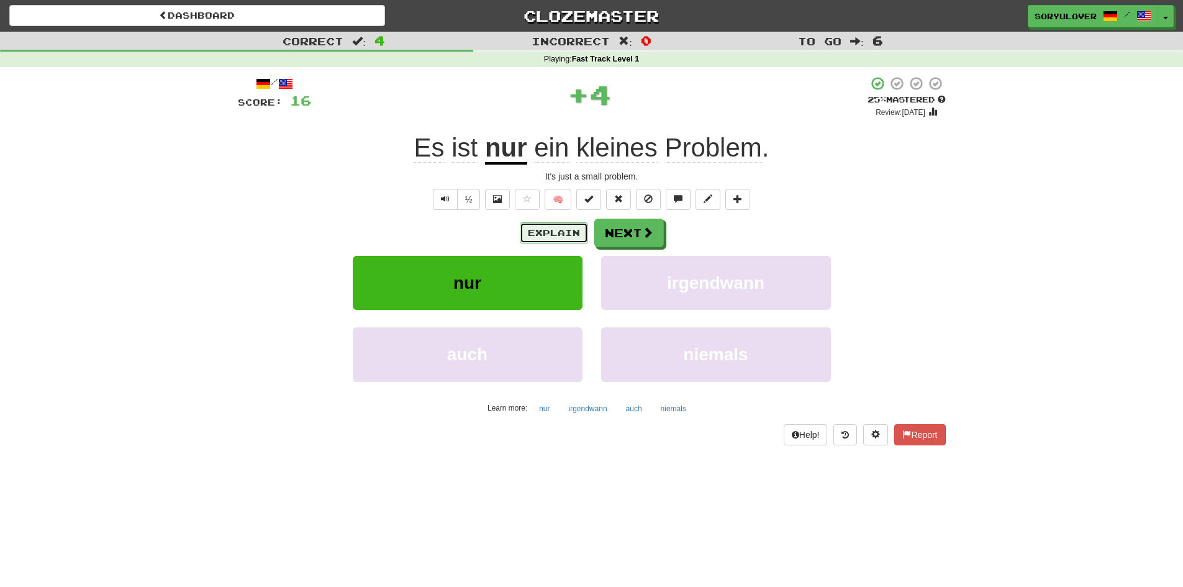
click at [559, 233] on button "Explain" at bounding box center [554, 232] width 68 height 21
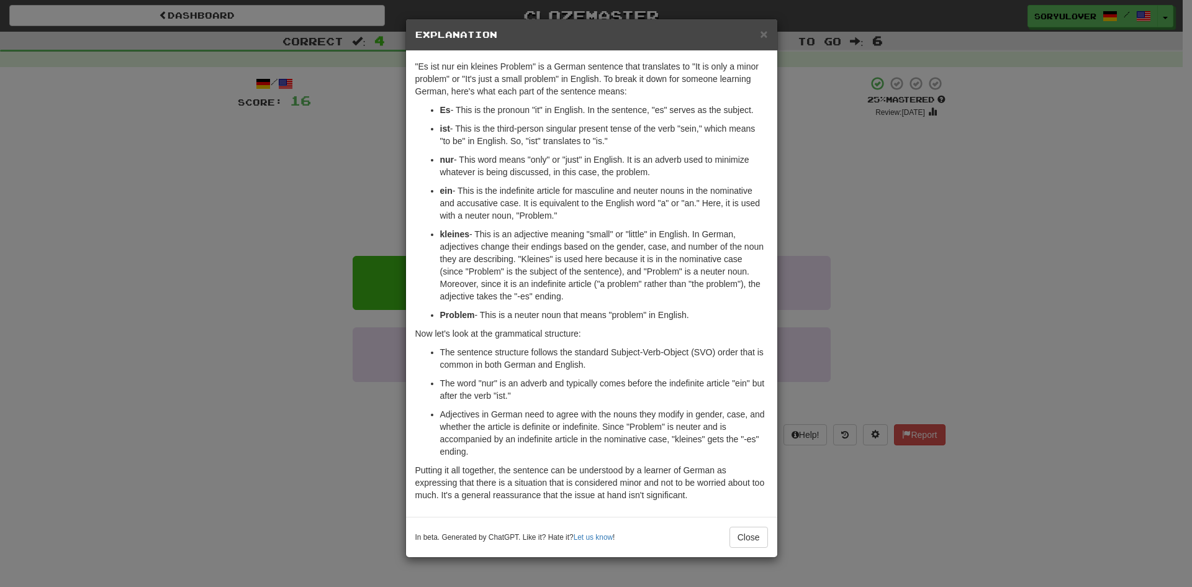
click at [282, 219] on div "× Explanation "Es ist nur ein kleines Problem" is a German sentence that transl…" at bounding box center [596, 293] width 1192 height 587
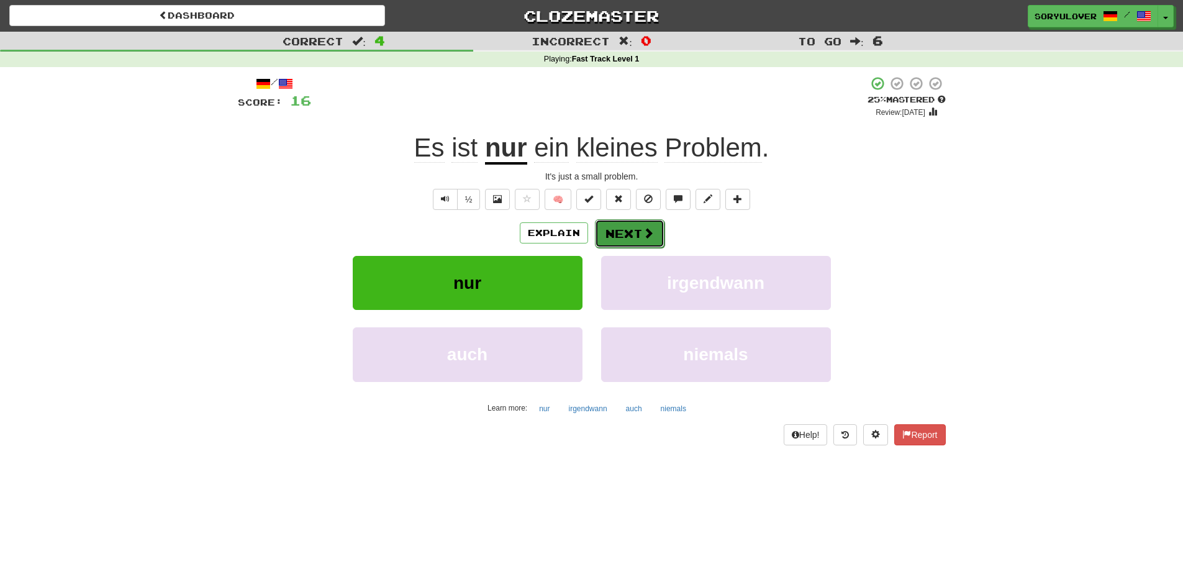
click at [628, 232] on button "Next" at bounding box center [630, 233] width 70 height 29
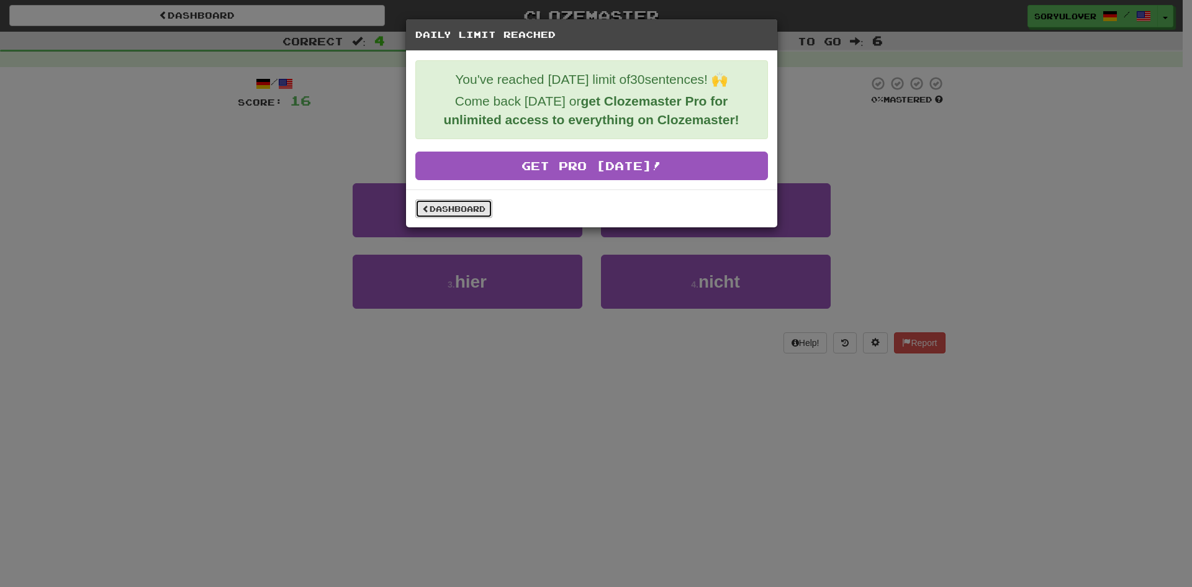
click at [463, 205] on link "Dashboard" at bounding box center [453, 208] width 77 height 19
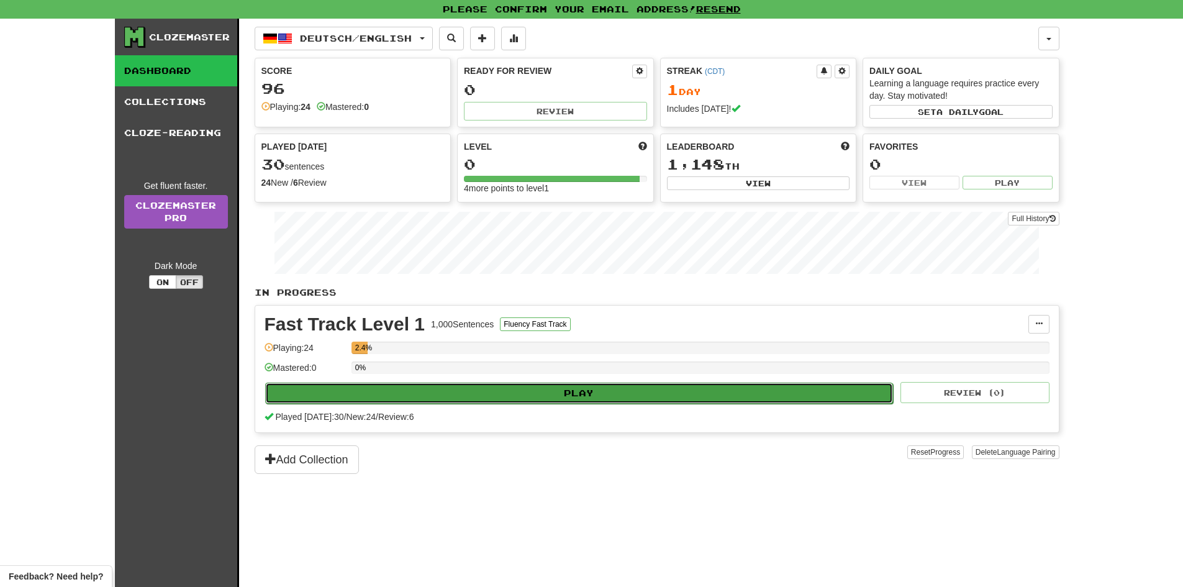
click at [566, 390] on button "Play" at bounding box center [579, 392] width 628 height 21
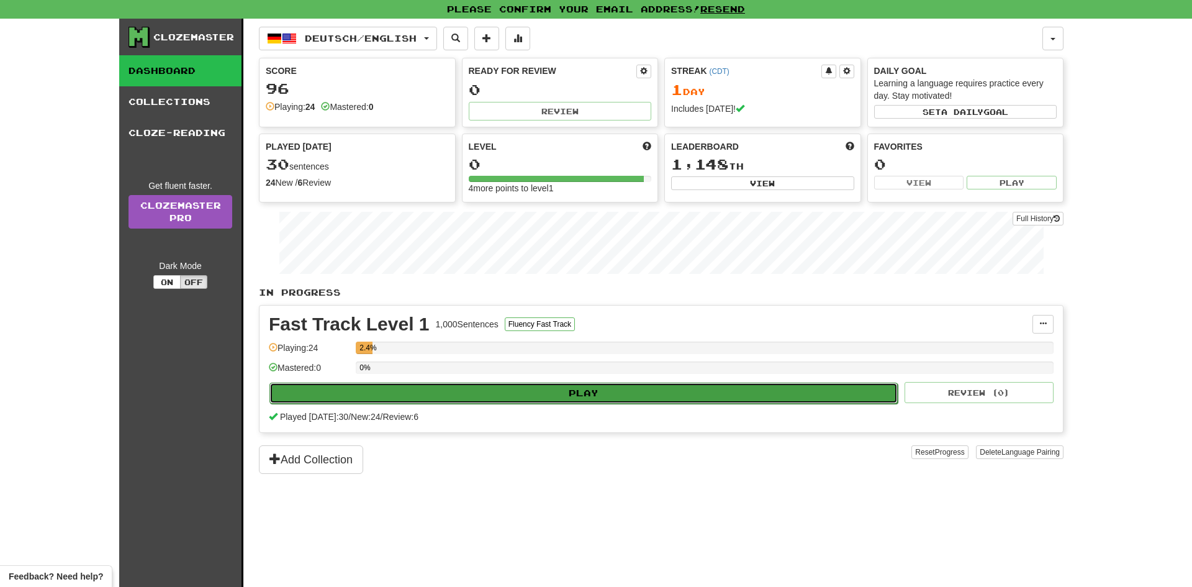
select select "**"
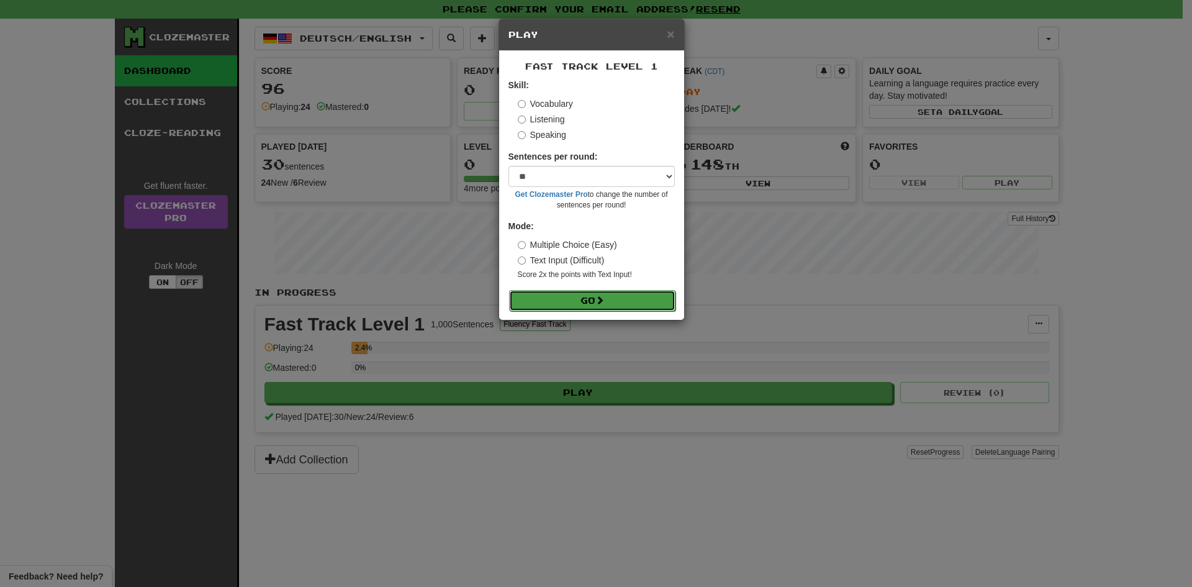
click at [579, 303] on button "Go" at bounding box center [592, 300] width 166 height 21
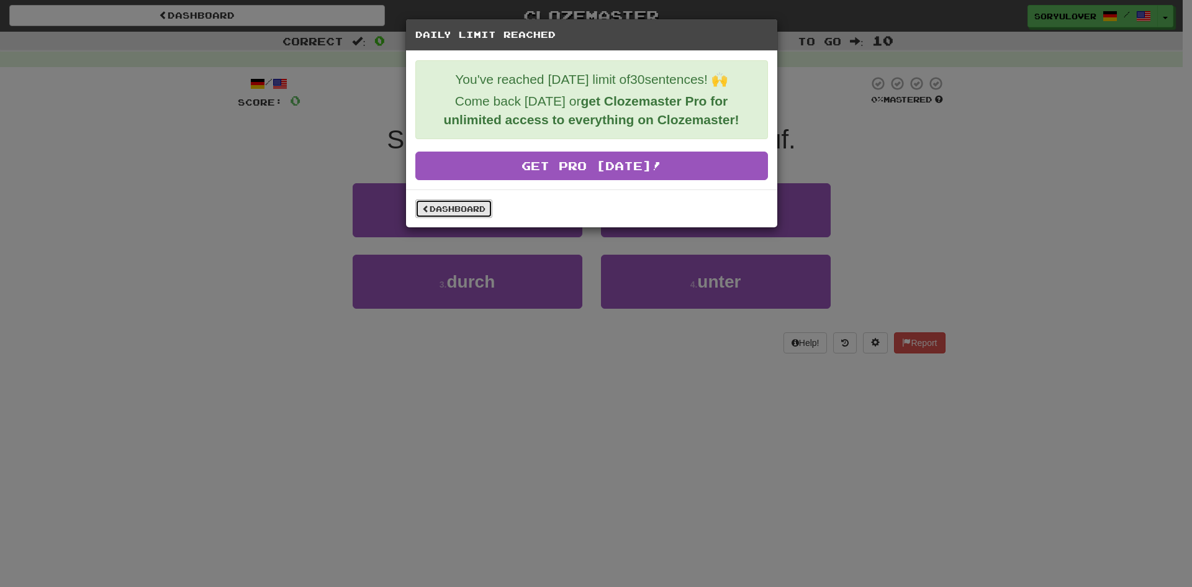
click at [469, 203] on link "Dashboard" at bounding box center [453, 208] width 77 height 19
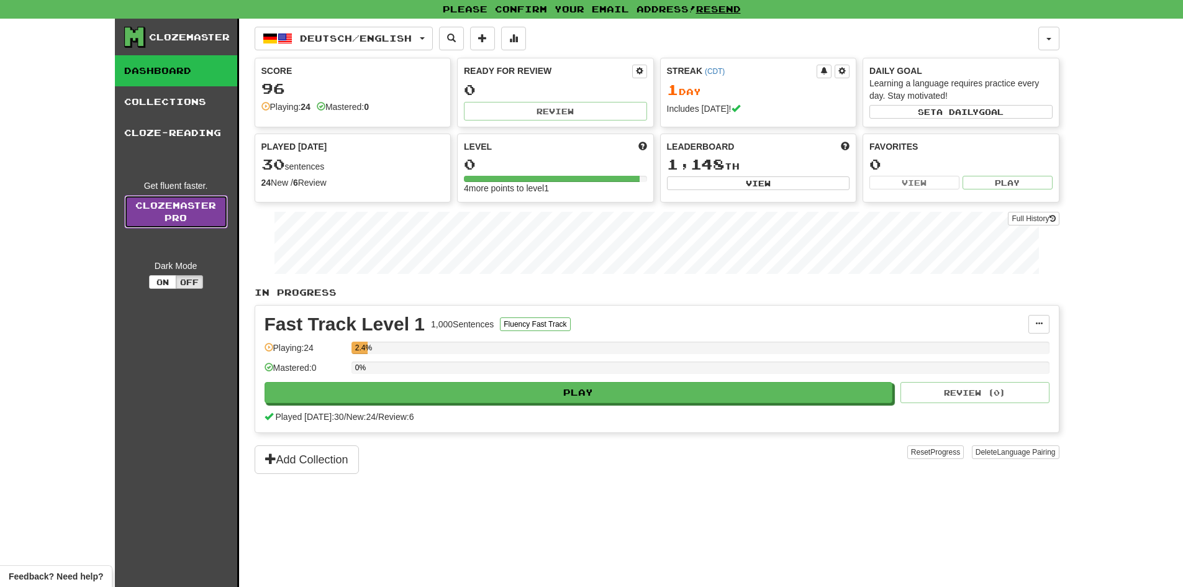
click at [158, 209] on link "Clozemaster Pro" at bounding box center [176, 212] width 104 height 34
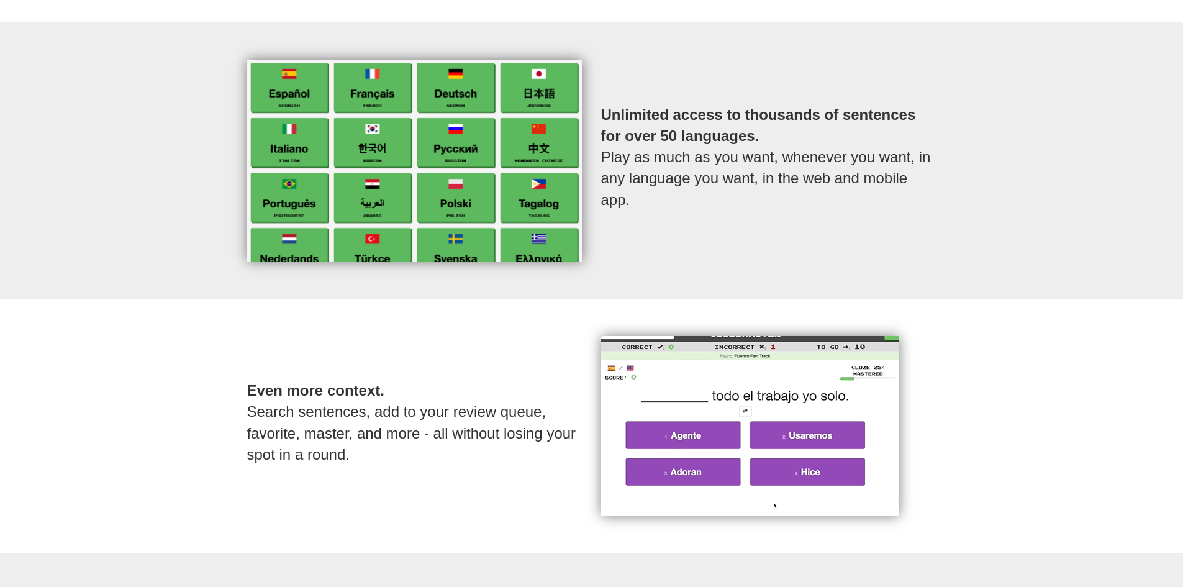
scroll to position [621, 0]
